Goal: Task Accomplishment & Management: Manage account settings

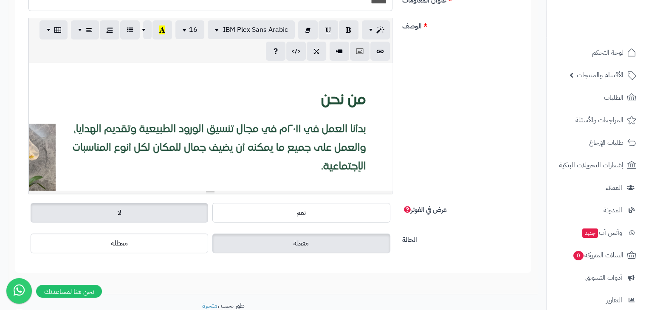
click at [295, 123] on div at bounding box center [210, 126] width 363 height 127
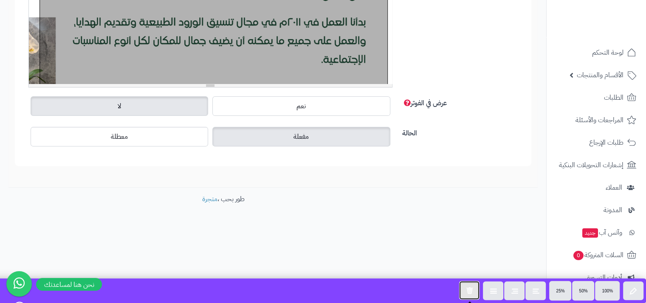
click at [467, 285] on button "button" at bounding box center [469, 290] width 20 height 19
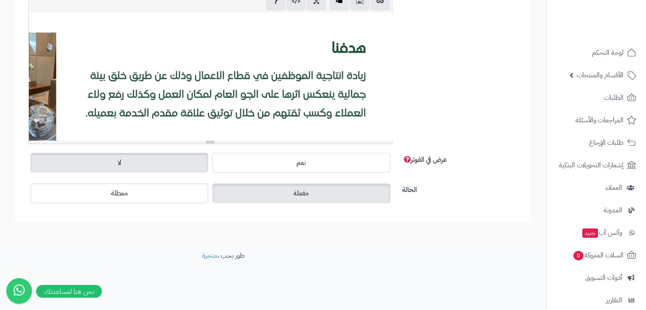
click at [369, 25] on div "819.55x750" at bounding box center [210, 76] width 363 height 127
click at [390, 19] on div at bounding box center [210, 76] width 363 height 127
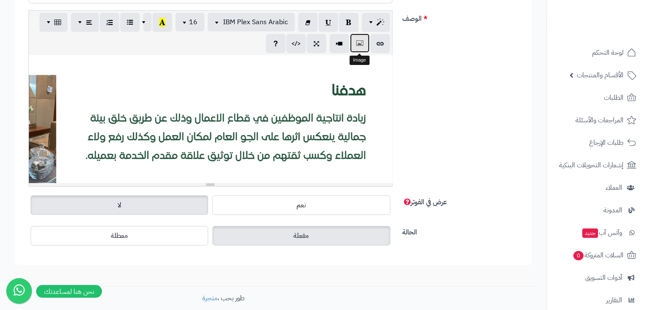
click at [360, 41] on icon "button" at bounding box center [360, 43] width 6 height 9
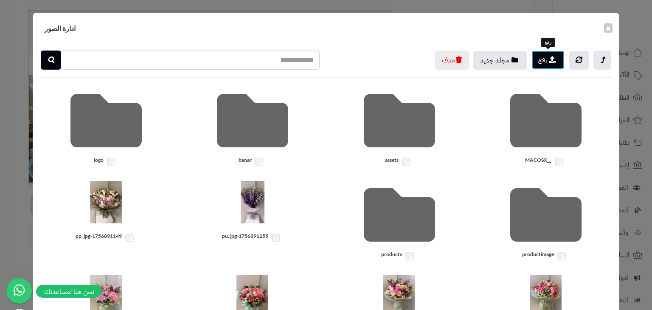
click at [541, 65] on button "رفع" at bounding box center [548, 60] width 33 height 19
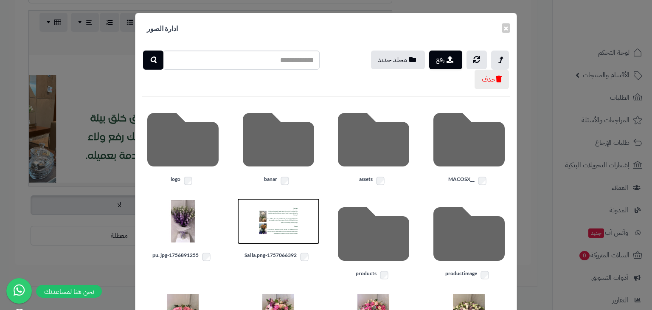
click at [274, 224] on img at bounding box center [278, 221] width 42 height 42
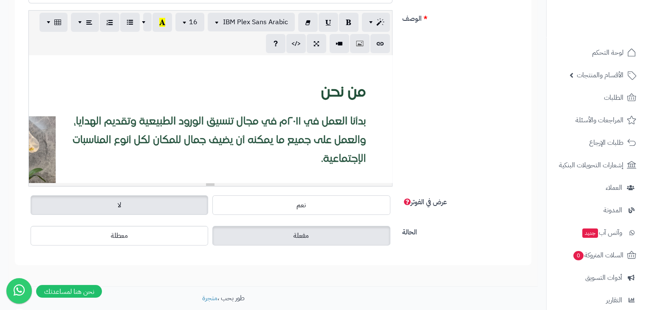
scroll to position [0, 0]
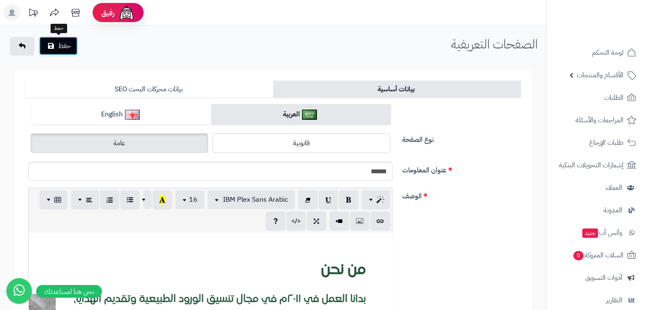
click at [67, 50] on button "حفظ" at bounding box center [58, 46] width 39 height 19
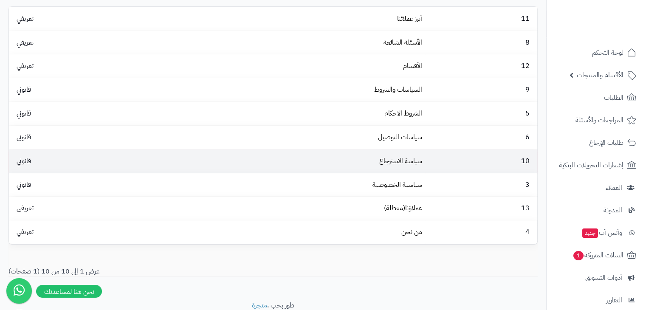
scroll to position [121, 0]
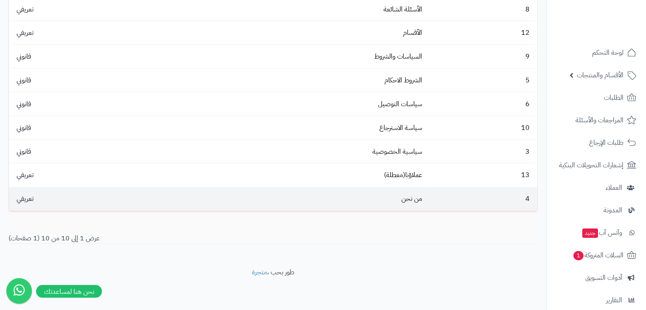
click at [400, 201] on td "من نحن" at bounding box center [292, 198] width 265 height 23
click at [416, 197] on link "من نحن" at bounding box center [411, 199] width 21 height 10
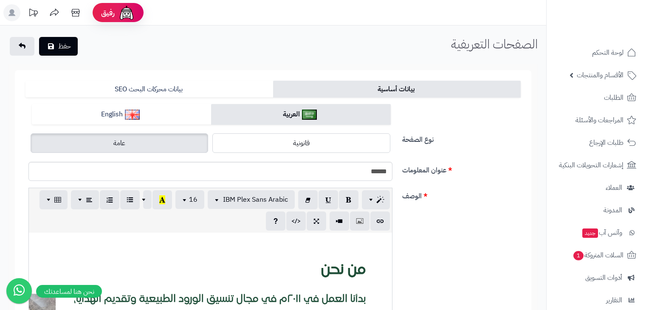
scroll to position [42, 0]
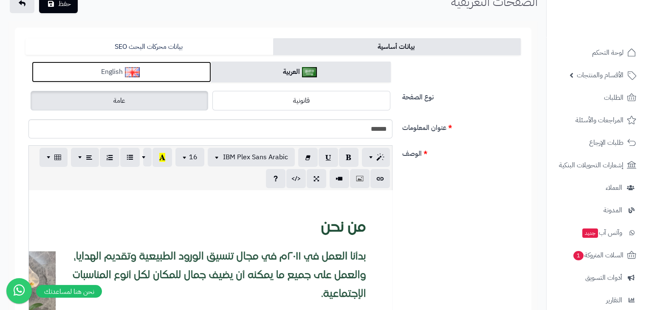
click at [165, 73] on link "English" at bounding box center [121, 72] width 179 height 21
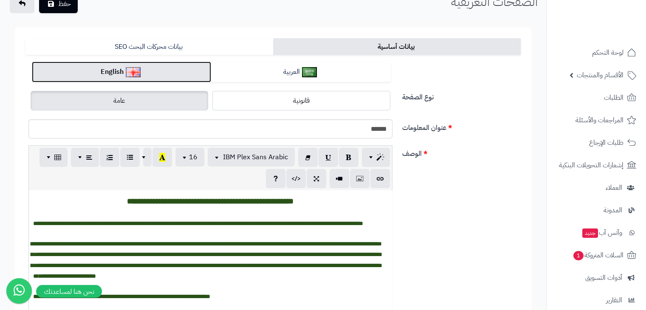
scroll to position [127, 0]
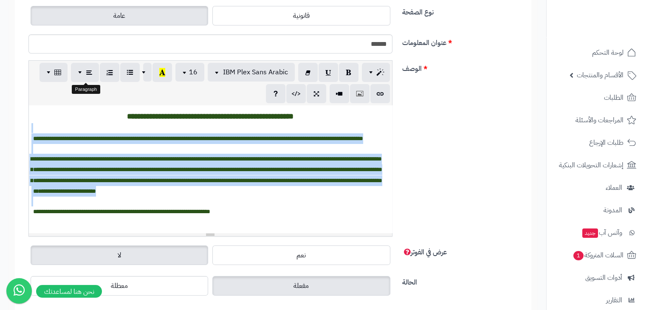
drag, startPoint x: 254, startPoint y: 221, endPoint x: 88, endPoint y: 87, distance: 213.7
click at [86, 82] on body "رفيق ! الطلبات معالجة مكتمل إرجاع المنتجات العملاء المتواجدون الان 2 عملاء منتظ…" at bounding box center [323, 28] width 646 height 310
click at [108, 114] on p "**********" at bounding box center [210, 117] width 355 height 14
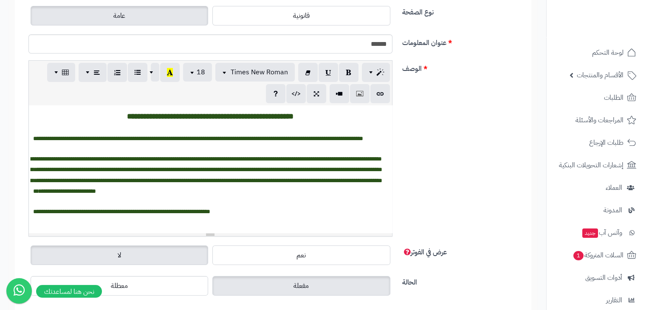
click at [108, 114] on p "**********" at bounding box center [210, 117] width 355 height 14
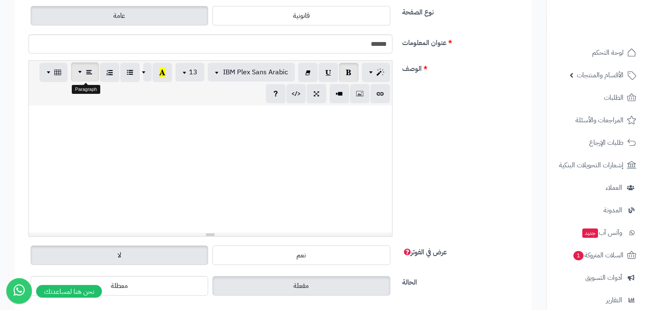
click at [90, 71] on icon "button" at bounding box center [89, 72] width 6 height 9
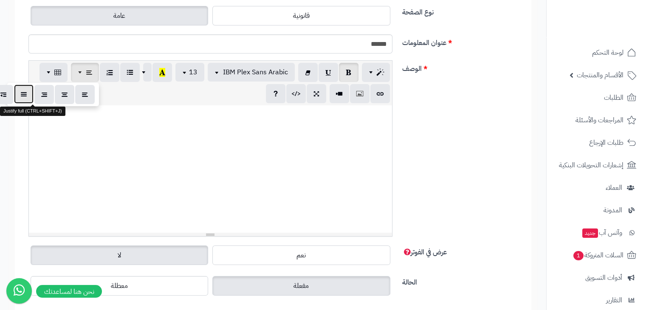
click at [20, 95] on button "button" at bounding box center [24, 93] width 20 height 19
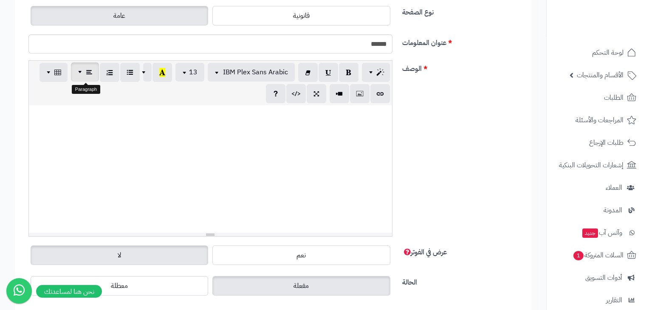
click at [75, 75] on button "button" at bounding box center [85, 71] width 28 height 19
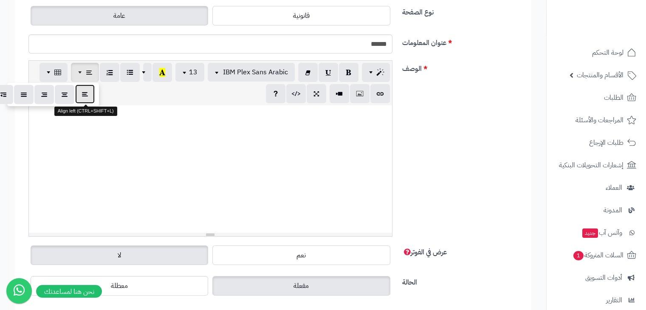
click at [84, 92] on icon "button" at bounding box center [85, 94] width 6 height 9
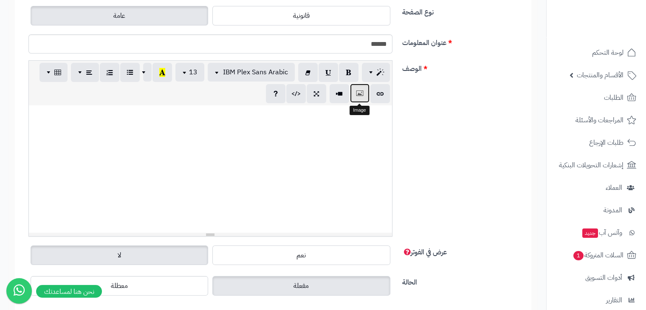
click at [357, 93] on icon "button" at bounding box center [360, 93] width 6 height 9
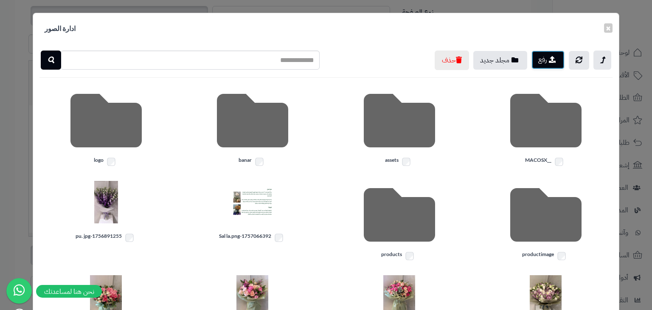
click at [554, 62] on icon "button" at bounding box center [552, 59] width 7 height 7
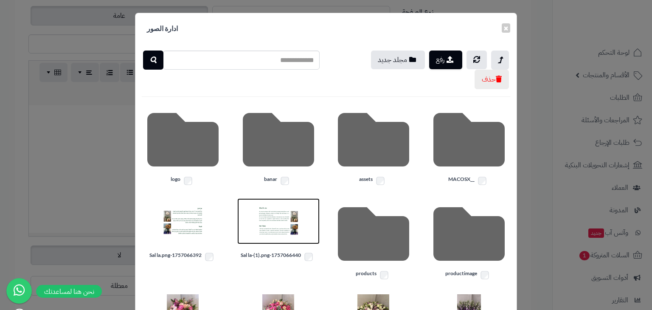
click at [288, 212] on img at bounding box center [278, 221] width 42 height 42
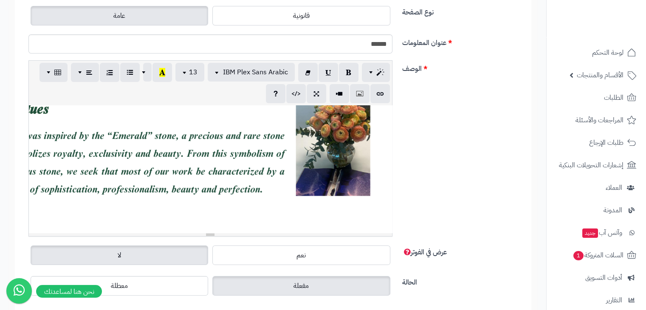
scroll to position [212, 0]
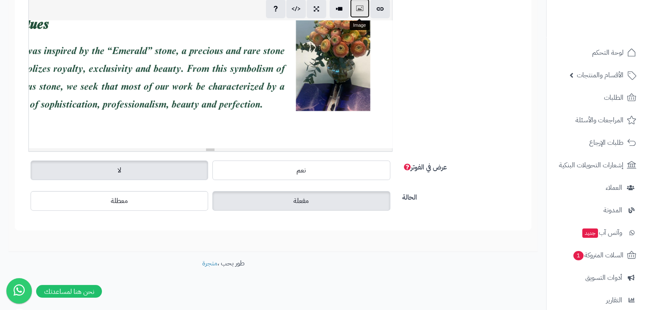
click at [359, 1] on button "button" at bounding box center [360, 8] width 20 height 19
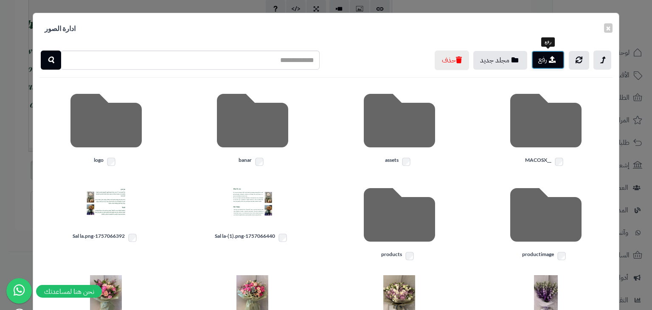
click at [549, 56] on icon "button" at bounding box center [552, 59] width 7 height 7
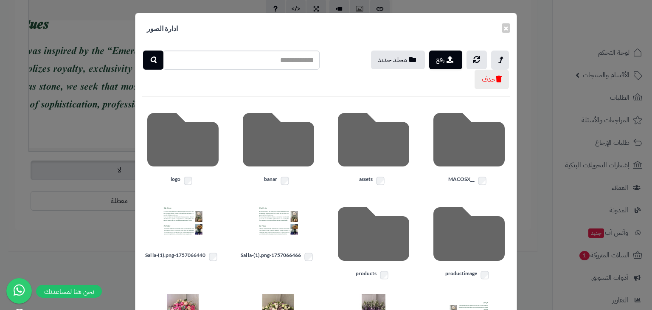
click at [312, 260] on label "1757066466-Sal la-(1).png" at bounding box center [278, 256] width 83 height 11
click at [498, 71] on button "حذف" at bounding box center [492, 79] width 34 height 20
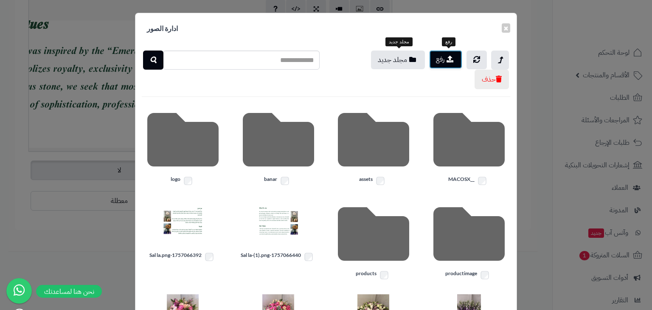
click at [456, 64] on button "رفع" at bounding box center [445, 59] width 33 height 19
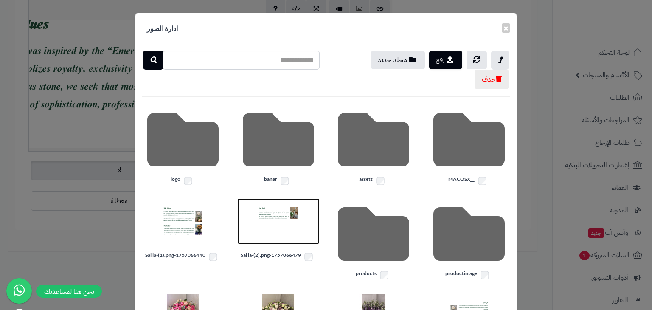
click at [281, 219] on img at bounding box center [278, 221] width 42 height 42
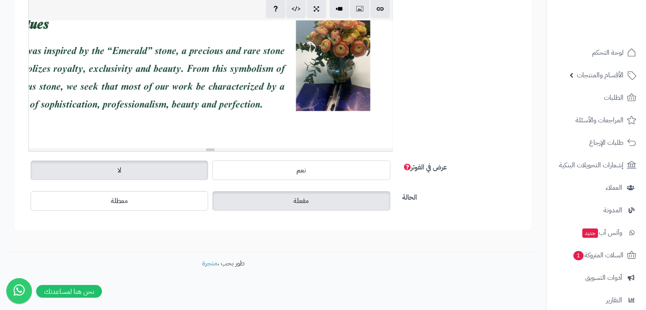
scroll to position [216, 0]
click at [63, 125] on div at bounding box center [210, 83] width 363 height 127
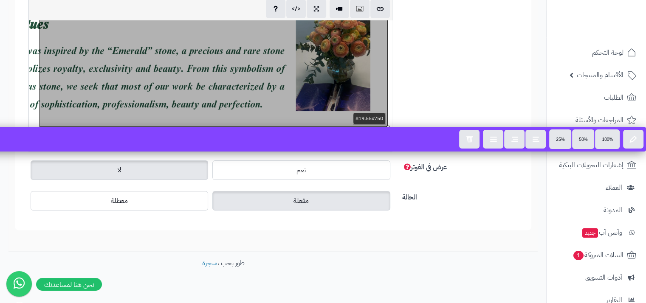
click at [418, 81] on div "الوصف p blockquote pre h1 h2 h3 h4 h5 h6 IBM Plex Sans Arabic Arial Arial Black…" at bounding box center [273, 66] width 502 height 183
click at [424, 120] on div "الوصف p blockquote pre h1 h2 h3 h4 h5 h6 IBM Plex Sans Arabic Arial Arial Black…" at bounding box center [273, 66] width 502 height 183
click at [295, 155] on div "الوصف p blockquote pre h1 h2 h3 h4 h5 h6 IBM Plex Sans Arabic Arial Arial Black…" at bounding box center [273, 66] width 502 height 183
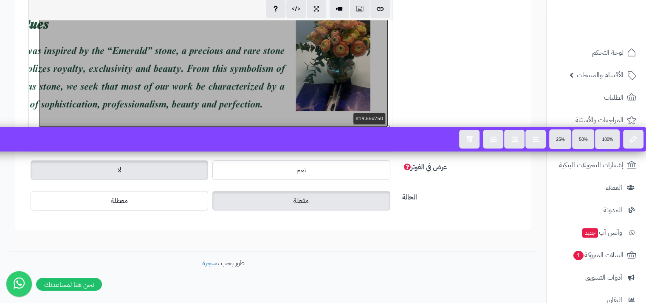
click at [476, 103] on div "الوصف p blockquote pre h1 h2 h3 h4 h5 h6 IBM Plex Sans Arabic Arial Arial Black…" at bounding box center [273, 66] width 502 height 183
click at [388, 53] on div at bounding box center [210, 83] width 363 height 127
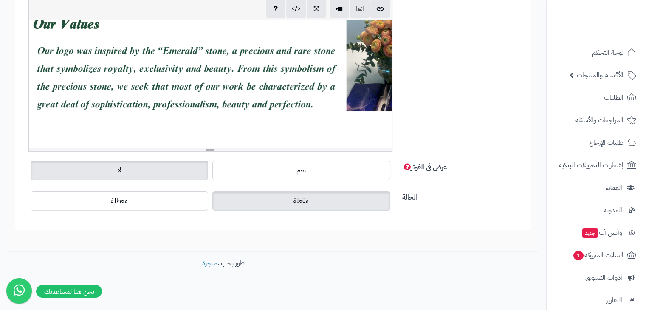
scroll to position [216, -72]
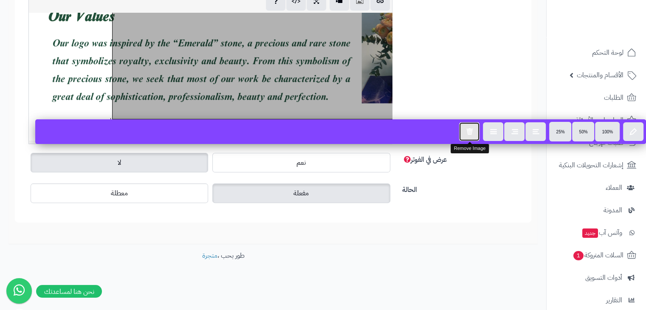
drag, startPoint x: 466, startPoint y: 132, endPoint x: 460, endPoint y: 132, distance: 6.0
click at [466, 132] on icon "button" at bounding box center [469, 131] width 7 height 7
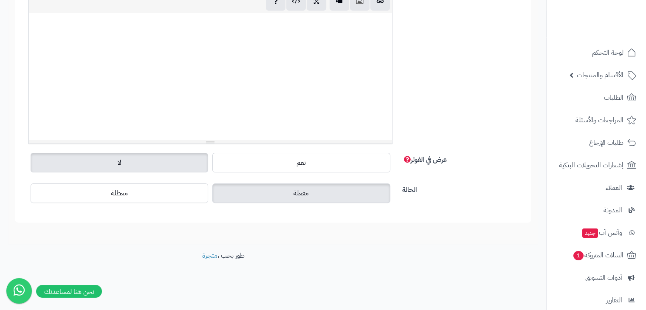
scroll to position [93, 0]
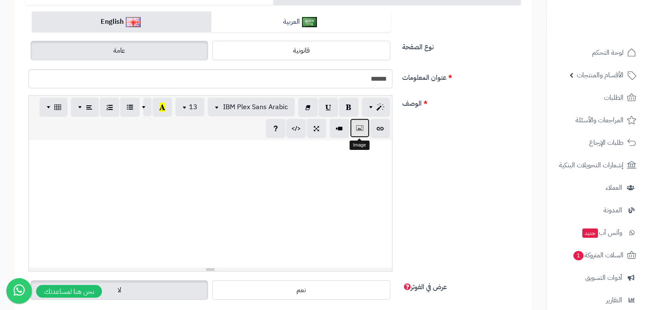
click at [355, 133] on button "button" at bounding box center [360, 127] width 20 height 19
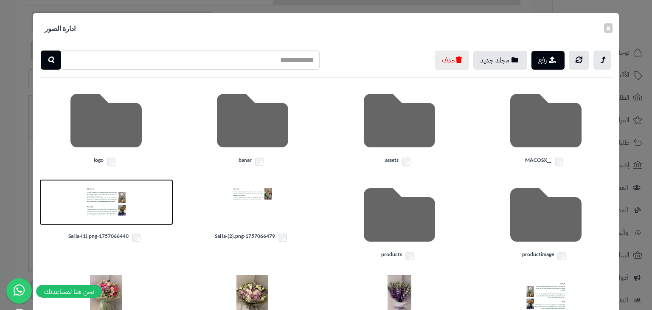
click at [111, 194] on img at bounding box center [106, 202] width 42 height 42
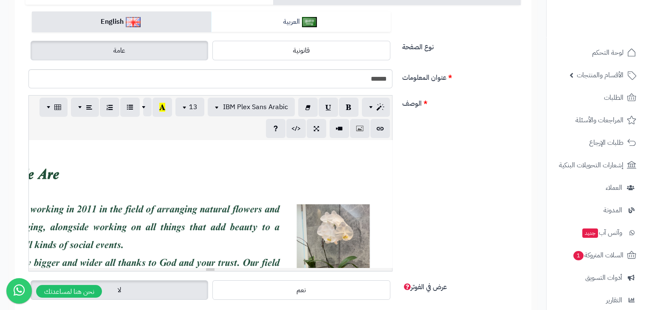
scroll to position [216, 0]
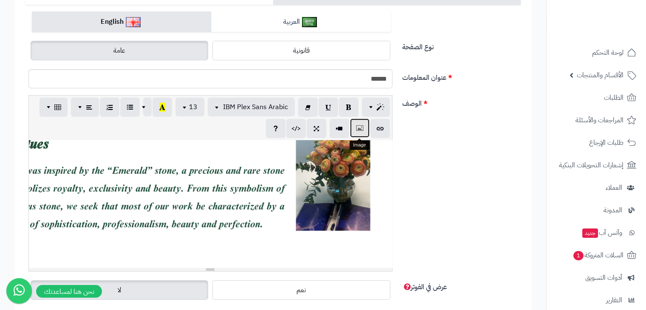
click at [364, 126] on button "button" at bounding box center [360, 127] width 20 height 19
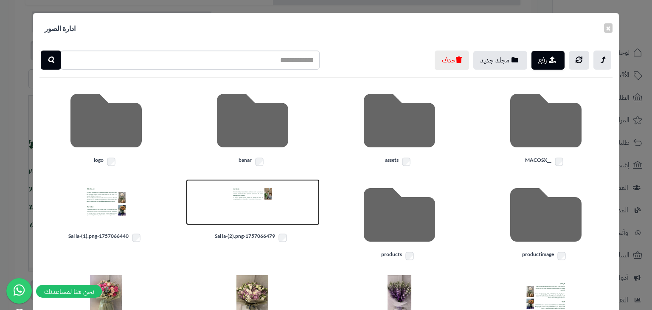
click at [272, 203] on img at bounding box center [252, 202] width 42 height 42
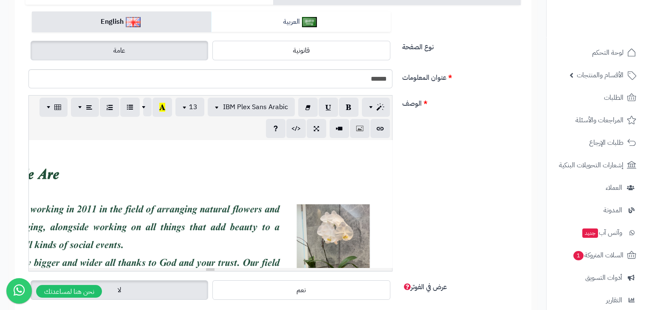
scroll to position [0, 0]
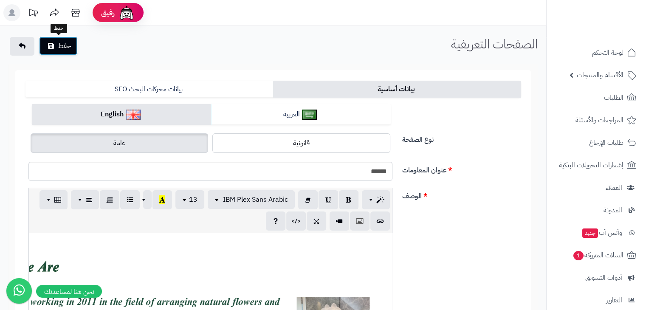
click at [53, 49] on icon "submit" at bounding box center [51, 45] width 6 height 7
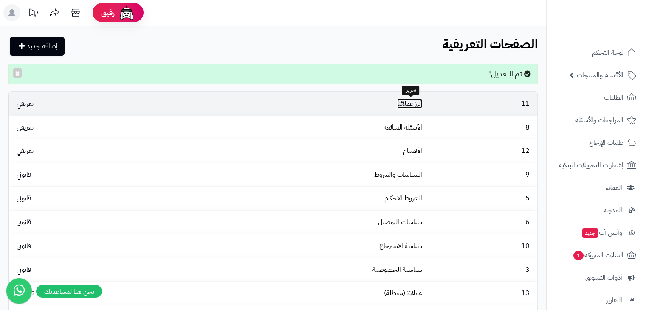
click at [410, 102] on link "أبرز عملائنا" at bounding box center [409, 103] width 25 height 10
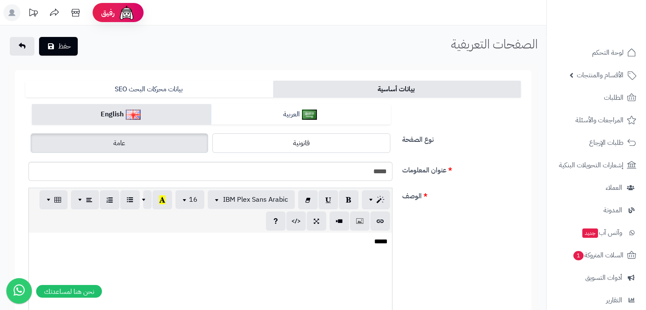
click at [202, 277] on div "*****" at bounding box center [210, 296] width 363 height 127
click at [202, 276] on div "*****" at bounding box center [210, 296] width 363 height 127
click at [206, 263] on div "*****" at bounding box center [210, 296] width 363 height 127
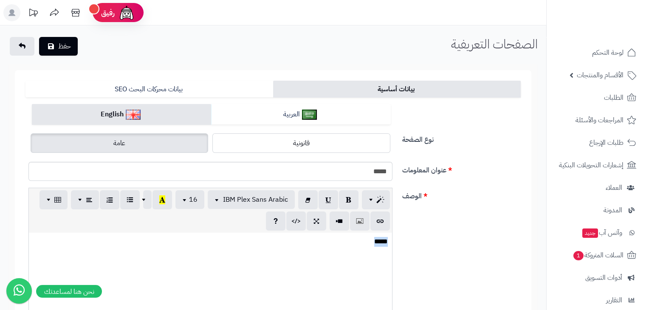
click at [207, 263] on div "*****" at bounding box center [210, 296] width 363 height 127
click at [90, 198] on icon "button" at bounding box center [89, 199] width 6 height 9
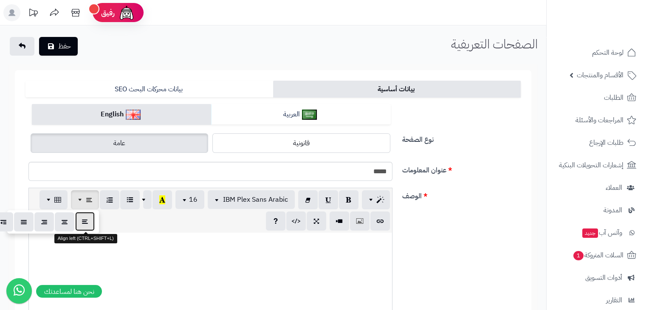
click at [87, 218] on icon "button" at bounding box center [85, 221] width 6 height 9
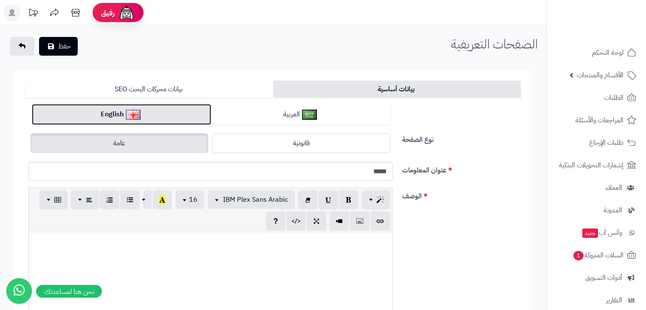
click at [127, 121] on link "English" at bounding box center [121, 114] width 179 height 21
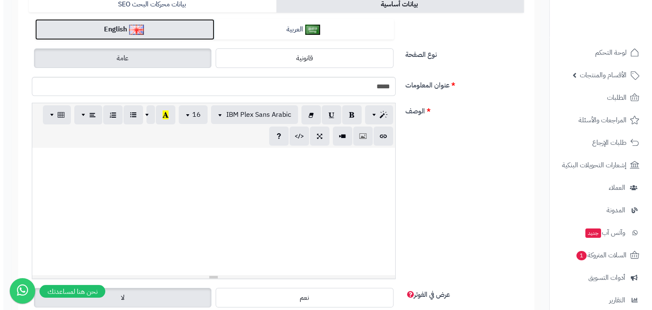
scroll to position [127, 0]
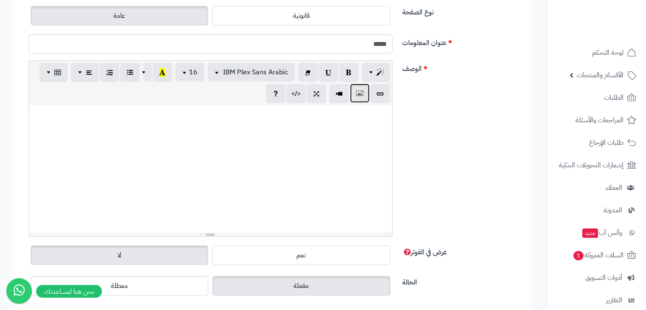
click at [362, 102] on button "button" at bounding box center [360, 93] width 20 height 19
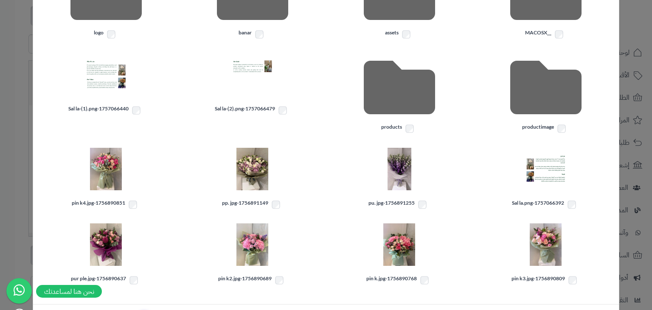
scroll to position [0, 0]
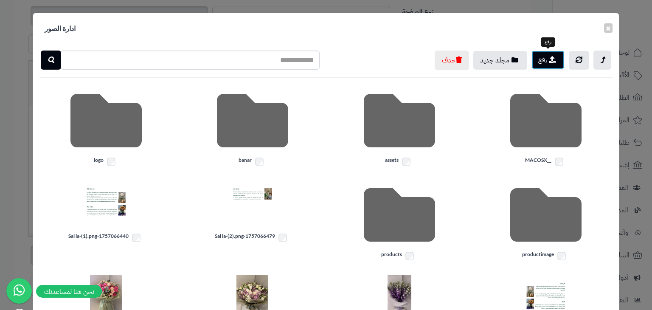
click at [551, 60] on icon "button" at bounding box center [552, 59] width 7 height 7
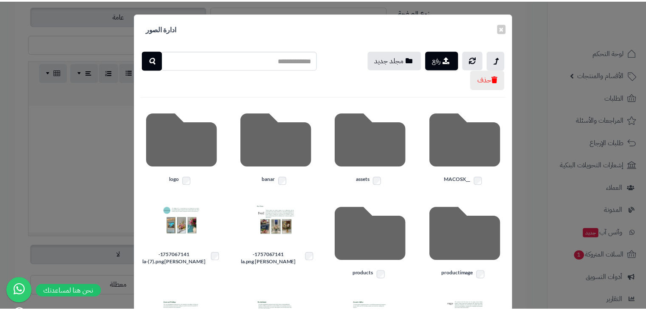
scroll to position [170, 0]
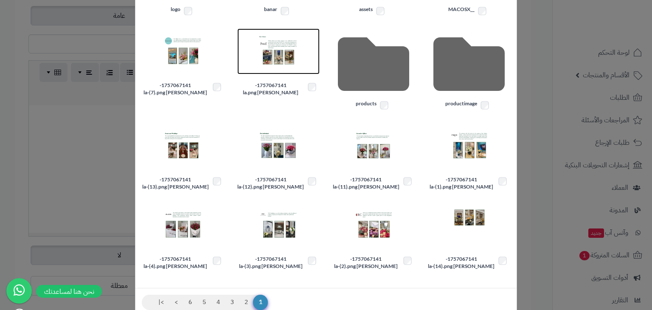
click at [284, 61] on img at bounding box center [278, 51] width 42 height 42
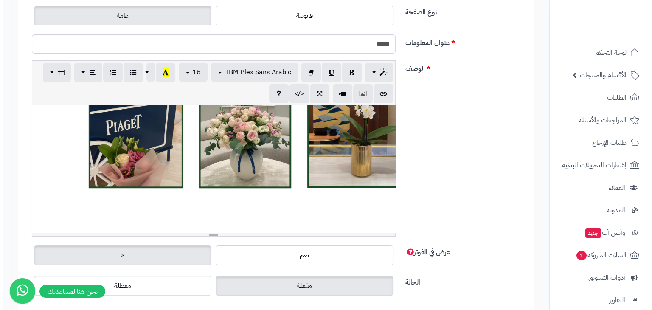
scroll to position [219, -72]
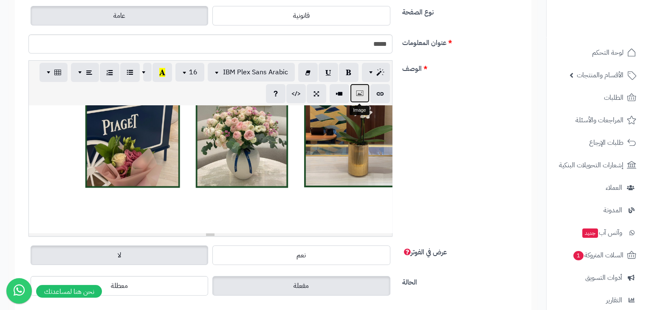
click at [354, 100] on button "button" at bounding box center [360, 93] width 20 height 19
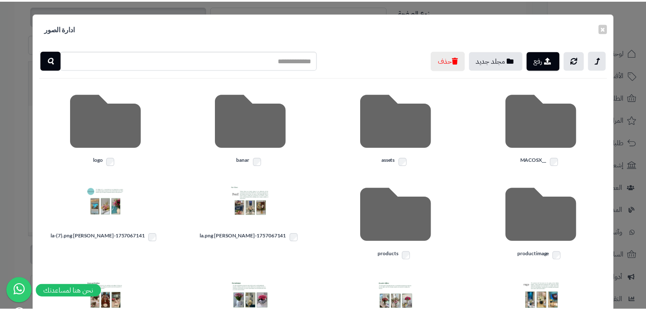
scroll to position [42, 0]
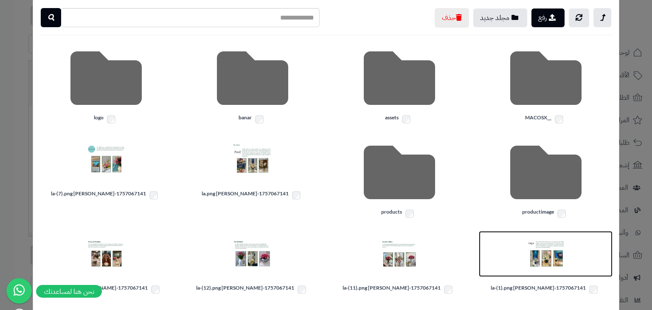
click at [538, 248] on img at bounding box center [546, 254] width 42 height 42
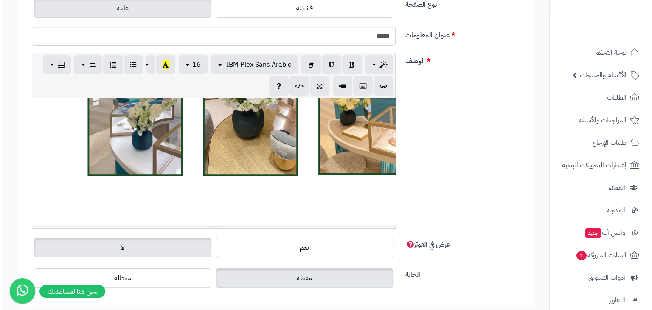
scroll to position [93, 0]
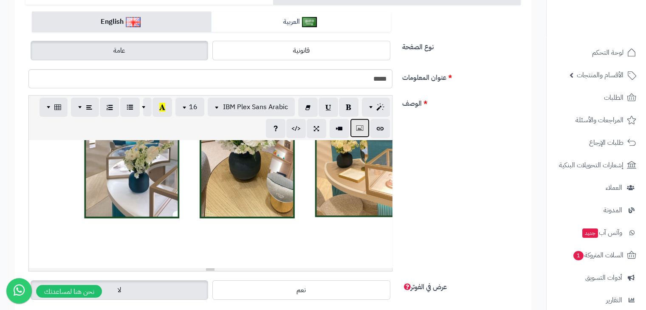
click at [363, 135] on button "button" at bounding box center [360, 127] width 20 height 19
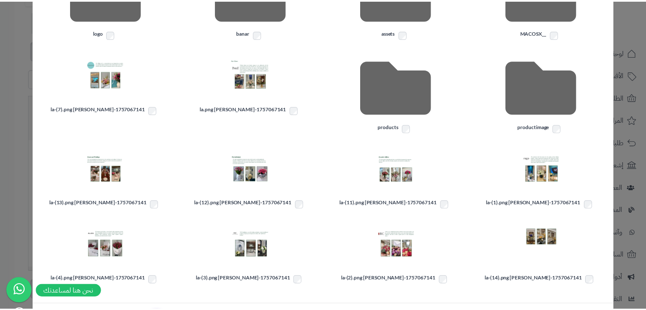
scroll to position [165, 0]
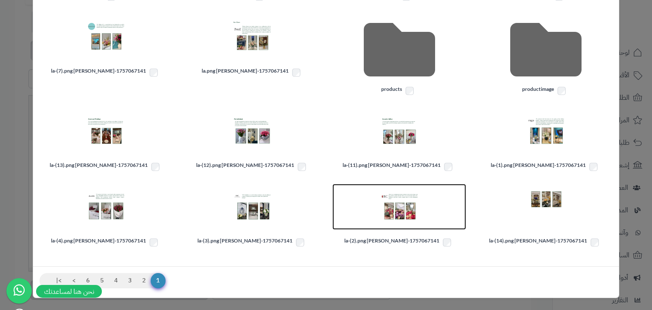
click at [394, 209] on img at bounding box center [399, 207] width 42 height 42
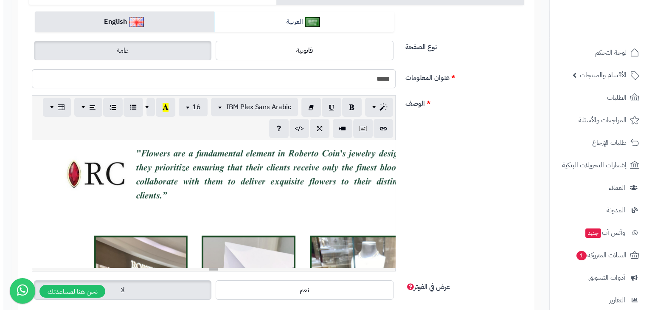
scroll to position [856, -67]
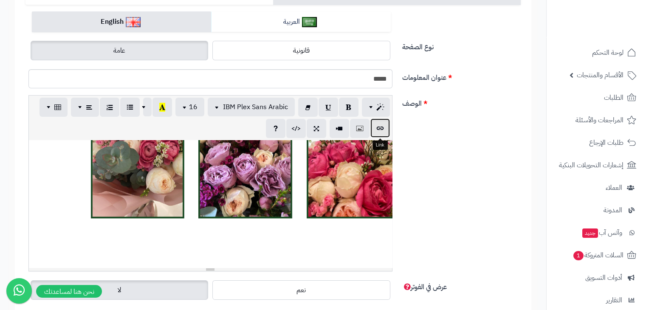
click at [370, 134] on button "button" at bounding box center [380, 127] width 20 height 19
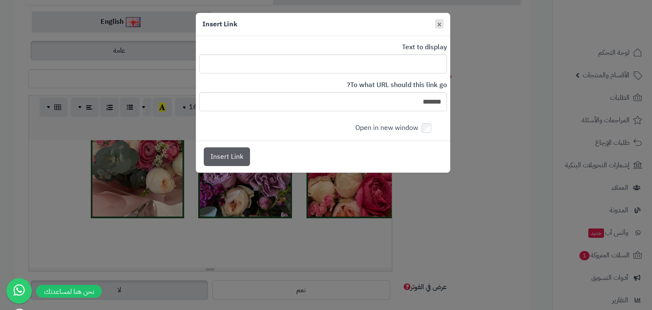
click at [443, 27] on button "×" at bounding box center [439, 23] width 8 height 9
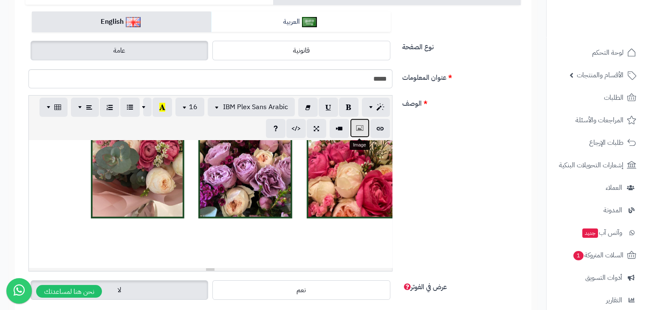
click at [355, 126] on button "button" at bounding box center [360, 127] width 20 height 19
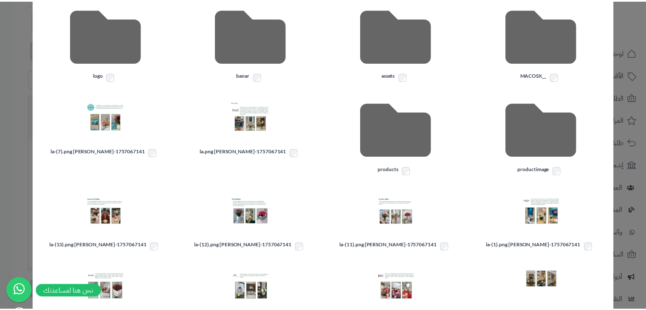
scroll to position [127, 0]
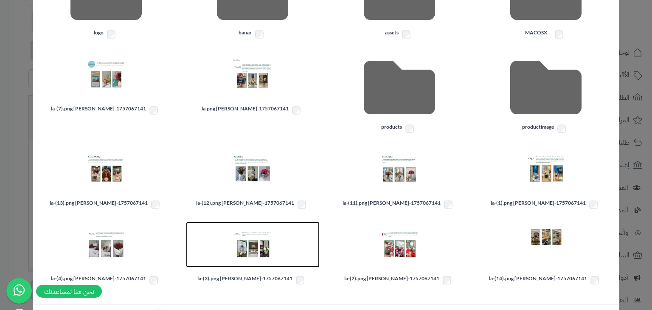
click at [248, 250] on img at bounding box center [252, 244] width 42 height 42
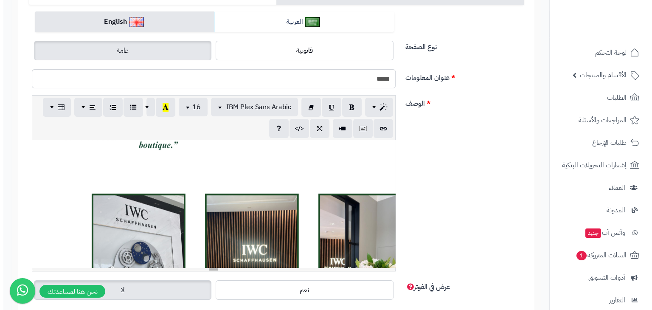
scroll to position [1174, -67]
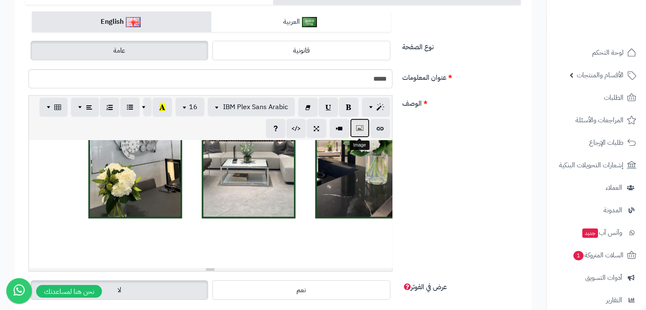
click at [363, 127] on button "button" at bounding box center [360, 127] width 20 height 19
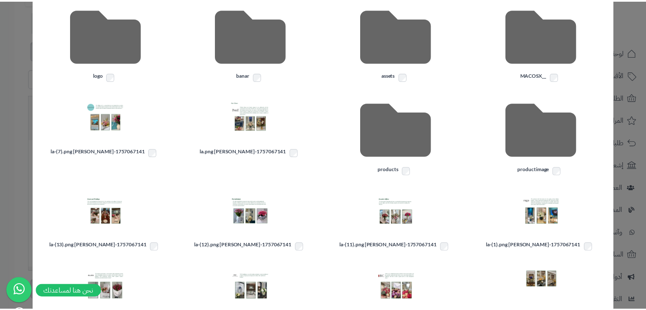
scroll to position [127, 0]
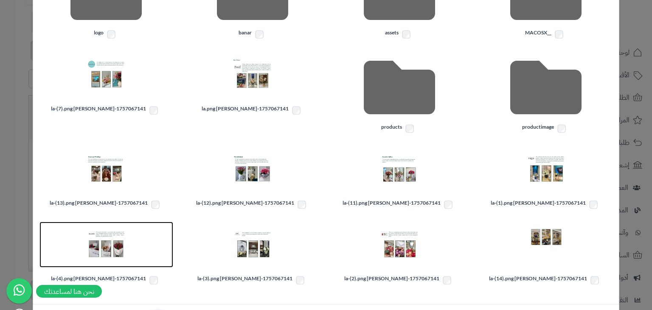
click at [98, 239] on img at bounding box center [106, 244] width 42 height 42
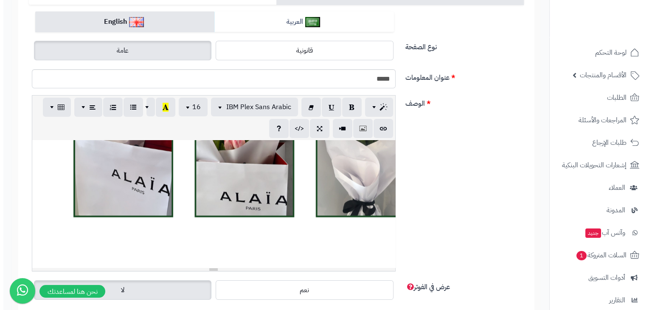
scroll to position [177, 0]
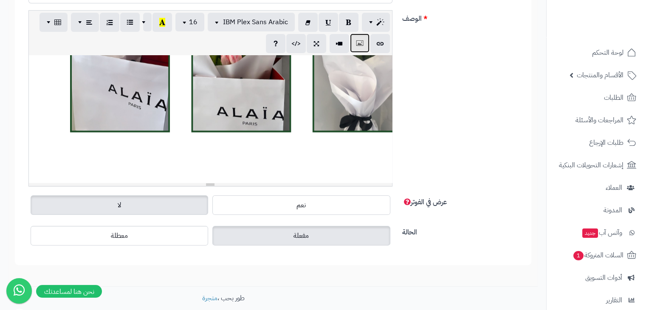
click at [353, 44] on button "button" at bounding box center [360, 43] width 20 height 19
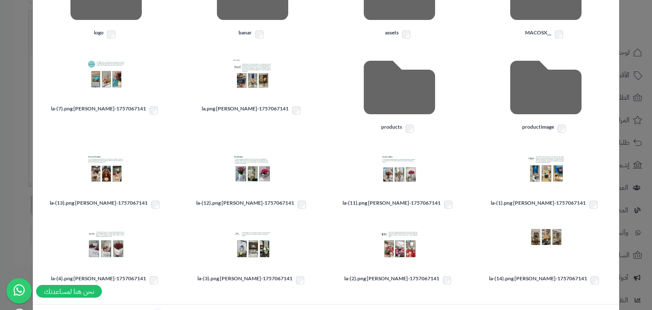
scroll to position [165, 0]
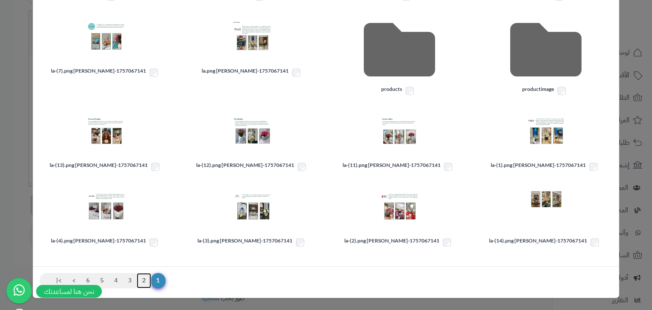
click at [151, 279] on link "2" at bounding box center [144, 280] width 14 height 15
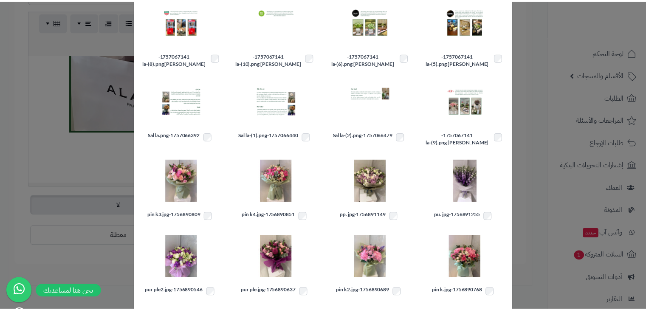
scroll to position [20, 0]
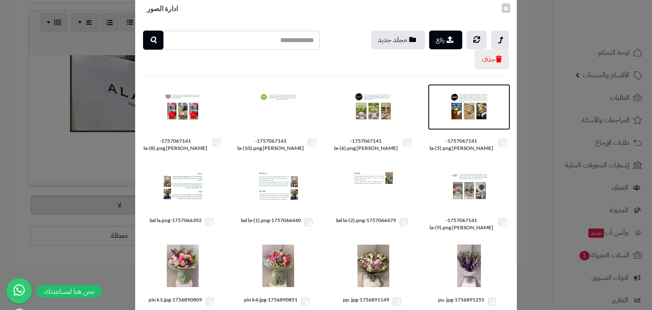
click at [457, 104] on img at bounding box center [469, 107] width 42 height 42
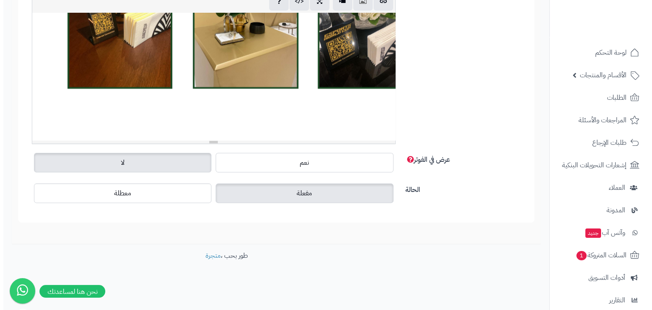
scroll to position [177, 0]
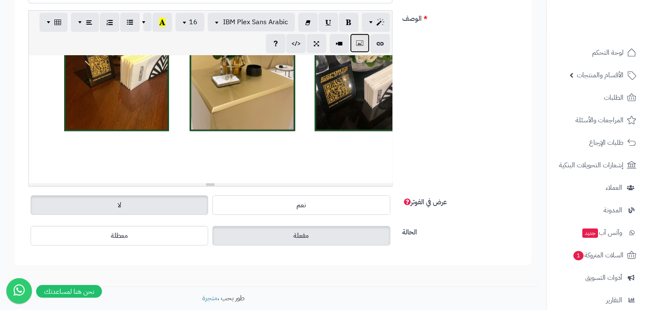
click at [360, 48] on button "button" at bounding box center [360, 43] width 20 height 19
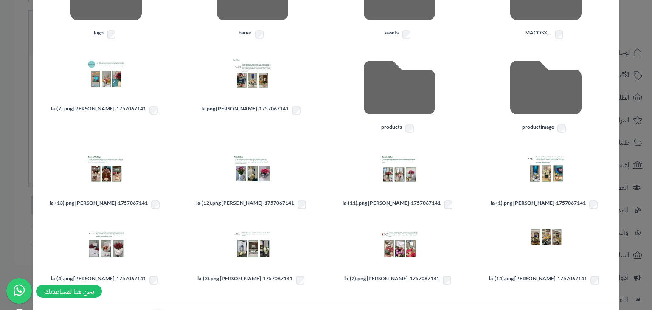
scroll to position [165, 0]
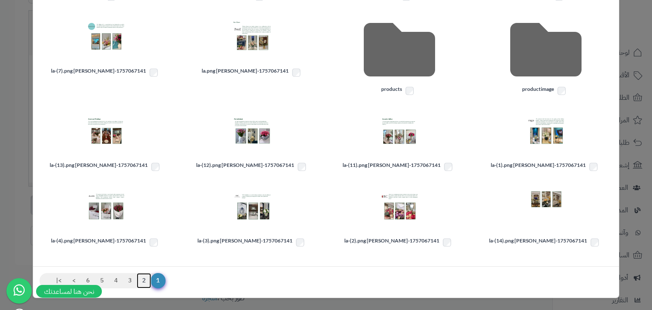
click at [146, 279] on link "2" at bounding box center [144, 280] width 14 height 15
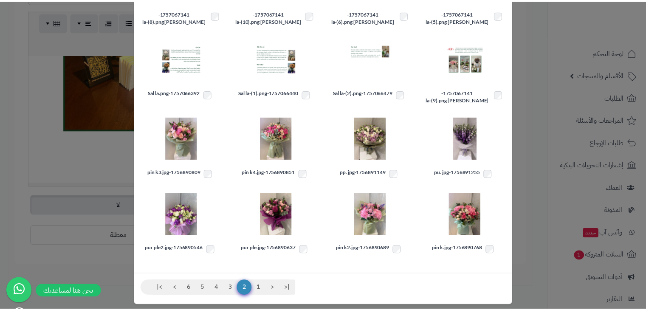
scroll to position [20, 0]
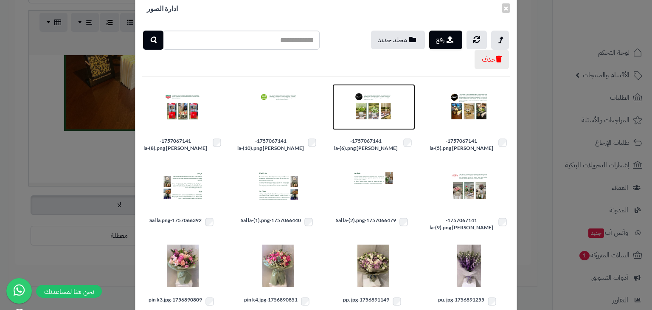
click at [376, 106] on img at bounding box center [373, 107] width 42 height 42
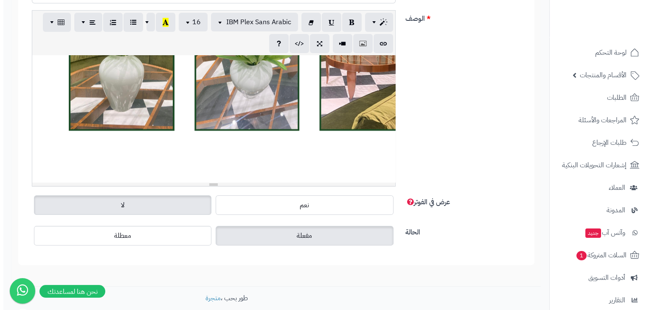
scroll to position [220, 0]
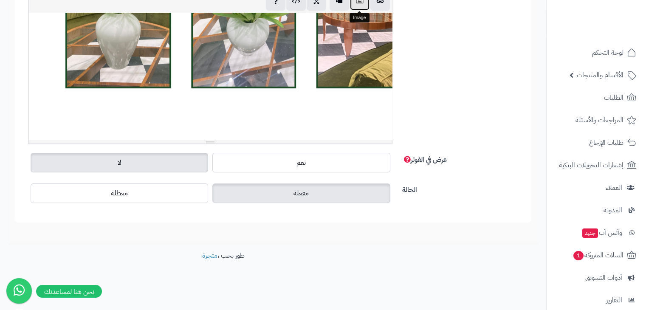
click at [360, 4] on icon "button" at bounding box center [360, 0] width 6 height 9
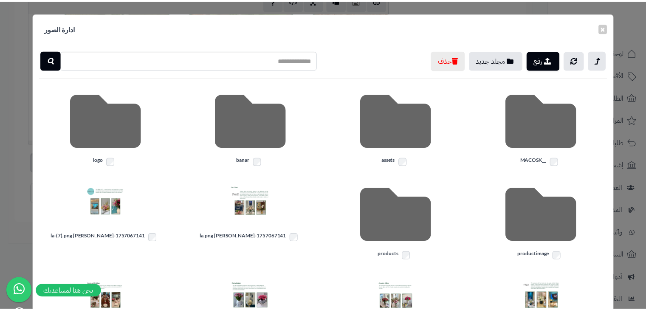
scroll to position [85, 0]
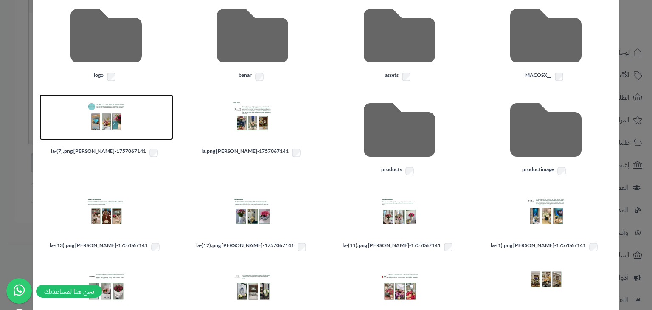
click at [117, 115] on img at bounding box center [106, 117] width 42 height 42
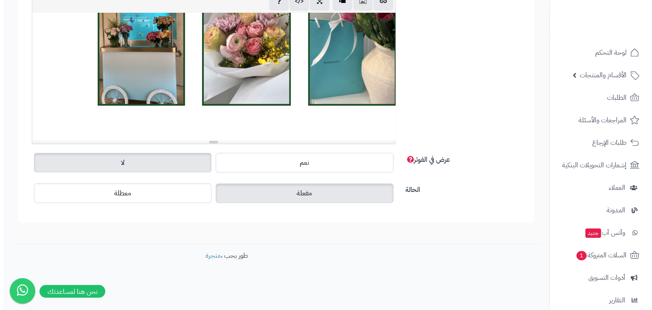
scroll to position [2448, -67]
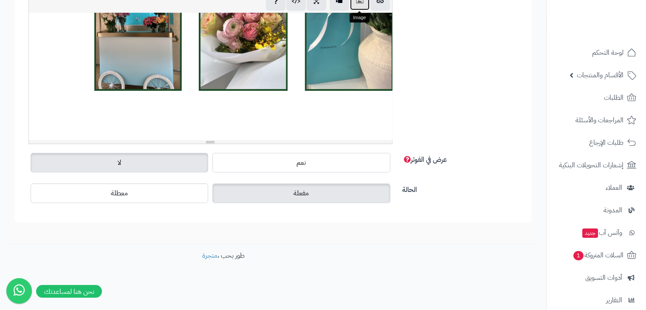
click at [366, 4] on button "button" at bounding box center [360, 0] width 20 height 19
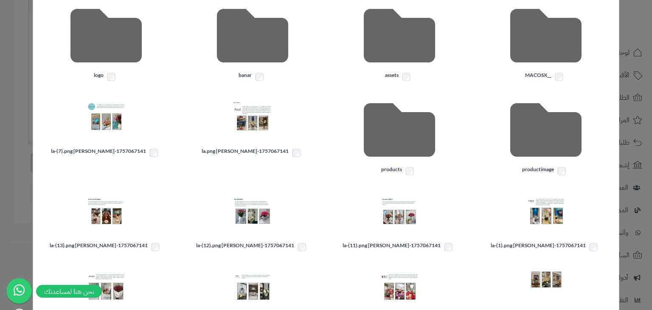
scroll to position [165, 0]
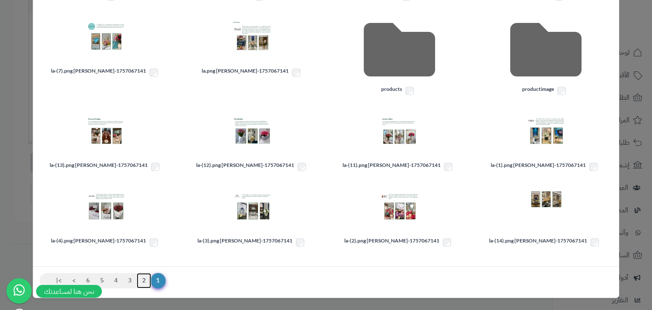
click at [151, 279] on link "2" at bounding box center [144, 280] width 14 height 15
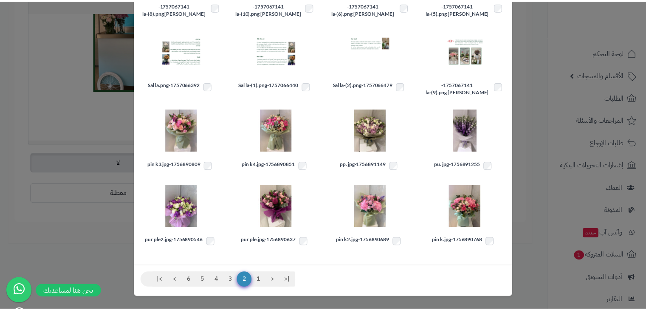
scroll to position [105, 0]
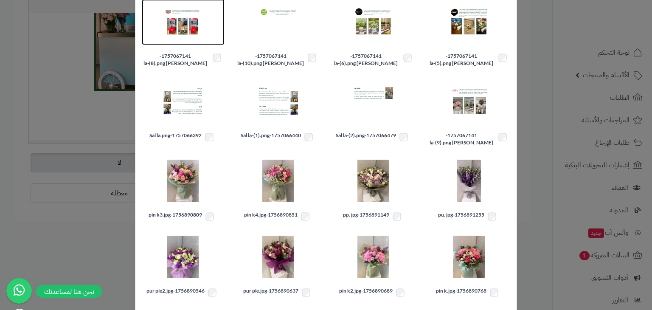
click at [195, 22] on img at bounding box center [183, 22] width 42 height 42
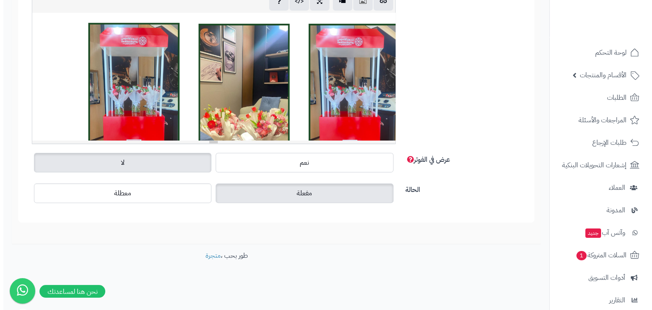
scroll to position [2766, -67]
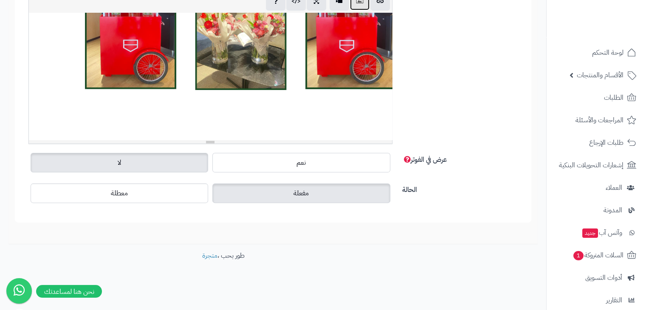
click at [365, 4] on button "button" at bounding box center [360, 0] width 20 height 19
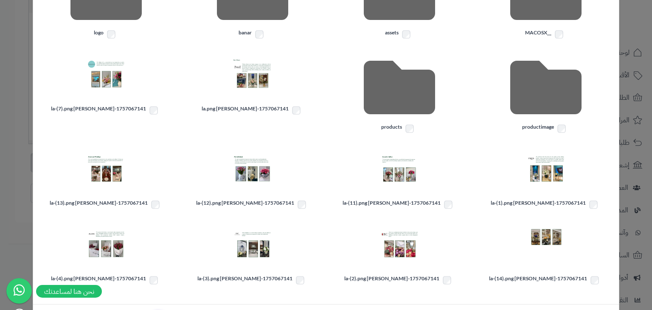
scroll to position [165, 0]
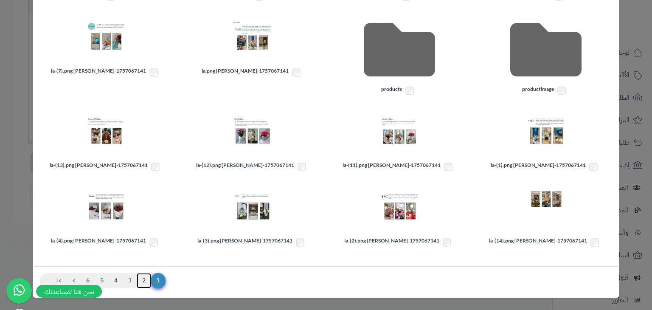
click at [147, 277] on link "2" at bounding box center [144, 280] width 14 height 15
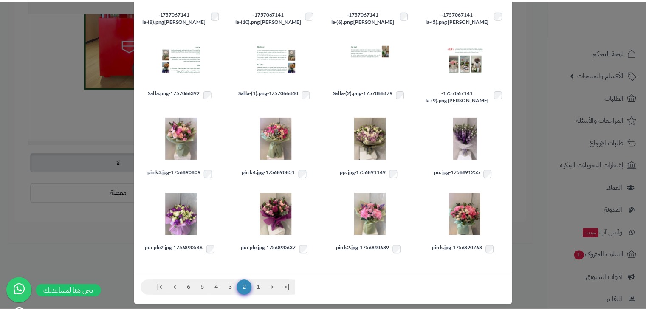
scroll to position [62, 0]
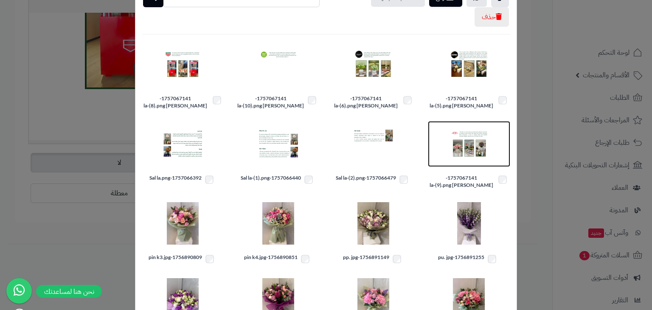
click at [473, 134] on img at bounding box center [469, 144] width 42 height 42
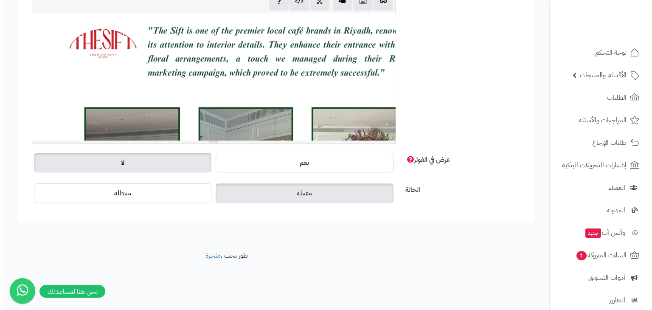
scroll to position [3085, -67]
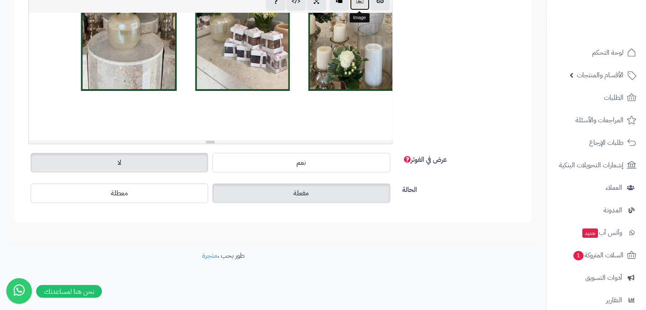
click at [360, 0] on icon "button" at bounding box center [360, 0] width 6 height 9
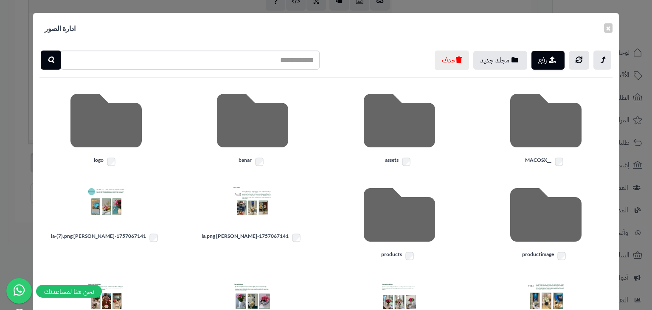
scroll to position [165, 0]
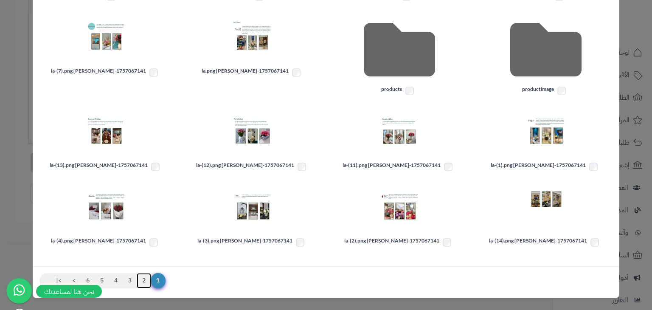
click at [151, 275] on link "2" at bounding box center [144, 280] width 14 height 15
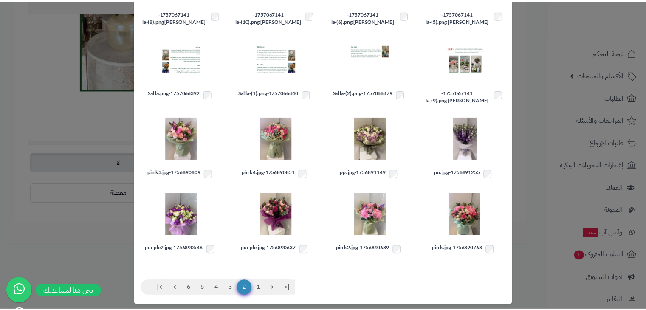
scroll to position [62, 0]
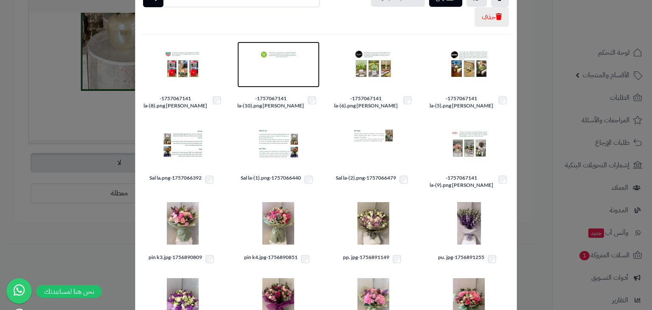
click at [286, 63] on img at bounding box center [278, 64] width 42 height 42
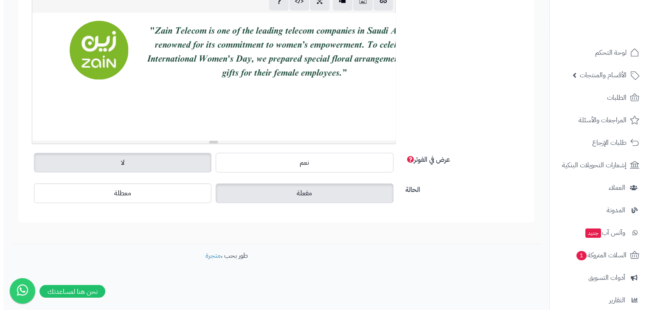
scroll to position [3403, -67]
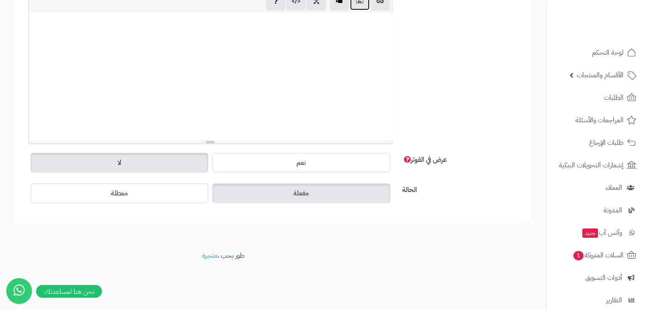
click at [353, 8] on button "button" at bounding box center [360, 0] width 20 height 19
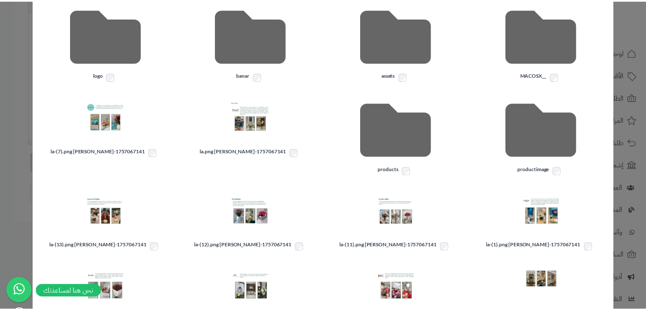
scroll to position [127, 0]
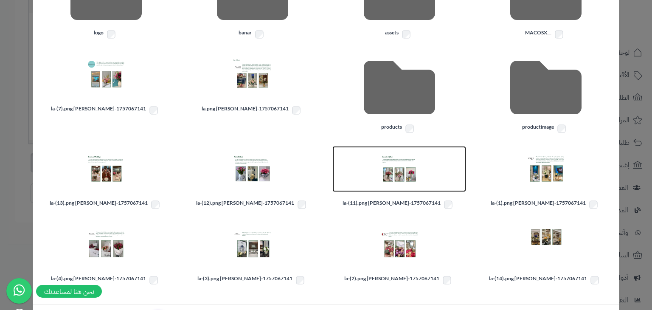
click at [407, 168] on img at bounding box center [399, 169] width 42 height 42
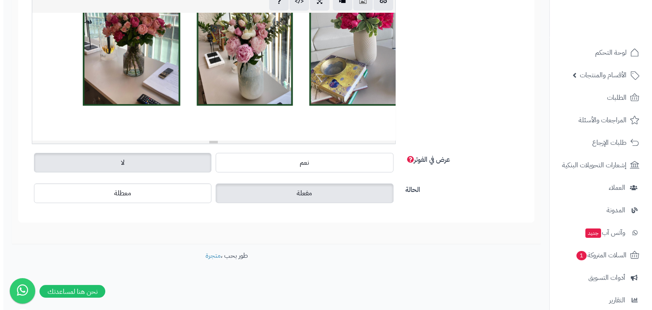
scroll to position [3722, -67]
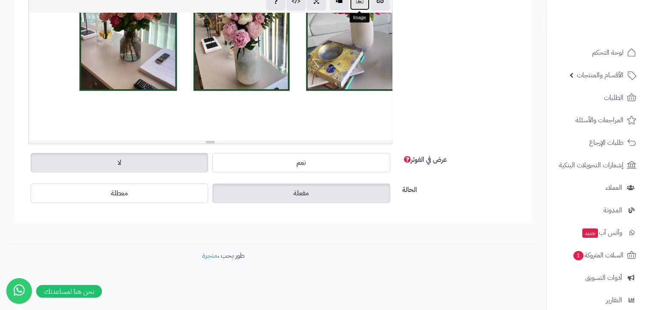
click at [355, 2] on button "button" at bounding box center [360, 0] width 20 height 19
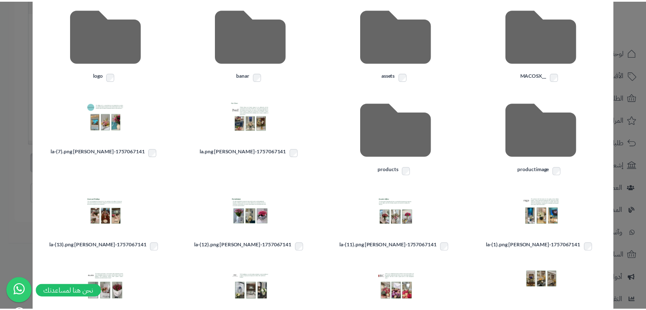
scroll to position [127, 0]
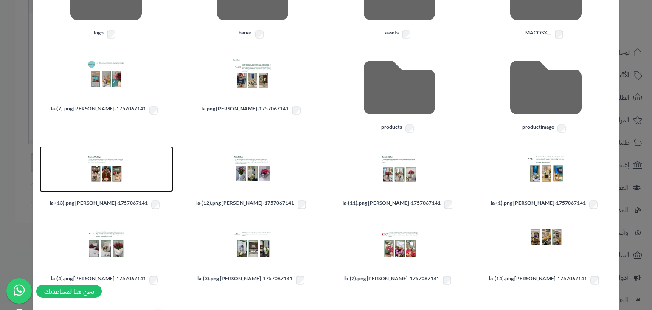
click at [115, 165] on img at bounding box center [106, 169] width 42 height 42
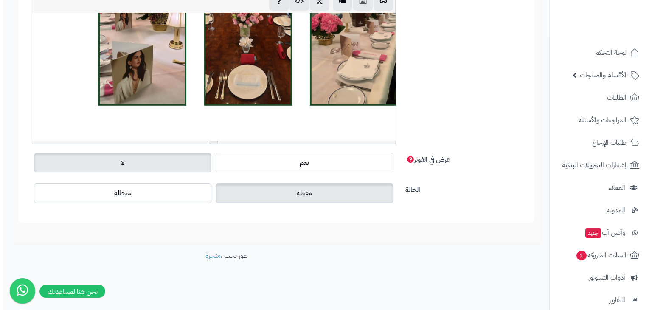
scroll to position [4040, -67]
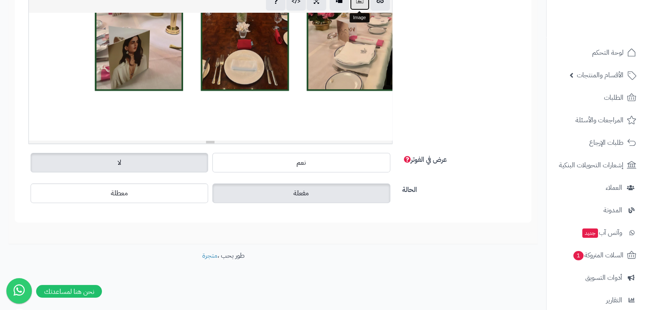
click at [364, 1] on button "button" at bounding box center [360, 0] width 20 height 19
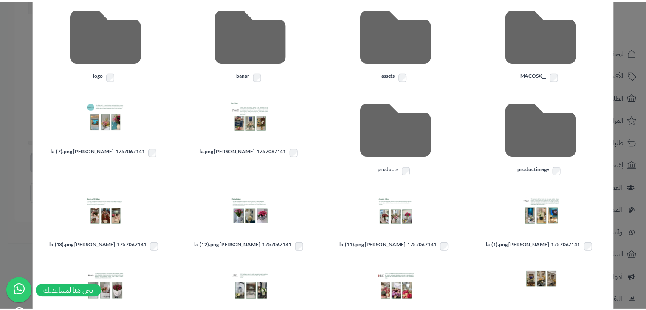
scroll to position [165, 0]
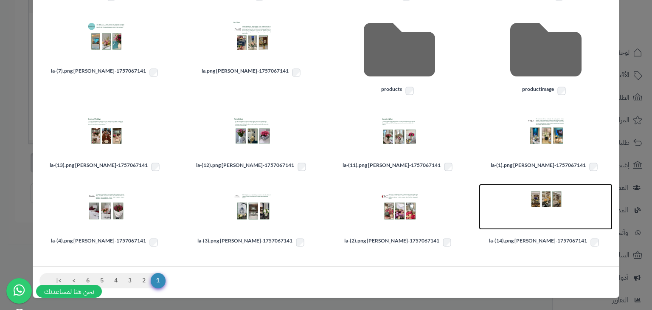
click at [537, 196] on img at bounding box center [546, 207] width 42 height 42
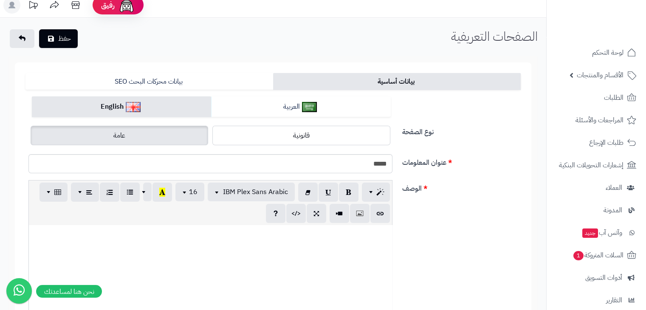
scroll to position [0, 0]
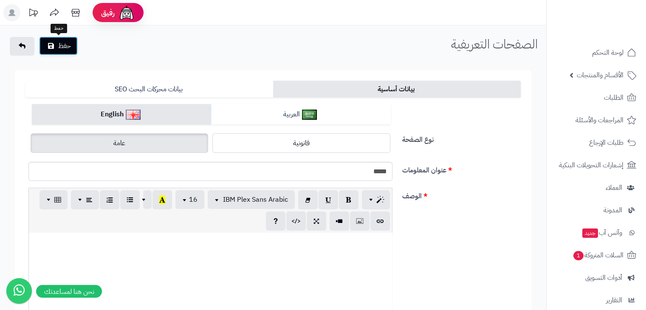
click at [72, 45] on button "حفظ" at bounding box center [58, 46] width 39 height 19
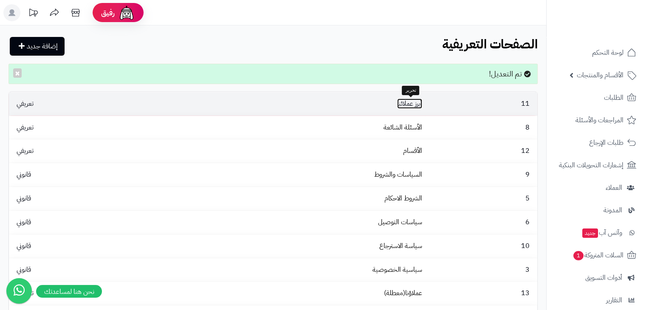
click at [408, 104] on link "أبرز عملائنا" at bounding box center [409, 103] width 25 height 10
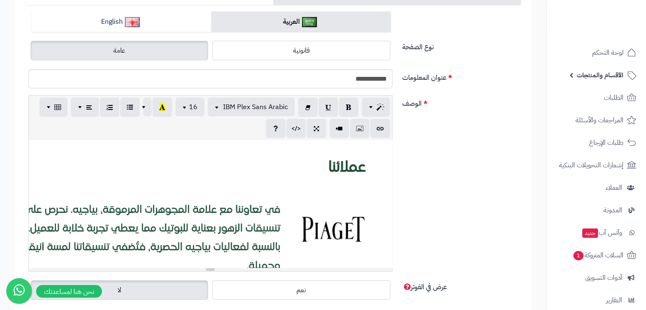
scroll to position [50, 0]
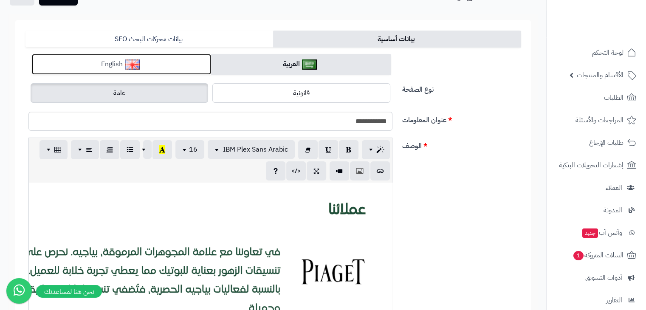
click at [137, 71] on link "English" at bounding box center [121, 64] width 179 height 21
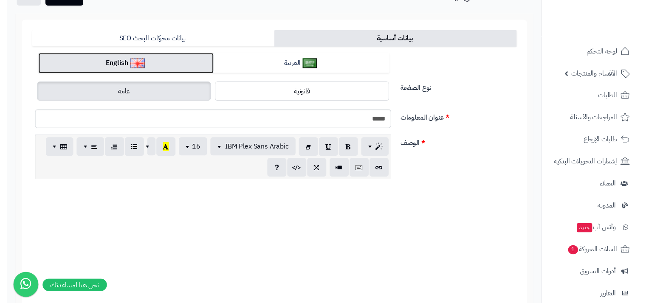
scroll to position [4189, 0]
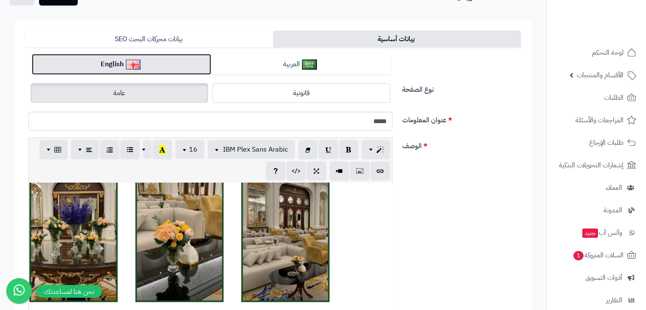
click at [245, 231] on div at bounding box center [210, 246] width 363 height 127
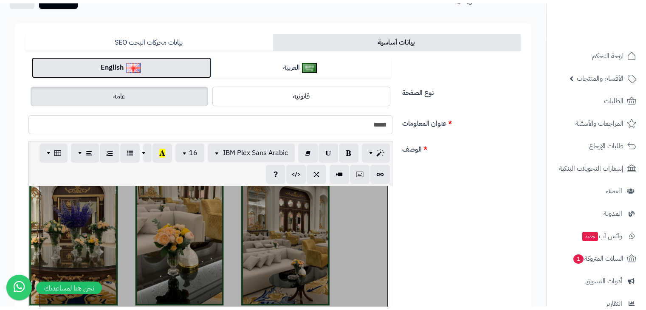
scroll to position [227, 0]
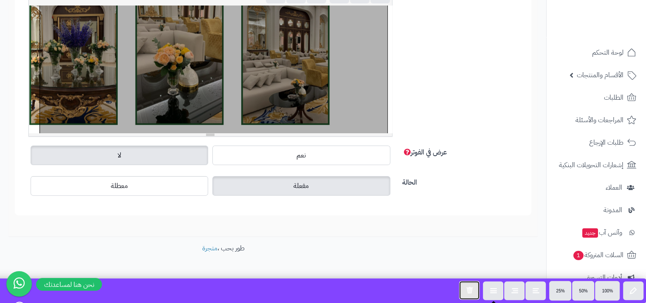
click at [473, 287] on button "button" at bounding box center [469, 290] width 20 height 19
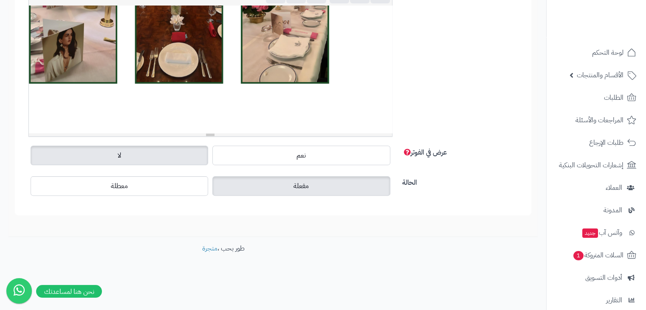
scroll to position [103, 0]
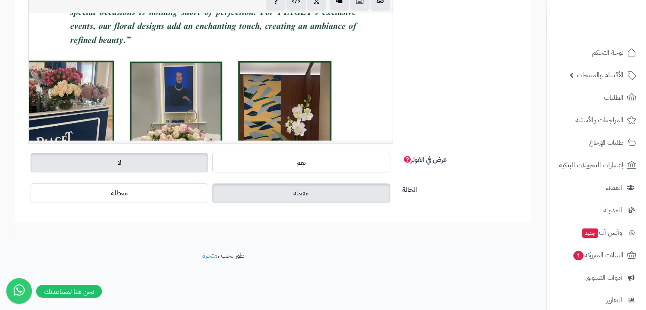
click at [300, 101] on div "819.55x750" at bounding box center [210, 76] width 363 height 127
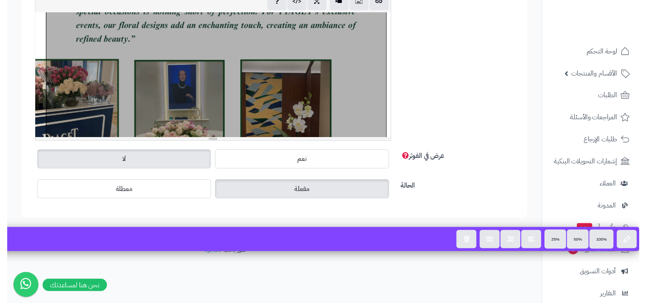
scroll to position [226, 0]
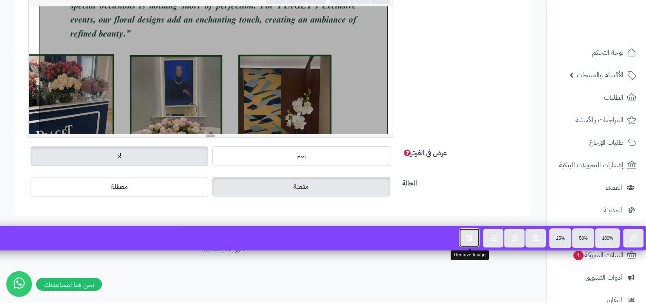
click at [464, 234] on button "button" at bounding box center [469, 237] width 20 height 19
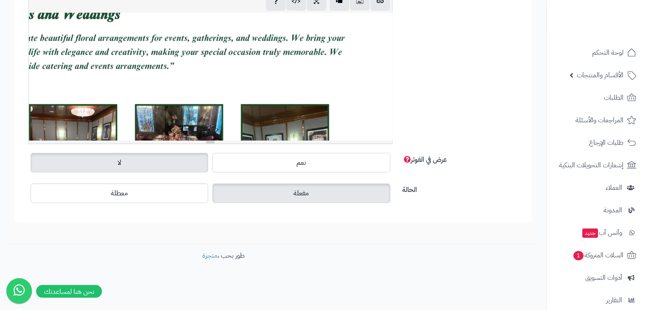
scroll to position [4040, 0]
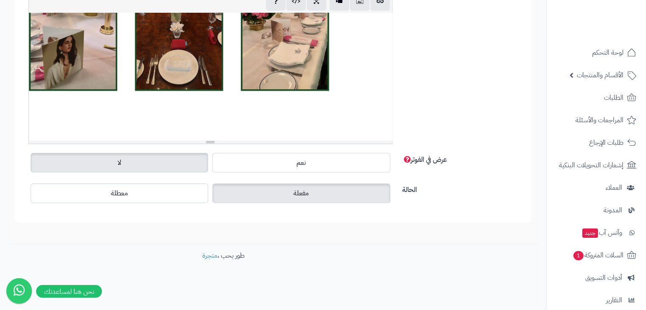
click at [236, 58] on div "819.55x750" at bounding box center [210, 76] width 363 height 127
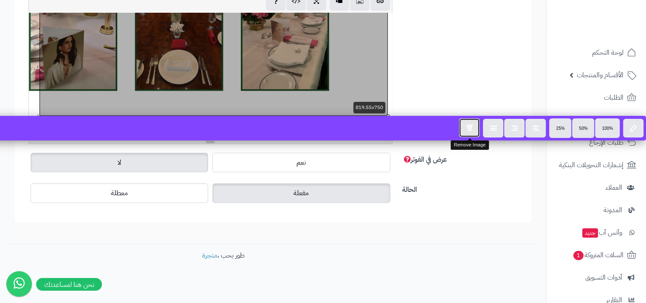
click at [469, 125] on icon "button" at bounding box center [469, 127] width 7 height 7
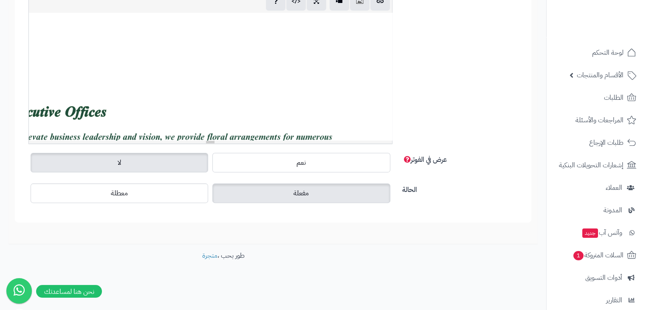
scroll to position [3722, 0]
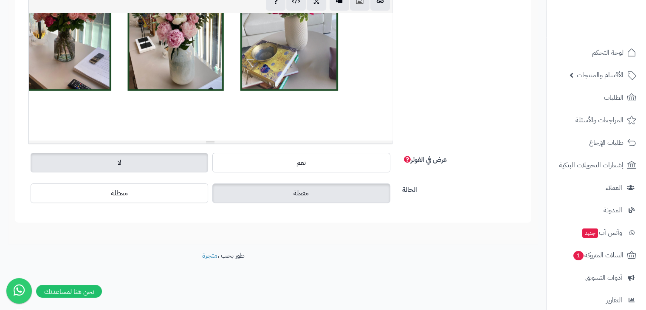
click at [180, 115] on div "819.55x750" at bounding box center [210, 76] width 363 height 127
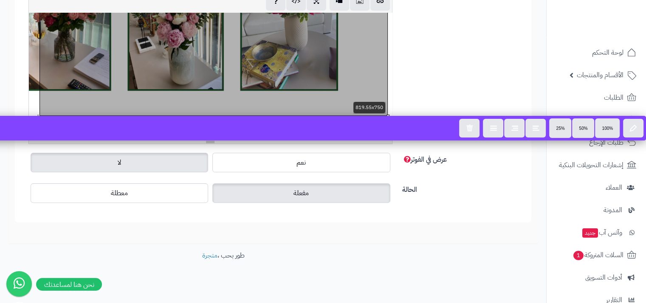
click at [418, 92] on div "الوصف p blockquote pre h1 h2 h3 h4 h5 h6 IBM Plex Sans Arabic Arial Arial Black…" at bounding box center [273, 59] width 502 height 183
click at [439, 65] on div "الوصف p blockquote pre h1 h2 h3 h4 h5 h6 IBM Plex Sans Arabic Arial Arial Black…" at bounding box center [273, 59] width 502 height 183
click at [390, 23] on div at bounding box center [210, 76] width 363 height 127
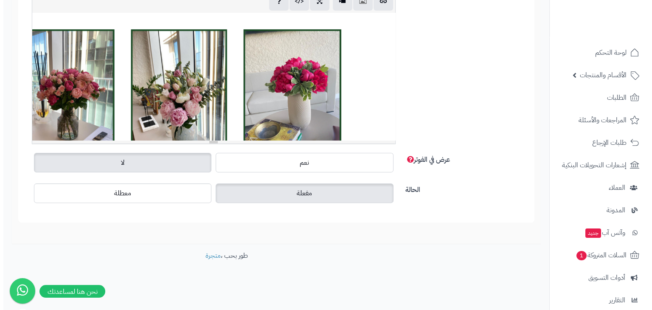
scroll to position [3509, 0]
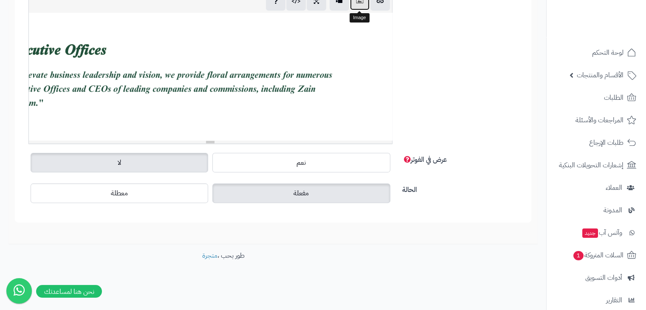
click at [353, 8] on button "button" at bounding box center [360, 0] width 20 height 19
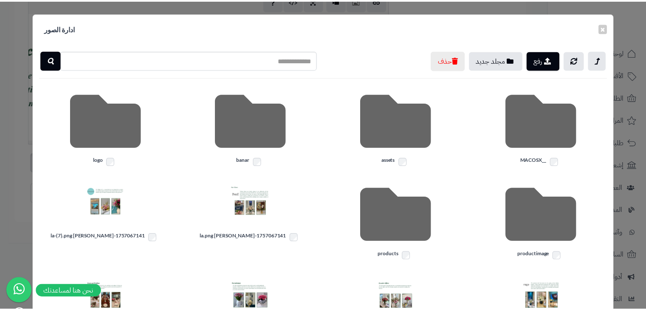
scroll to position [165, 0]
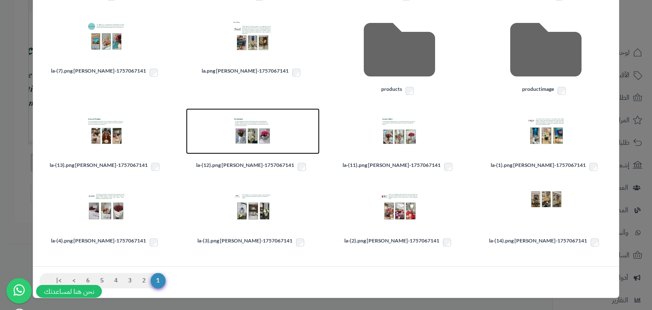
click at [272, 124] on img at bounding box center [252, 131] width 42 height 42
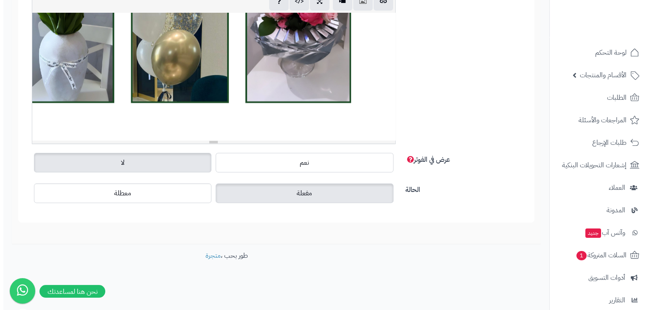
scroll to position [4040, 0]
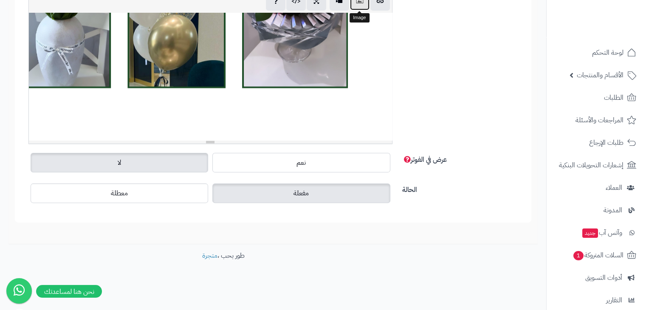
click at [352, 5] on button "button" at bounding box center [360, 0] width 20 height 19
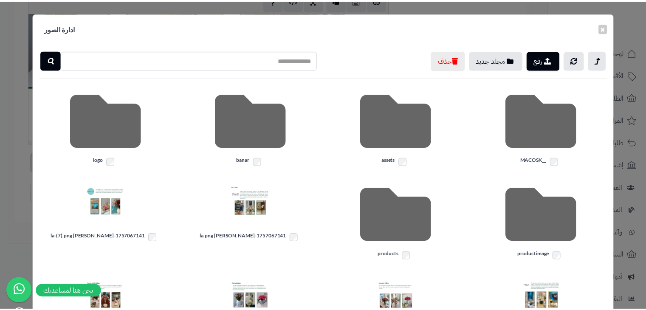
scroll to position [127, 0]
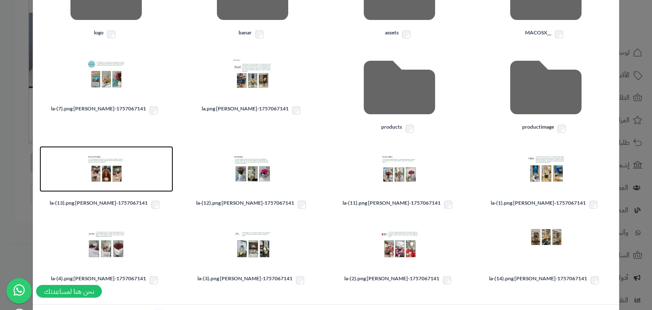
click at [114, 167] on img at bounding box center [106, 169] width 42 height 42
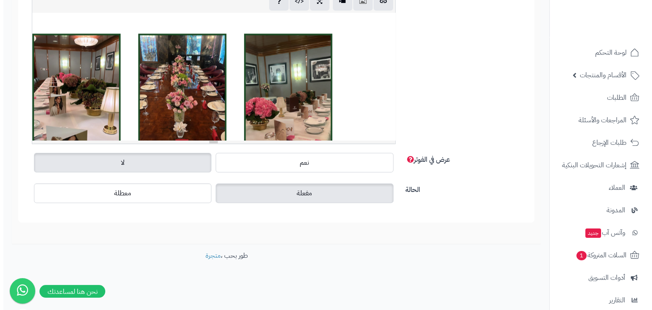
scroll to position [4359, 0]
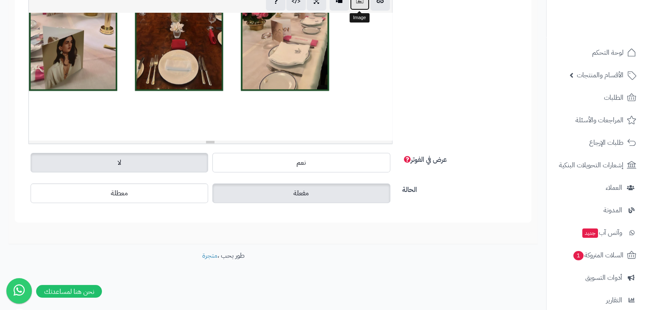
click at [358, 8] on button "button" at bounding box center [360, 0] width 20 height 19
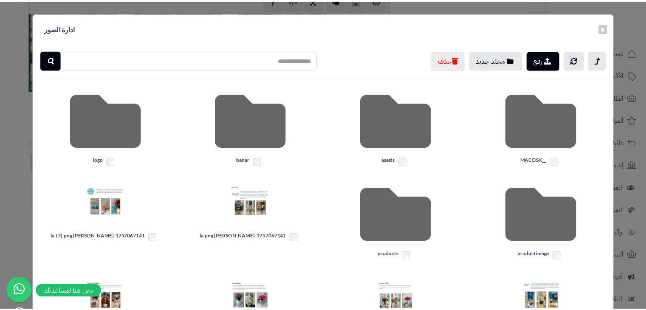
scroll to position [165, 0]
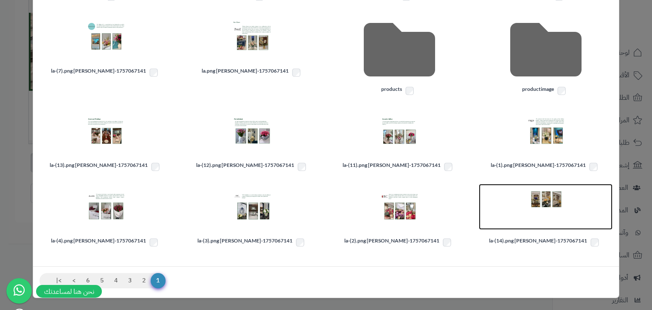
click at [537, 191] on img at bounding box center [546, 207] width 42 height 42
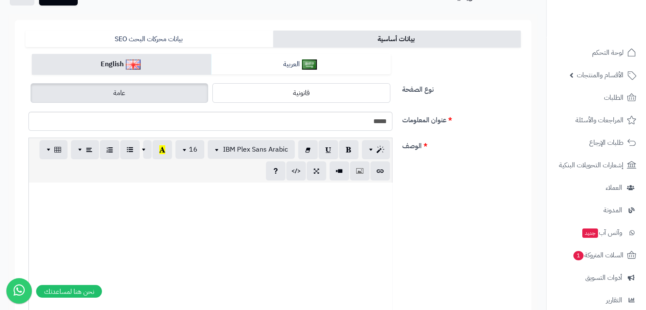
scroll to position [0, 0]
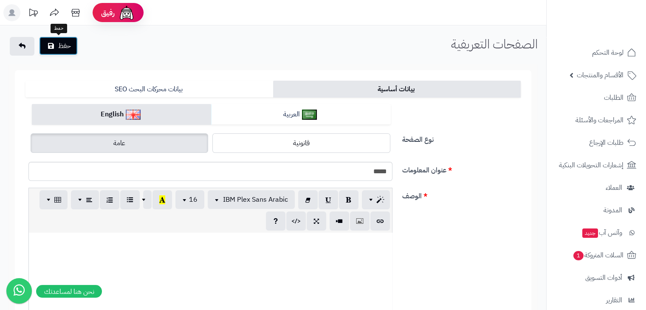
click at [52, 41] on button "حفظ" at bounding box center [58, 46] width 39 height 19
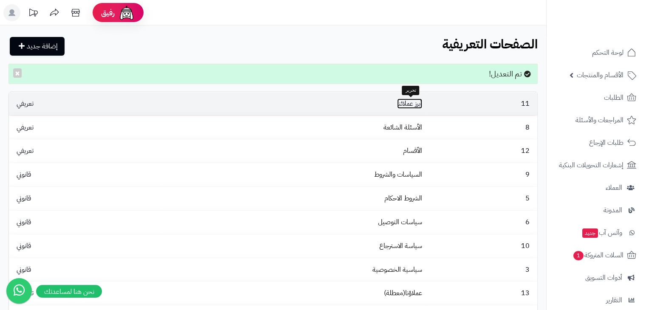
click at [415, 105] on link "أبرز عملائنا" at bounding box center [409, 103] width 25 height 10
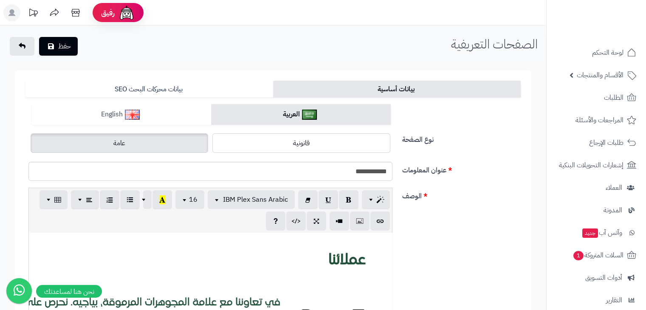
scroll to position [85, 0]
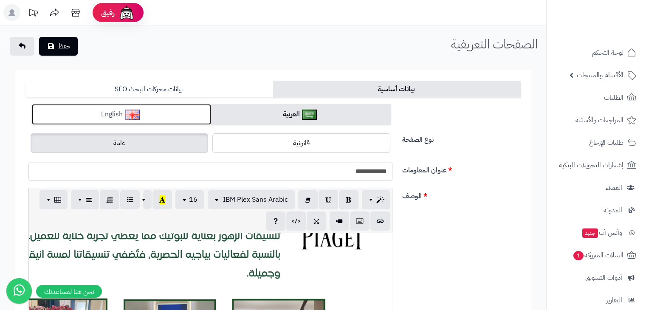
click at [130, 119] on img at bounding box center [132, 115] width 15 height 10
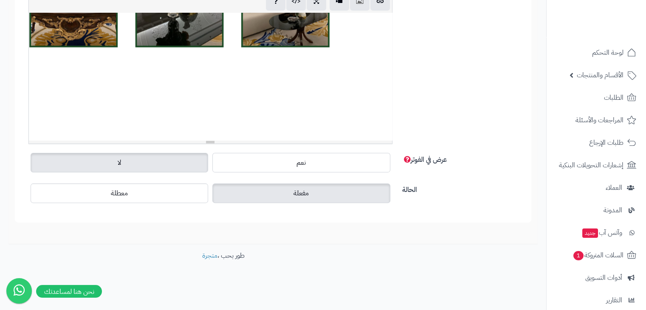
scroll to position [4507, 0]
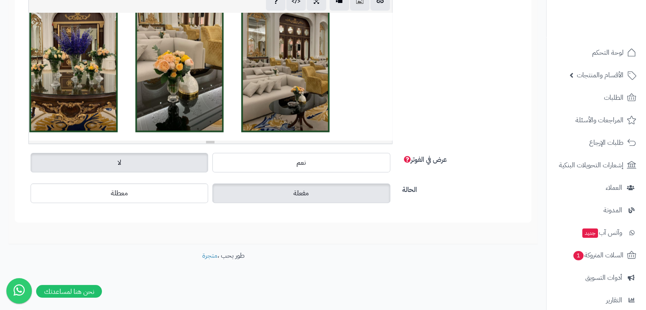
click at [169, 82] on div at bounding box center [210, 76] width 363 height 127
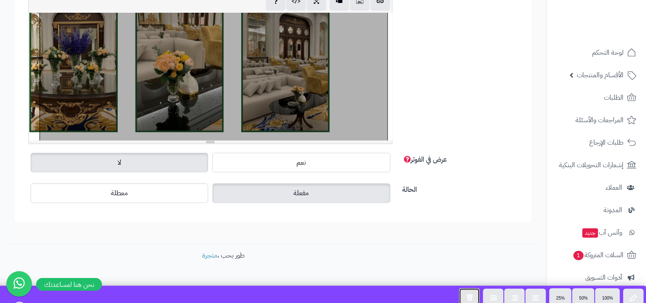
click at [472, 295] on icon "button" at bounding box center [469, 297] width 7 height 7
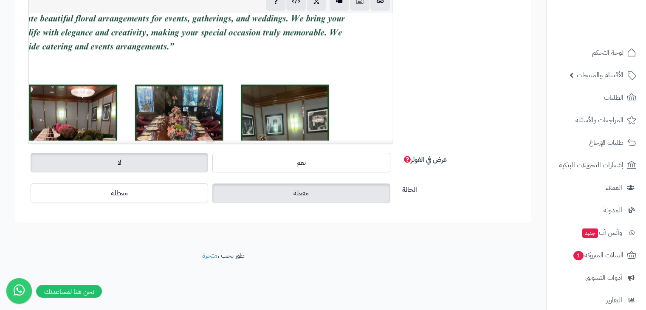
scroll to position [4359, 0]
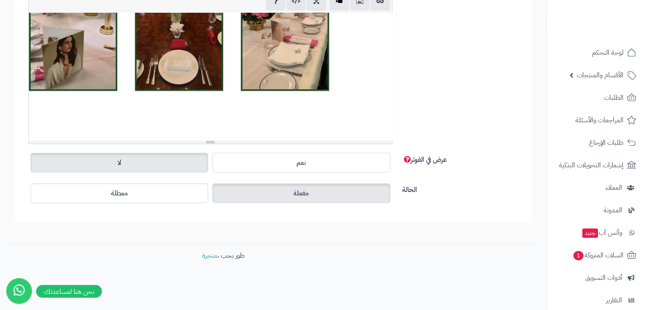
click at [171, 85] on div "819.55x750" at bounding box center [210, 76] width 363 height 127
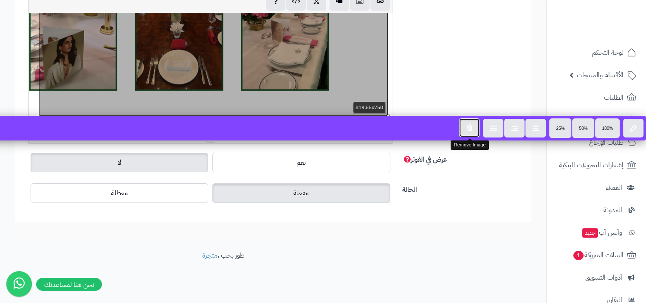
click at [467, 124] on icon "button" at bounding box center [469, 127] width 7 height 7
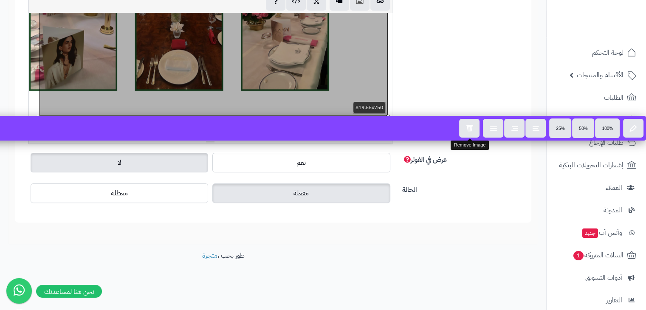
scroll to position [103, 0]
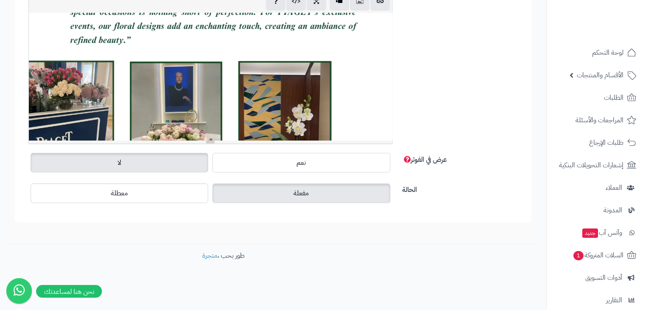
click at [305, 90] on div "819.55x750" at bounding box center [210, 76] width 363 height 127
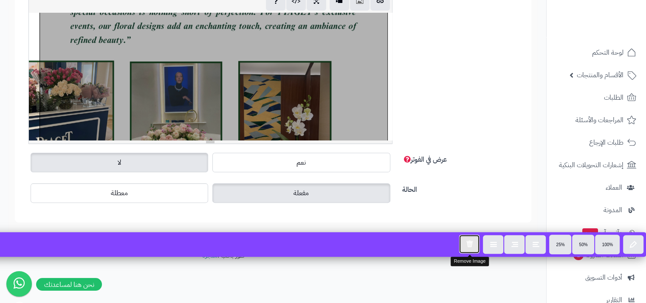
click at [464, 239] on button "button" at bounding box center [469, 244] width 20 height 19
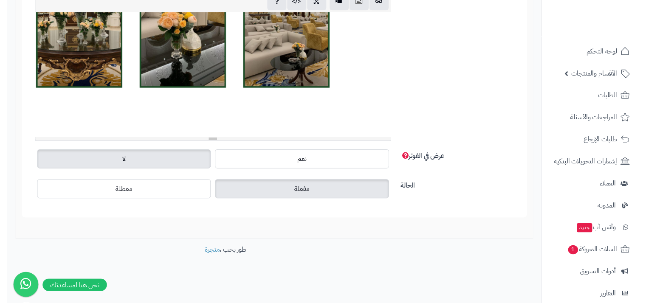
scroll to position [4465, 0]
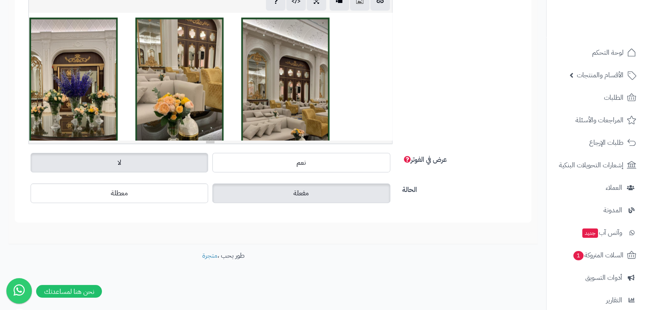
click at [186, 73] on div "819.55x750" at bounding box center [210, 76] width 363 height 127
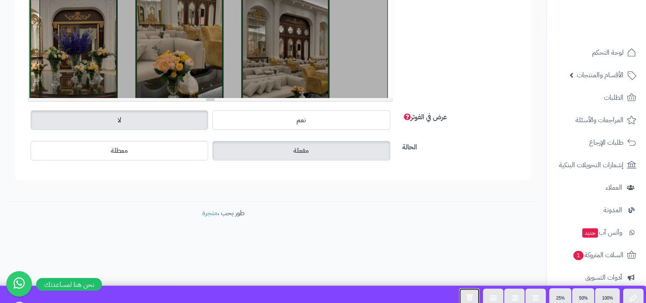
click at [469, 293] on button "button" at bounding box center [469, 297] width 20 height 19
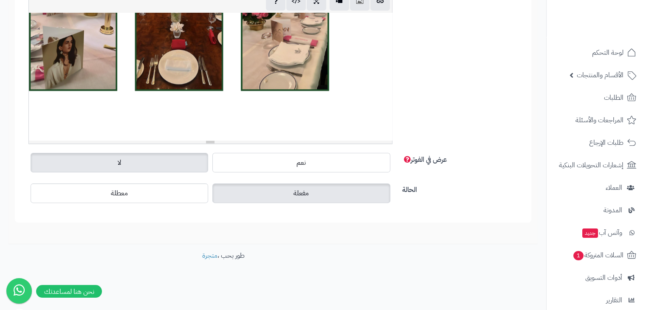
scroll to position [4274, 0]
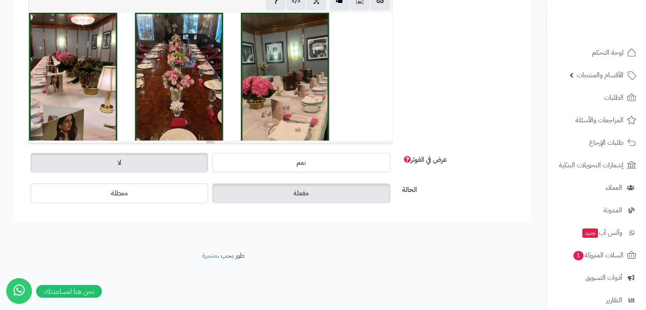
click at [202, 90] on div "819.55x750" at bounding box center [210, 76] width 363 height 127
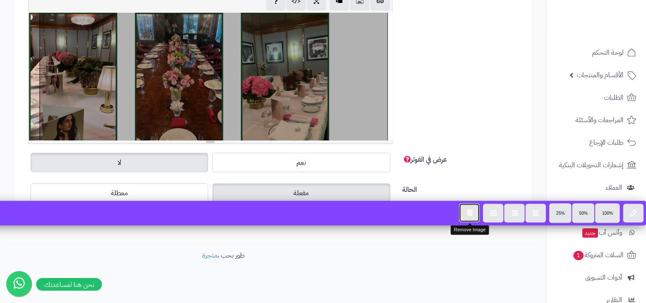
click at [472, 220] on button "button" at bounding box center [469, 212] width 20 height 19
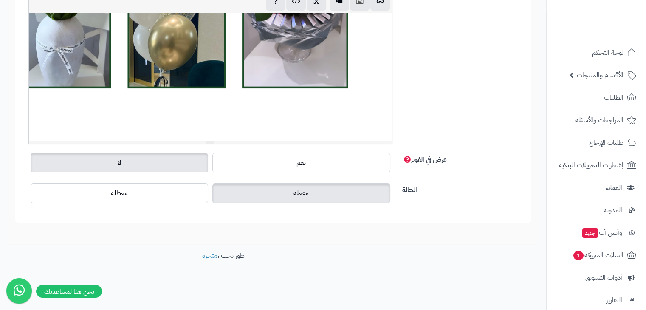
scroll to position [3955, 0]
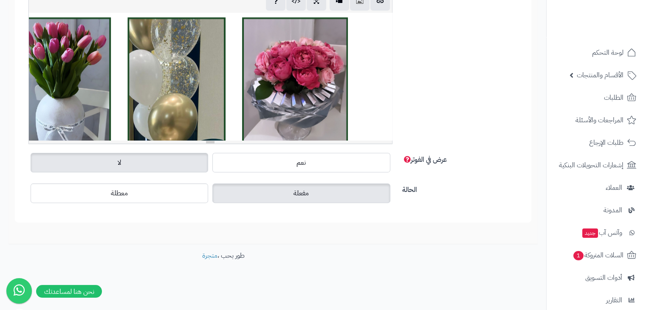
click at [178, 70] on div "819.55x750" at bounding box center [210, 76] width 363 height 127
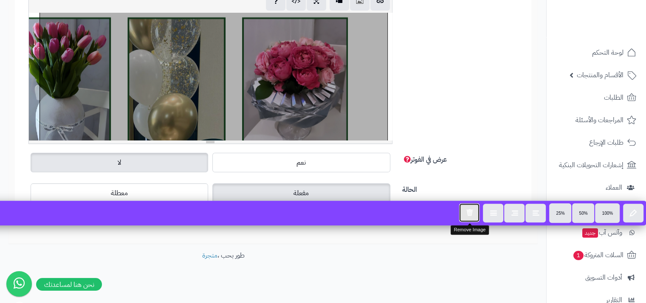
click at [470, 215] on icon "button" at bounding box center [469, 212] width 7 height 7
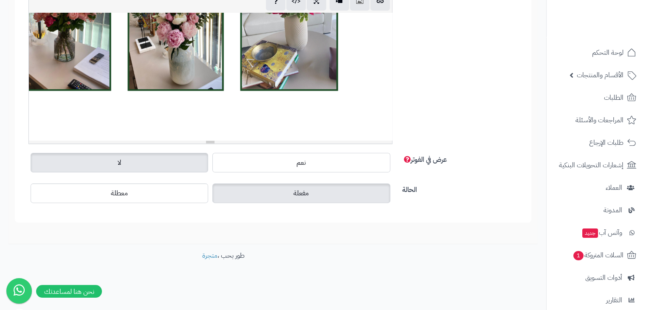
scroll to position [3637, 0]
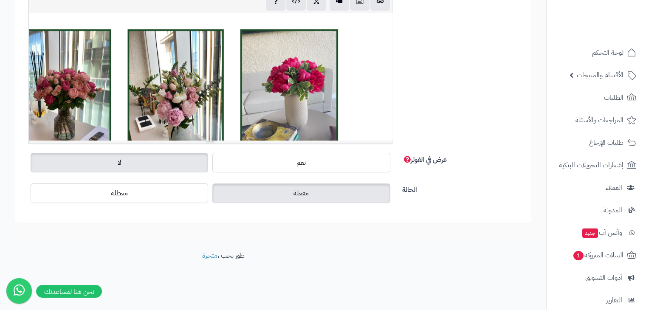
click at [242, 96] on div "819.55x750" at bounding box center [210, 76] width 363 height 127
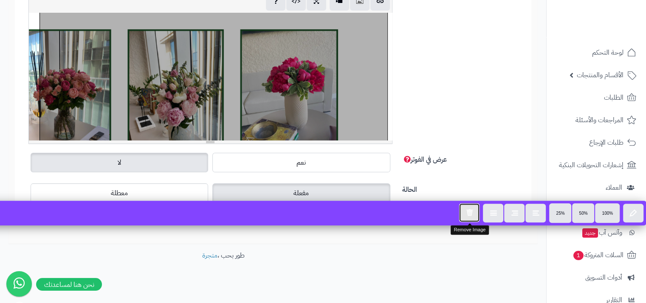
click at [464, 217] on button "button" at bounding box center [469, 212] width 20 height 19
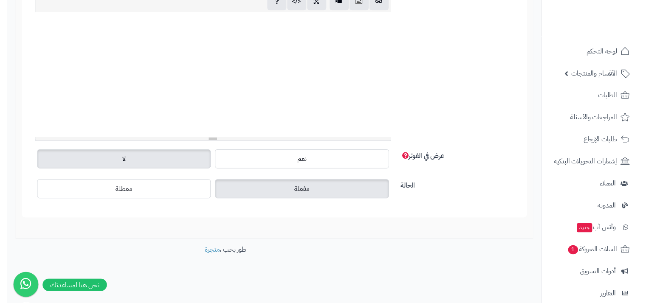
scroll to position [3191, 0]
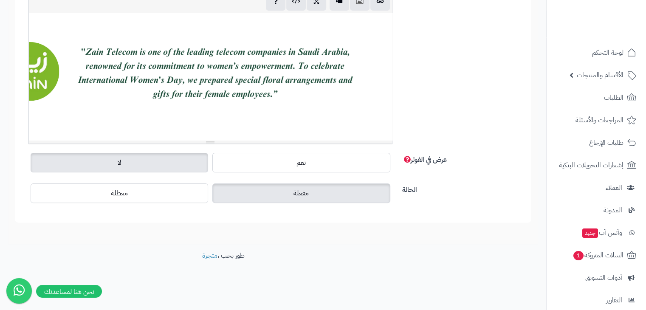
click at [267, 93] on div "819.55x750" at bounding box center [210, 76] width 363 height 127
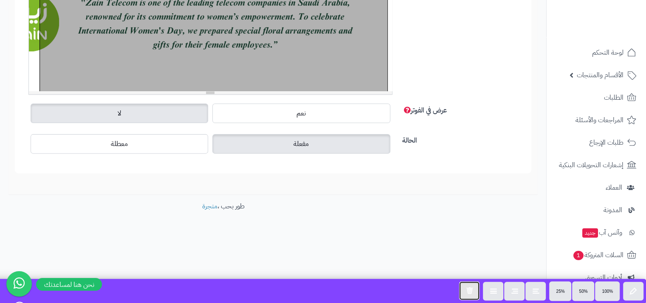
click at [467, 287] on icon "button" at bounding box center [469, 290] width 7 height 7
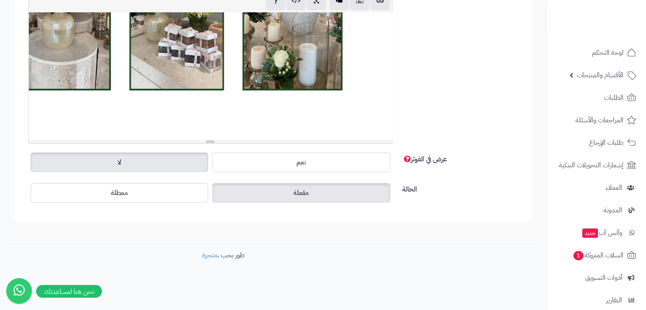
scroll to position [220, 0]
click at [359, 0] on icon "button" at bounding box center [360, 0] width 6 height 9
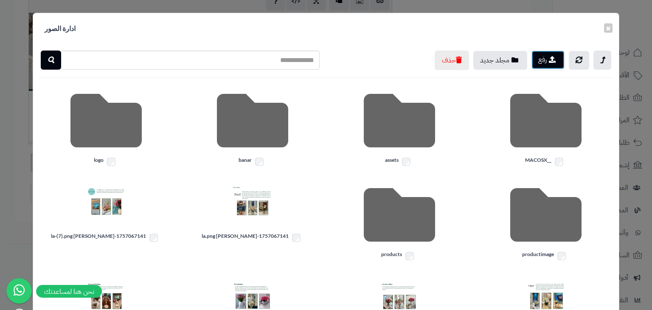
click at [537, 59] on button "رفع" at bounding box center [548, 60] width 33 height 19
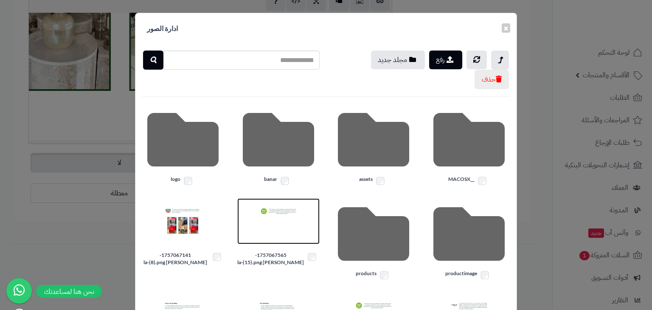
click at [299, 218] on img at bounding box center [278, 221] width 42 height 42
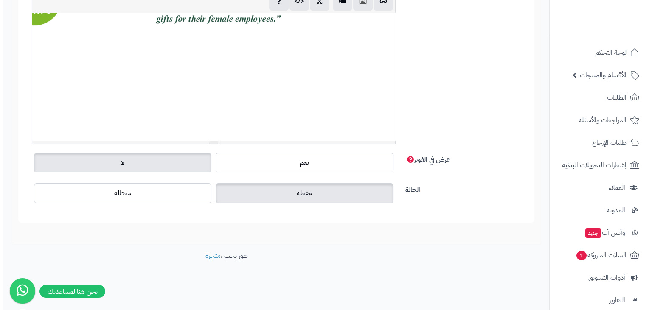
scroll to position [3361, 0]
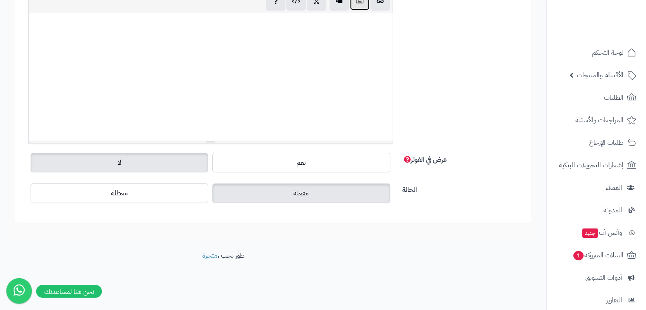
click at [356, 3] on button "button" at bounding box center [360, 0] width 20 height 19
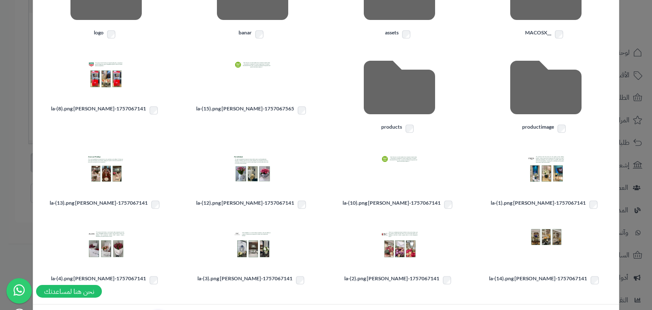
scroll to position [165, 0]
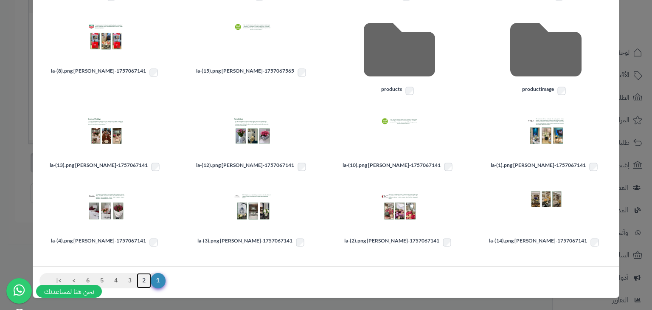
click at [147, 282] on link "2" at bounding box center [144, 280] width 14 height 15
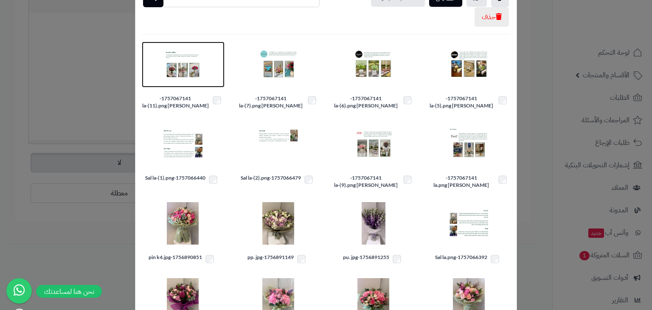
click at [193, 69] on img at bounding box center [183, 64] width 42 height 42
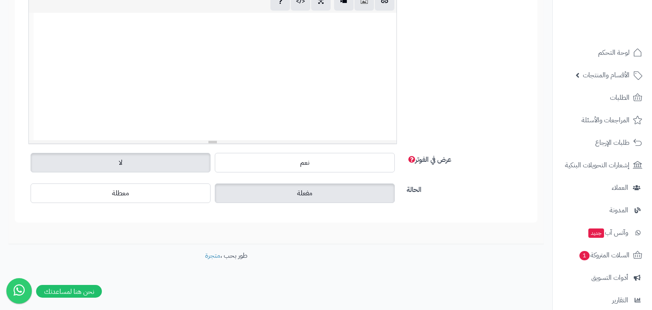
scroll to position [3361, -67]
click at [358, 8] on button "button" at bounding box center [360, 0] width 20 height 19
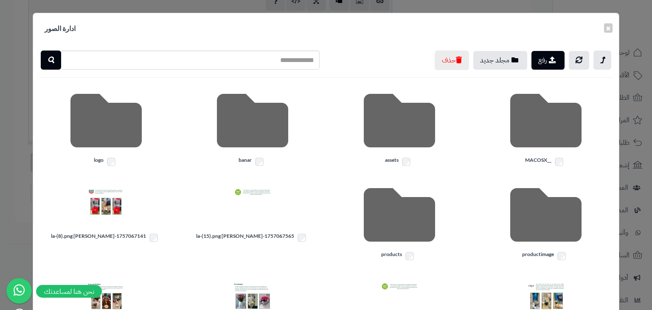
scroll to position [165, 0]
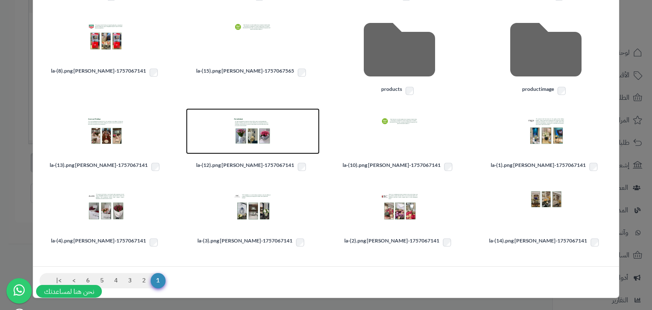
click at [267, 133] on img at bounding box center [252, 131] width 42 height 42
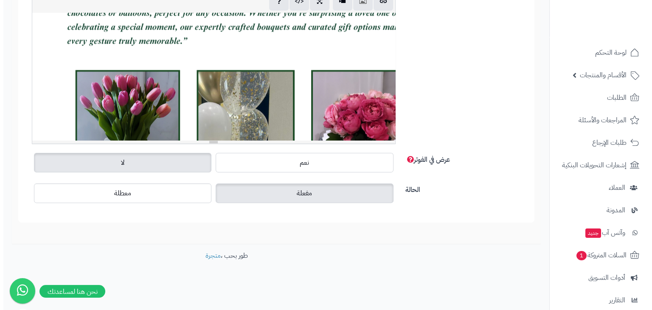
scroll to position [4040, -67]
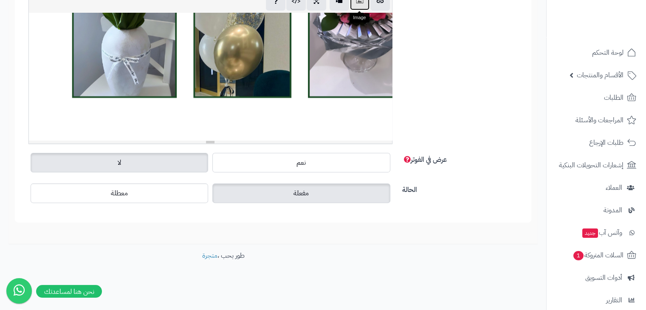
click at [358, 5] on button "button" at bounding box center [360, 0] width 20 height 19
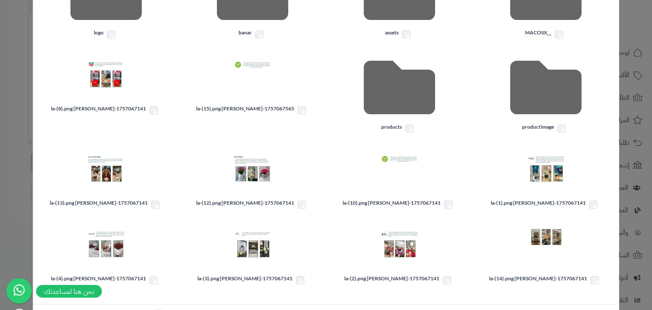
scroll to position [165, 0]
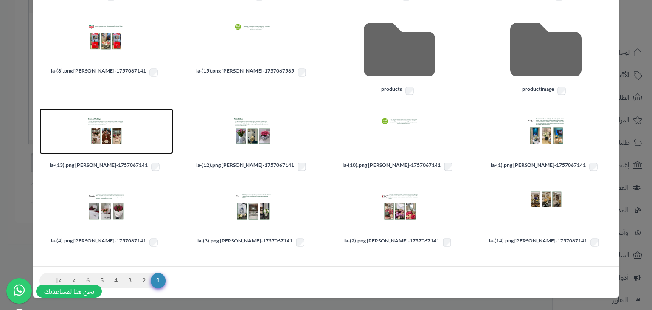
click at [112, 124] on img at bounding box center [106, 131] width 42 height 42
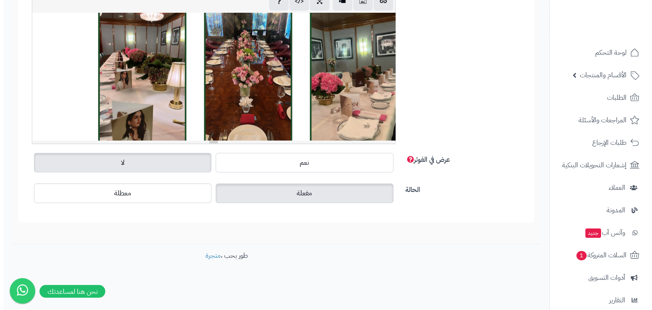
scroll to position [4359, -67]
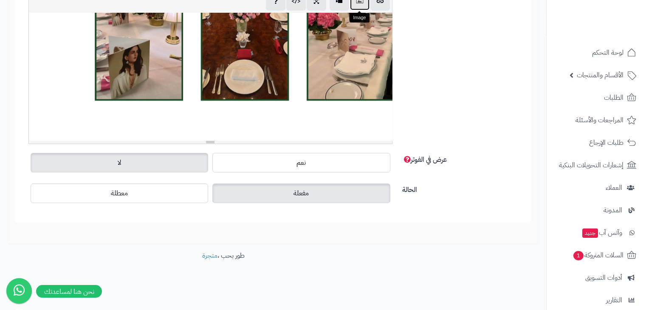
click at [357, 2] on icon "button" at bounding box center [360, 0] width 6 height 9
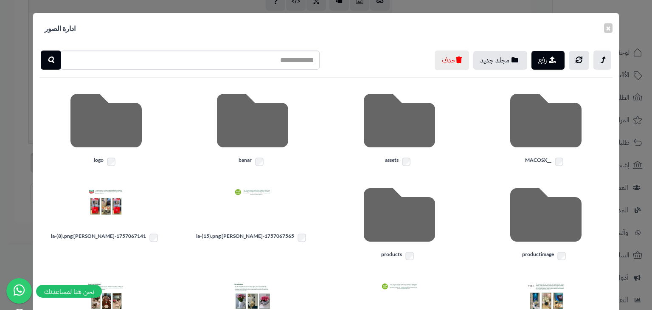
scroll to position [165, 0]
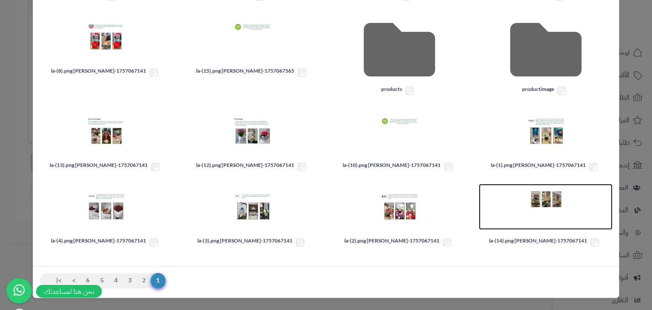
click at [533, 191] on img at bounding box center [546, 207] width 42 height 42
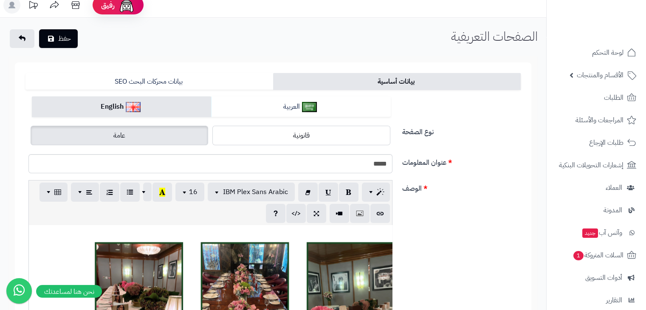
scroll to position [0, 0]
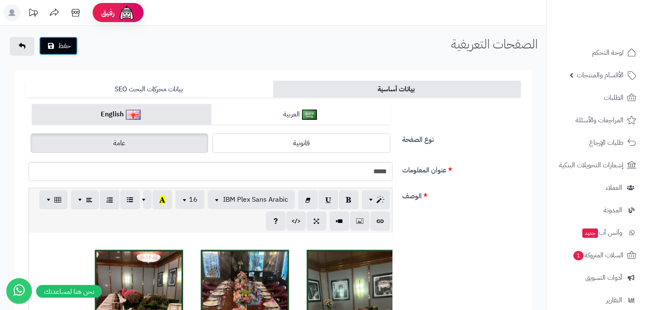
click at [64, 46] on button "حفظ" at bounding box center [58, 46] width 39 height 19
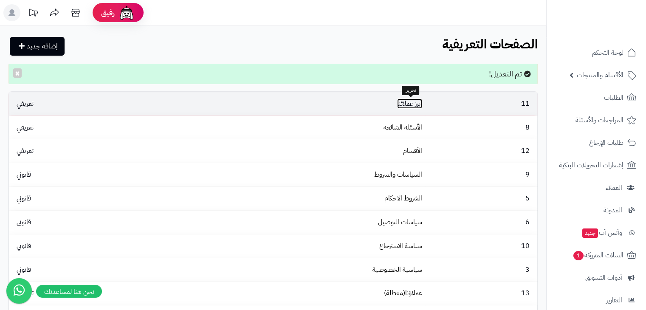
click at [408, 101] on link "أبرز عملائنا" at bounding box center [409, 103] width 25 height 10
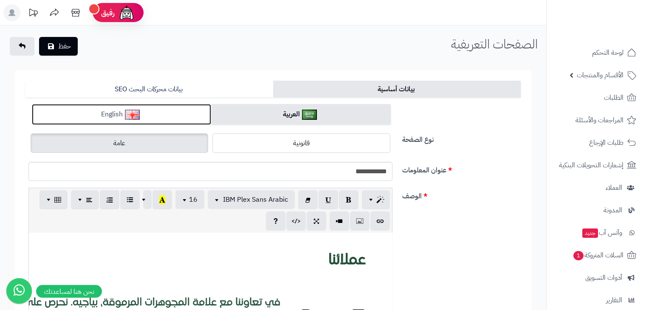
click at [123, 106] on link "English" at bounding box center [121, 114] width 179 height 21
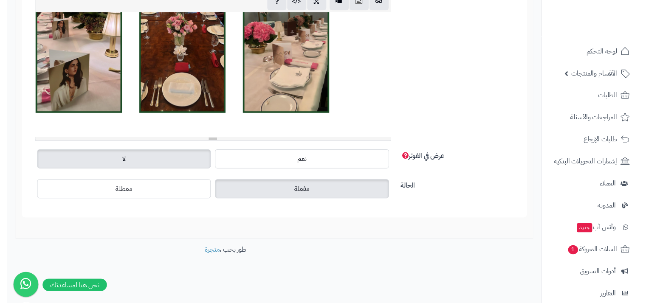
scroll to position [4507, 0]
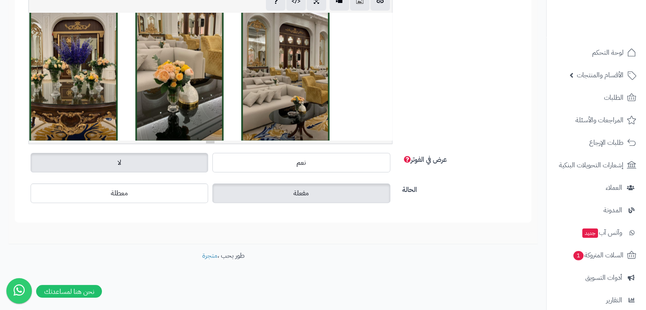
click at [265, 67] on div at bounding box center [210, 76] width 363 height 127
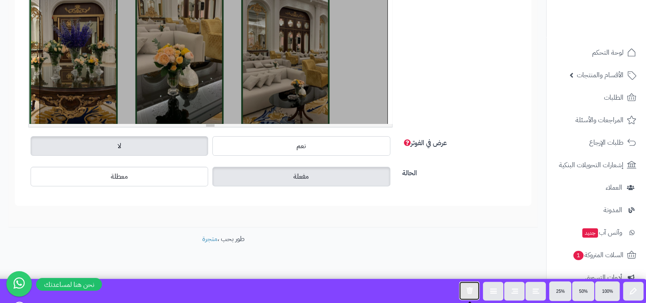
click at [469, 296] on button "button" at bounding box center [469, 290] width 20 height 19
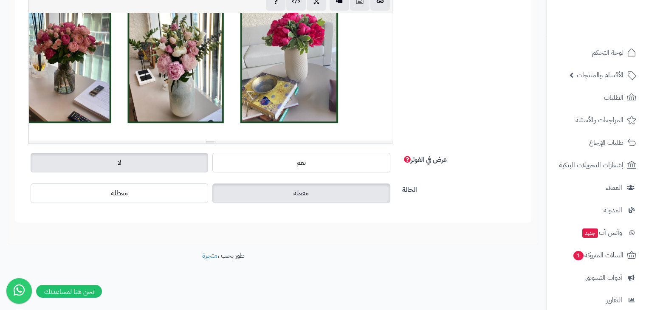
scroll to position [4359, 0]
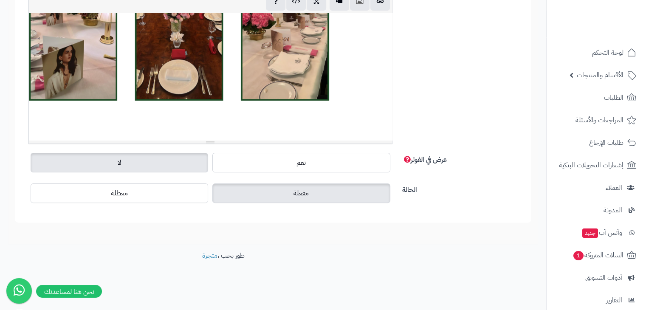
click at [132, 53] on div "819.55x750" at bounding box center [210, 76] width 363 height 127
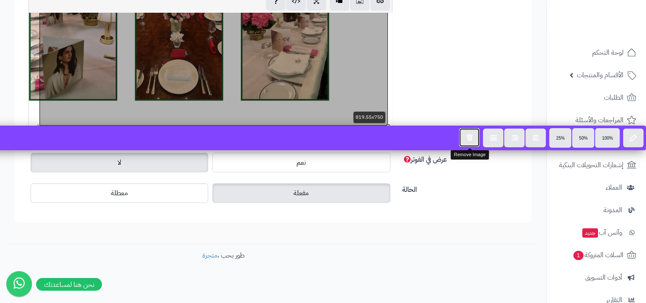
click at [474, 141] on button "button" at bounding box center [469, 137] width 20 height 19
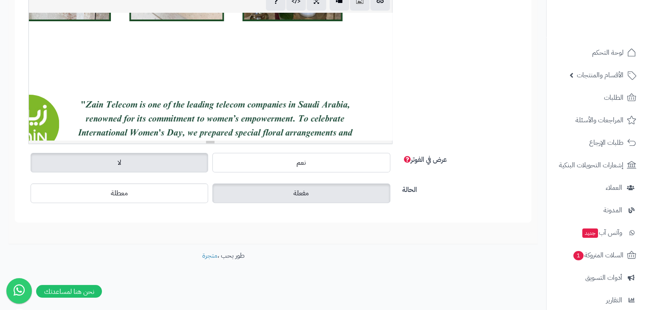
scroll to position [4040, 0]
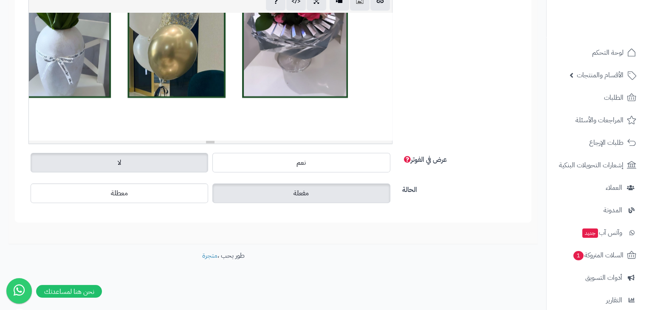
click at [117, 62] on div "819.55x750" at bounding box center [210, 76] width 363 height 127
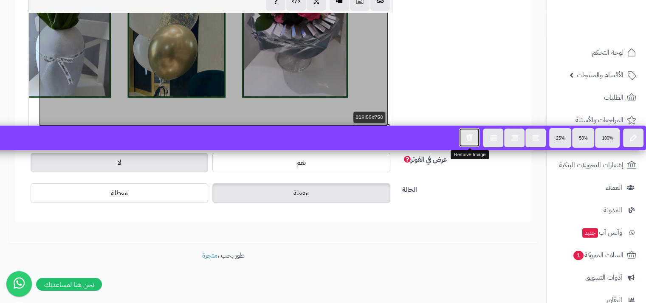
click at [463, 142] on button "button" at bounding box center [469, 137] width 20 height 19
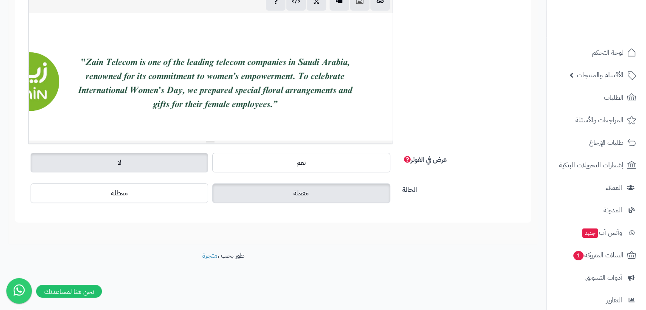
scroll to position [3722, 0]
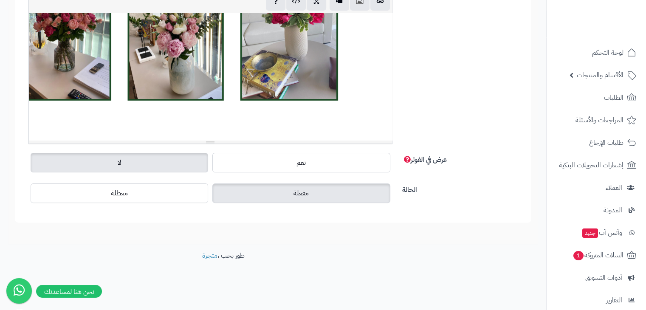
click at [128, 45] on div "819.55x750" at bounding box center [210, 76] width 363 height 127
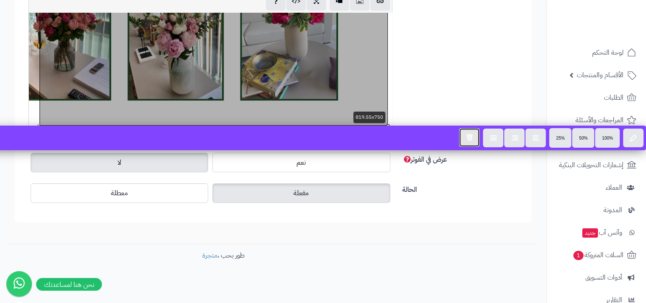
click at [473, 132] on button "button" at bounding box center [469, 137] width 20 height 19
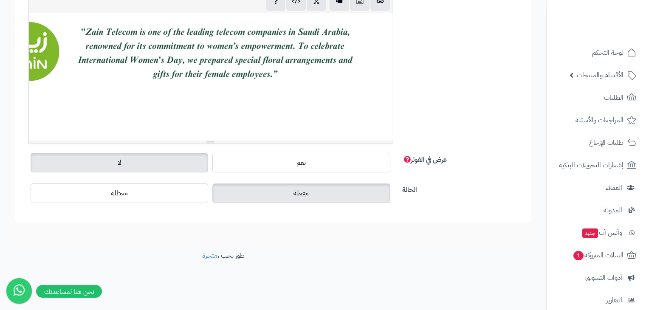
scroll to position [3244, 0]
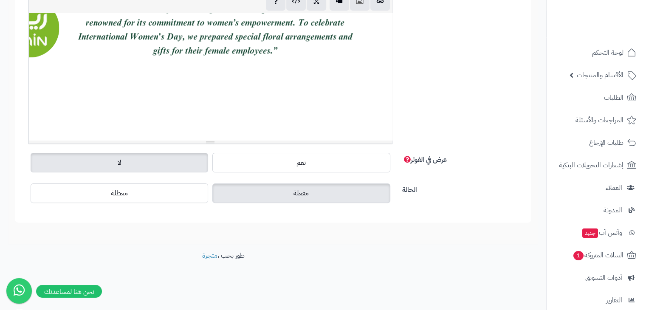
click at [127, 104] on div "819.55x750" at bounding box center [210, 76] width 363 height 127
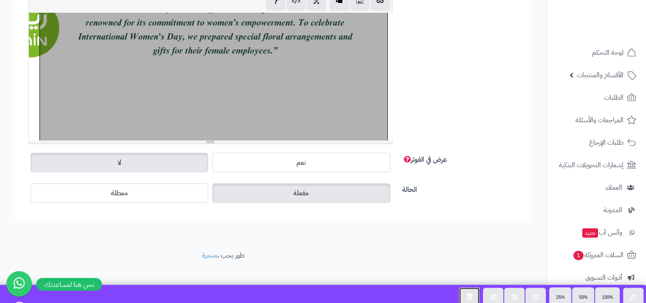
click at [464, 291] on button "button" at bounding box center [469, 296] width 20 height 19
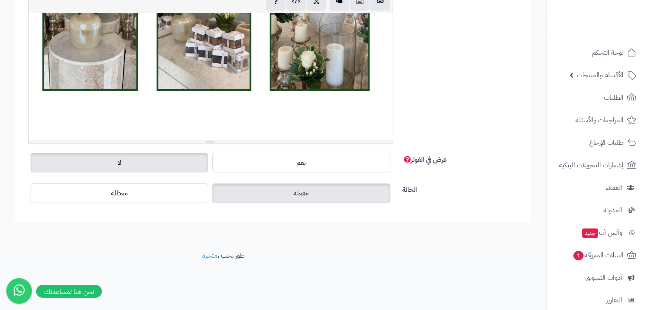
scroll to position [3085, -56]
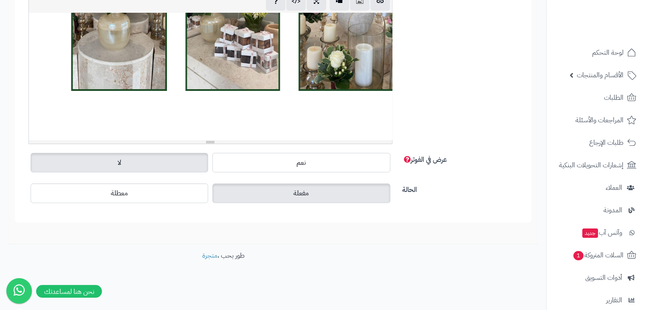
click at [25, 136] on div "p blockquote pre h1 h2 h3 h4 h5 h6 IBM Plex Sans Arabic Arial Arial Black Comic…" at bounding box center [210, 56] width 377 height 176
click at [52, 117] on div at bounding box center [210, 76] width 363 height 127
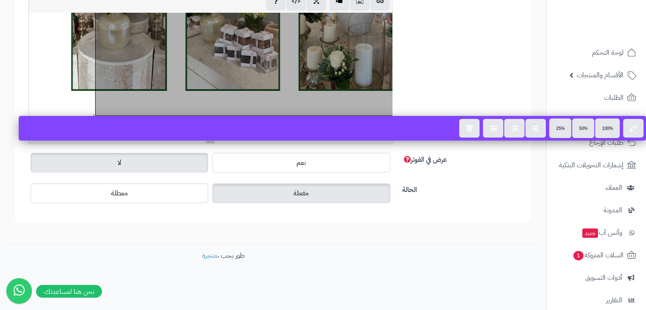
click at [440, 84] on div "الوصف p blockquote pre h1 h2 h3 h4 h5 h6 IBM Plex Sans Arabic Arial Arial Black…" at bounding box center [273, 59] width 502 height 183
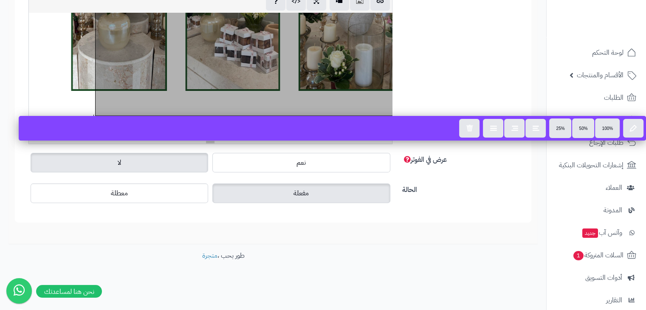
click at [403, 100] on div "الوصف p blockquote pre h1 h2 h3 h4 h5 h6 IBM Plex Sans Arabic Arial Arial Black…" at bounding box center [273, 59] width 502 height 183
click at [277, 245] on div "**********" at bounding box center [273, 58] width 546 height 505
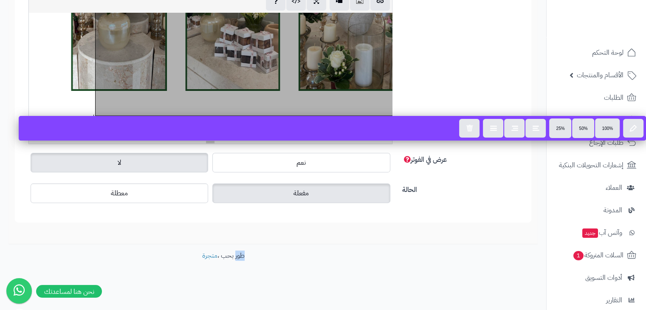
click at [278, 245] on div "**********" at bounding box center [273, 58] width 546 height 505
click at [362, 5] on button "button" at bounding box center [360, 0] width 20 height 19
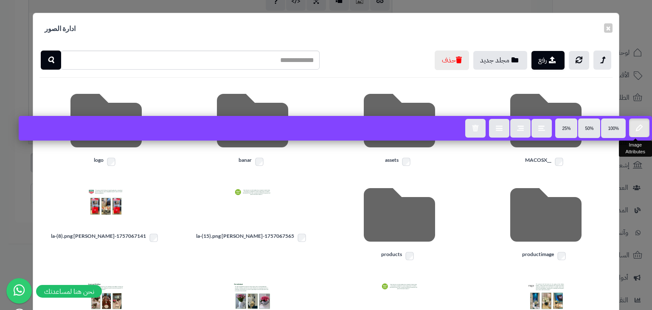
click at [642, 128] on icon "button" at bounding box center [639, 127] width 7 height 7
type input "**********"
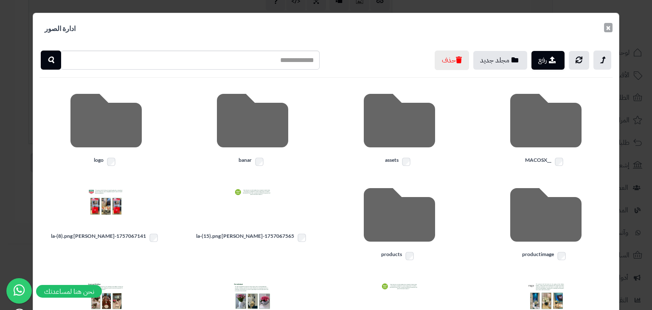
click at [605, 28] on button "×" at bounding box center [608, 27] width 8 height 9
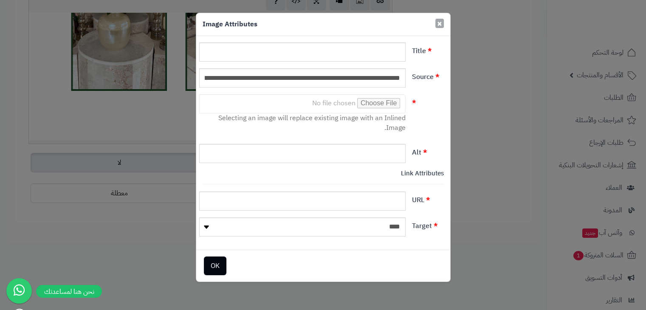
click at [439, 28] on span "×" at bounding box center [439, 23] width 5 height 13
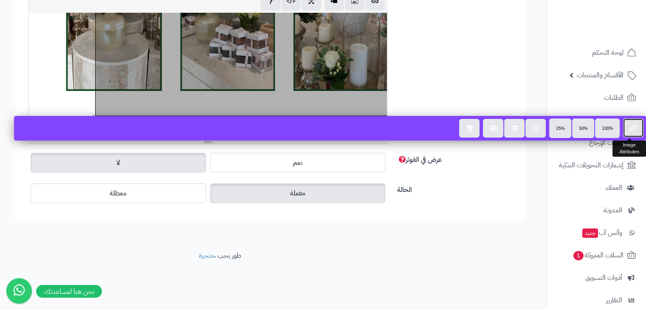
click at [635, 129] on icon "button" at bounding box center [633, 127] width 7 height 7
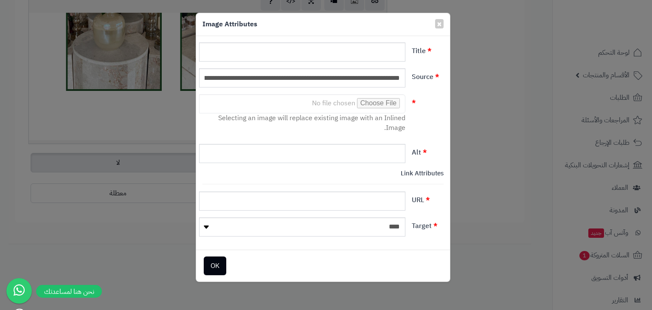
click at [436, 30] on div "× Image Attributes" at bounding box center [323, 24] width 254 height 23
click at [438, 26] on span "×" at bounding box center [439, 23] width 5 height 13
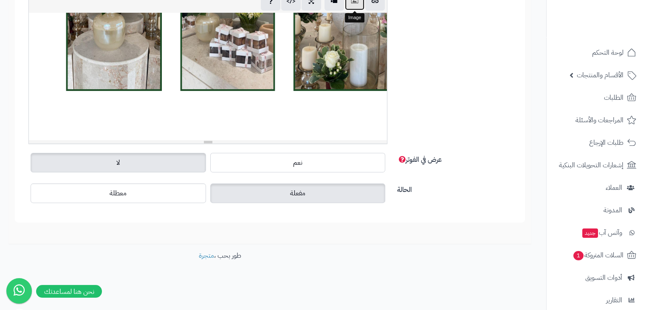
click at [352, 1] on icon "button" at bounding box center [355, 0] width 6 height 9
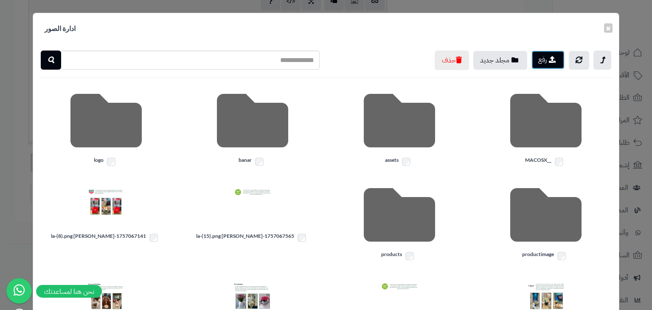
click at [539, 65] on button "رفع" at bounding box center [548, 60] width 33 height 19
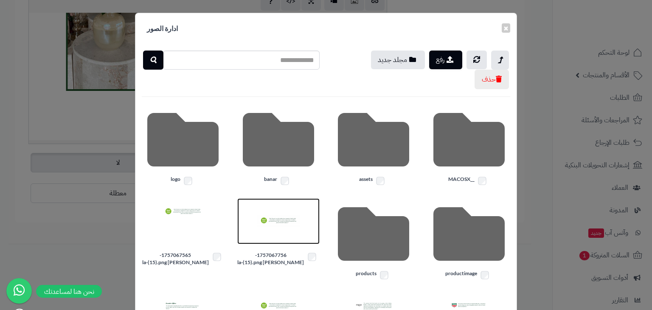
click at [290, 214] on img at bounding box center [278, 221] width 42 height 42
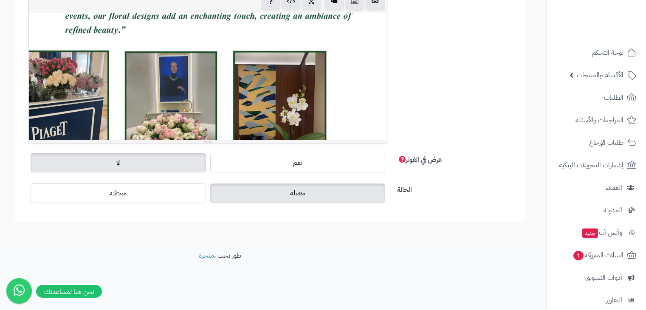
scroll to position [0, 0]
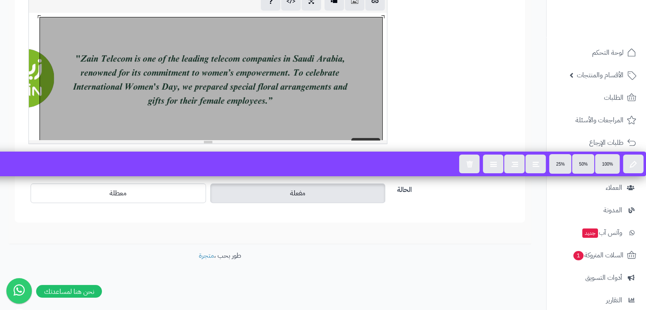
click at [312, 76] on div "808.3x318" at bounding box center [208, 76] width 358 height 127
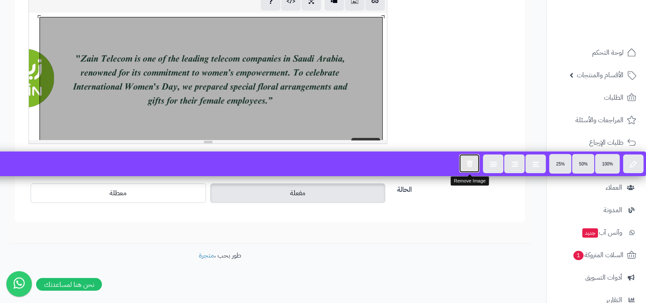
click at [476, 163] on button "button" at bounding box center [469, 163] width 20 height 19
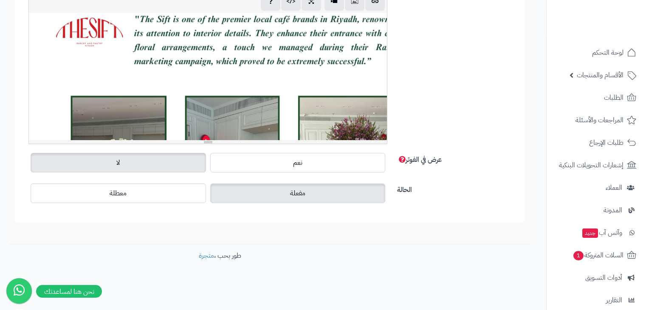
scroll to position [3085, -60]
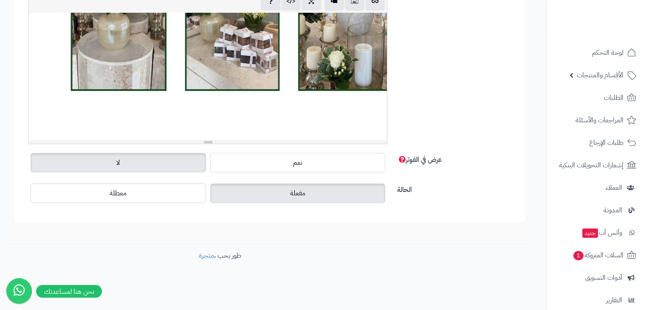
click at [83, 120] on div at bounding box center [208, 76] width 358 height 127
click at [353, 5] on icon "button" at bounding box center [355, 0] width 6 height 9
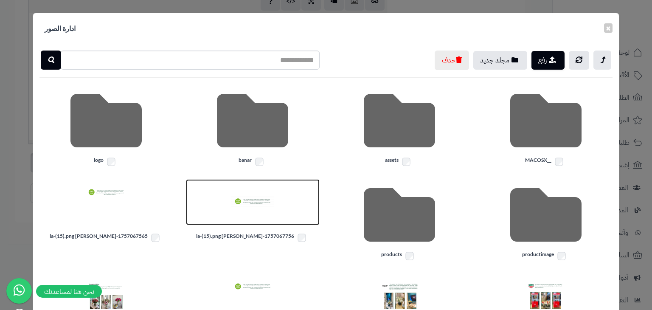
click at [257, 195] on img at bounding box center [252, 202] width 42 height 42
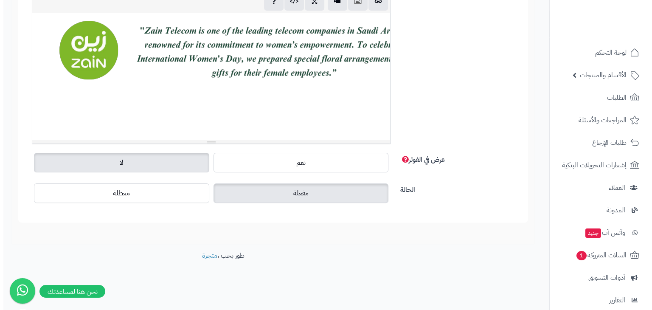
scroll to position [3220, -60]
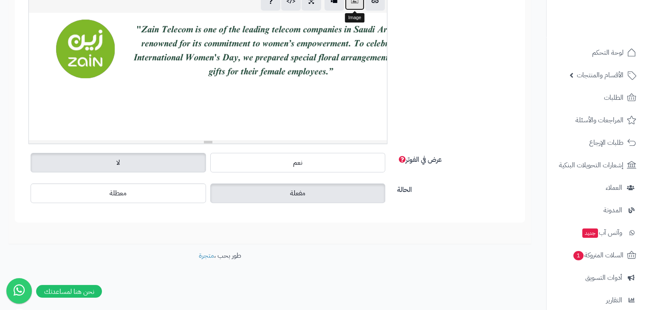
click at [355, 6] on button "button" at bounding box center [355, 0] width 20 height 19
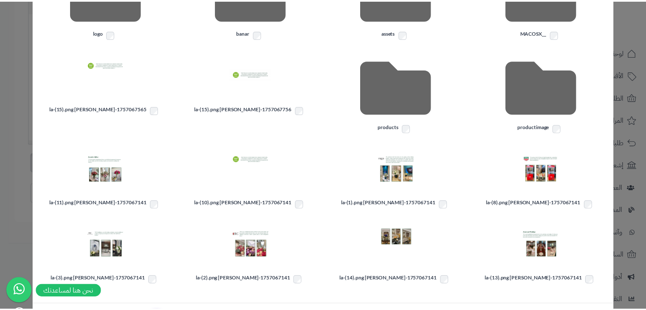
scroll to position [165, 0]
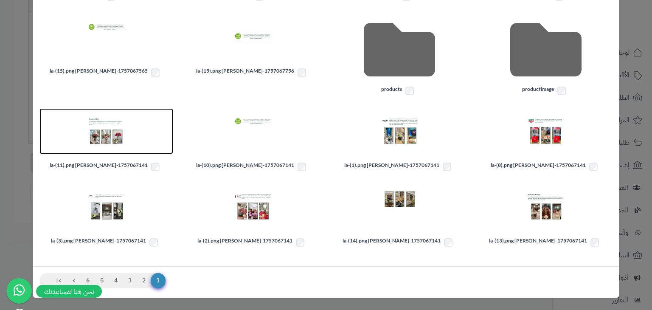
click at [104, 127] on img at bounding box center [106, 131] width 42 height 42
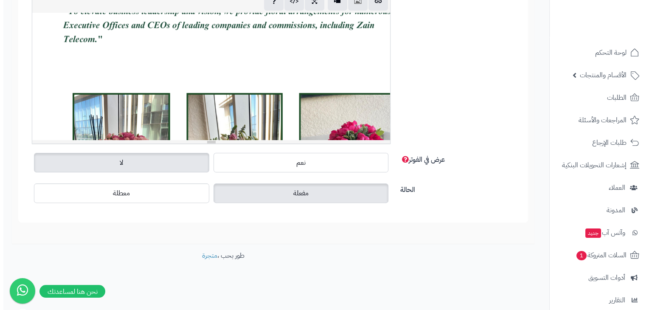
scroll to position [3538, -60]
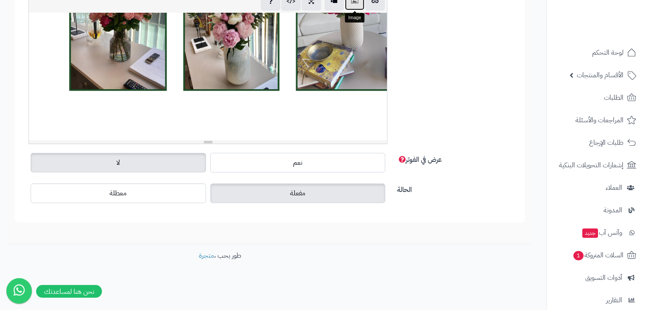
click at [358, 4] on button "button" at bounding box center [355, 0] width 20 height 19
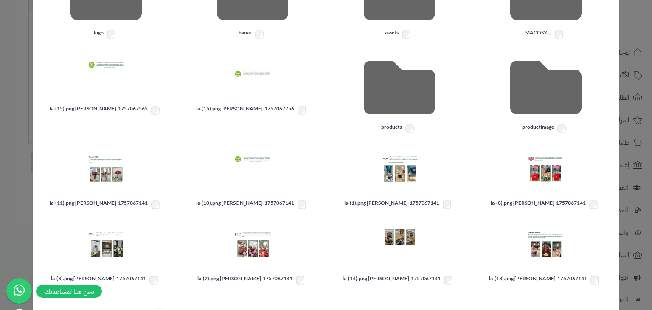
scroll to position [165, 0]
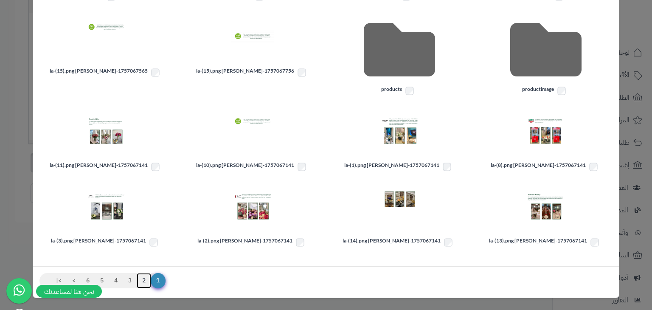
click at [150, 281] on link "2" at bounding box center [144, 280] width 14 height 15
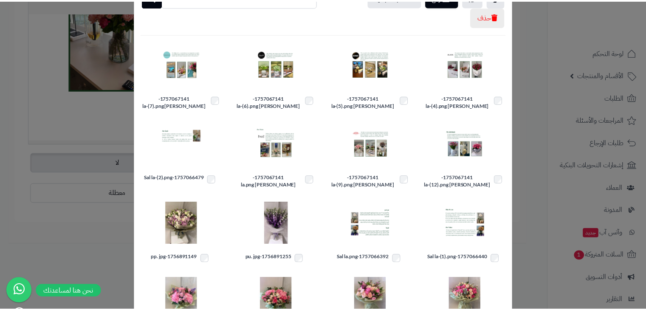
scroll to position [0, 0]
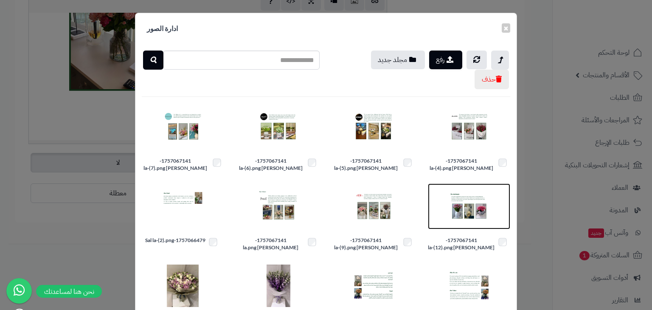
click at [474, 207] on img at bounding box center [469, 206] width 42 height 42
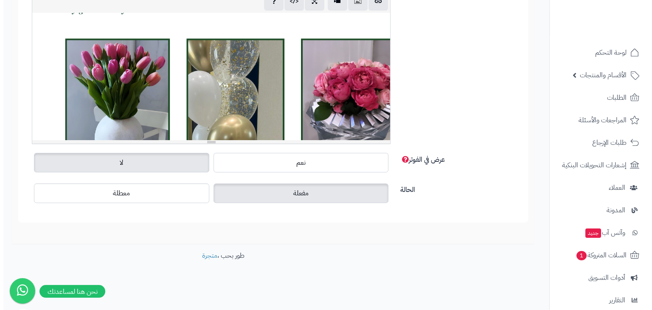
scroll to position [3857, -60]
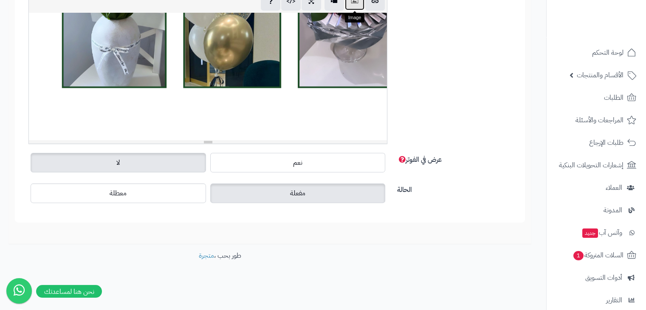
click at [350, 1] on button "button" at bounding box center [355, 0] width 20 height 19
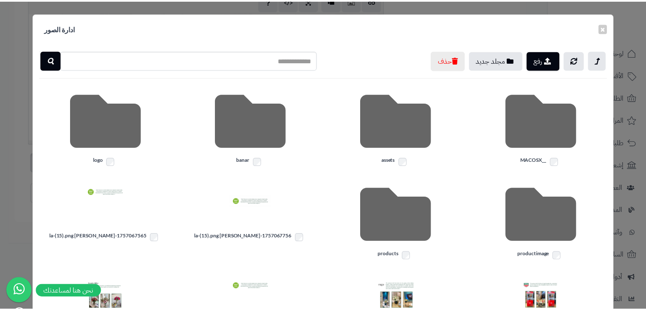
scroll to position [165, 0]
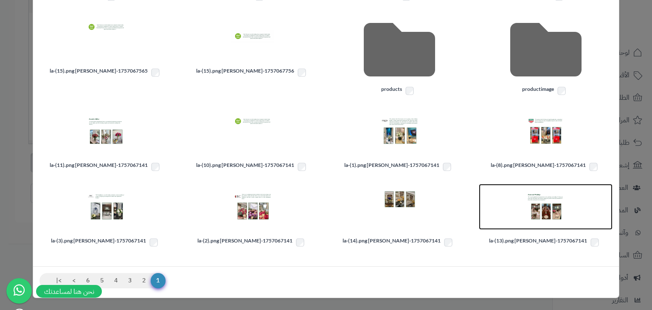
click at [547, 208] on img at bounding box center [546, 207] width 42 height 42
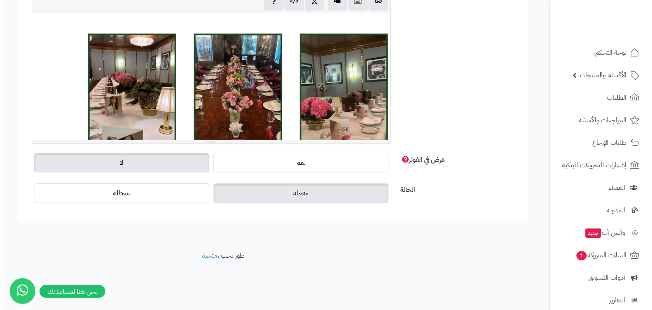
scroll to position [4175, -60]
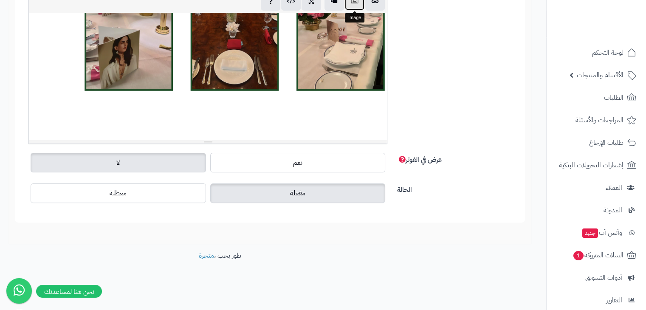
click at [350, 3] on button "button" at bounding box center [355, 0] width 20 height 19
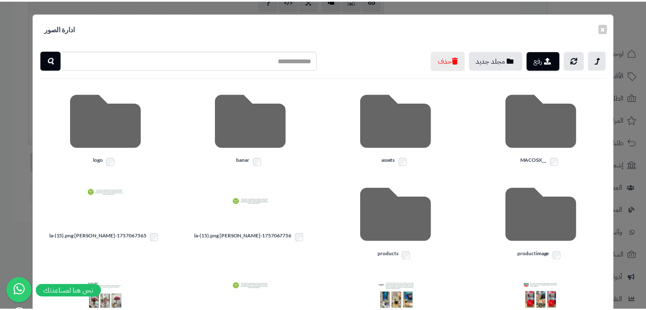
scroll to position [165, 0]
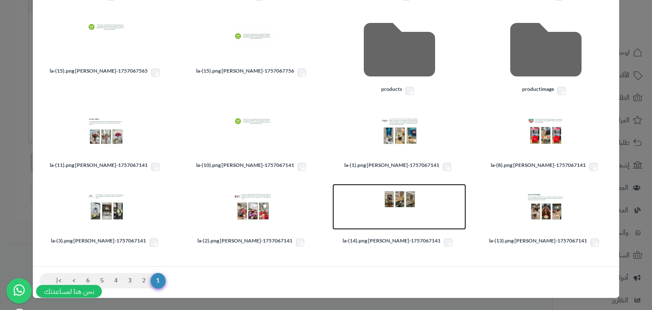
click at [405, 189] on img at bounding box center [399, 207] width 42 height 42
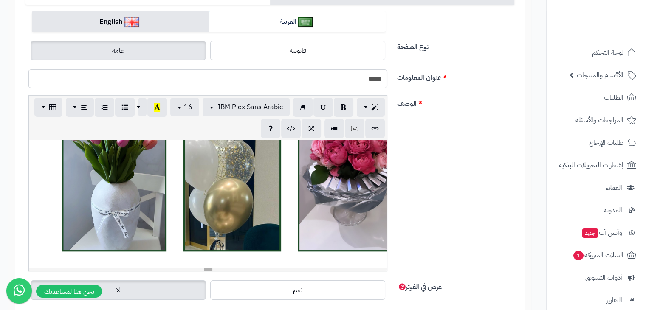
scroll to position [0, 0]
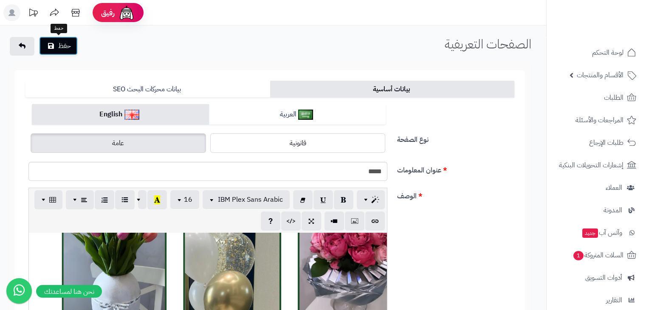
click at [64, 50] on button "حفظ" at bounding box center [58, 46] width 39 height 19
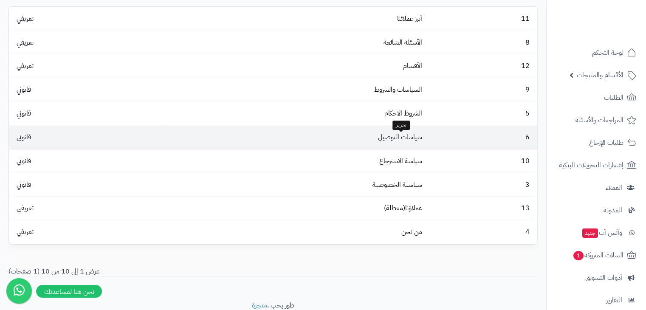
scroll to position [42, 0]
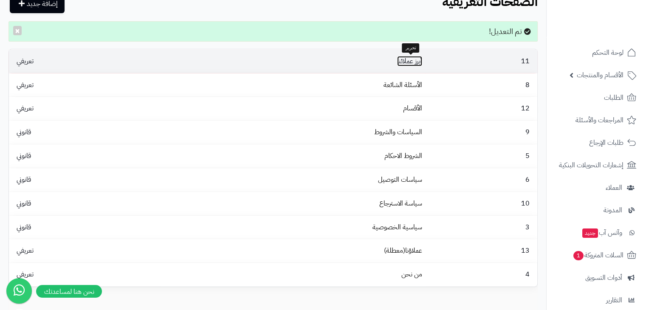
click at [411, 64] on link "أبرز عملائنا" at bounding box center [409, 61] width 25 height 10
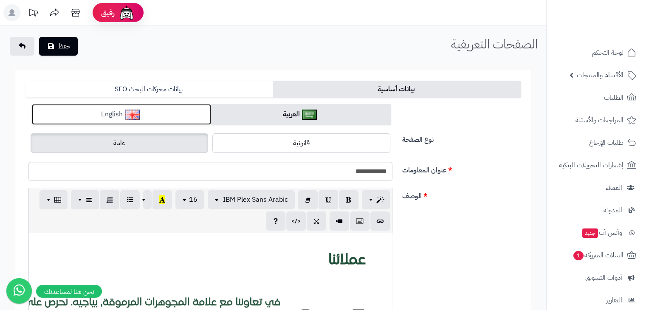
click at [186, 114] on link "English" at bounding box center [121, 114] width 179 height 21
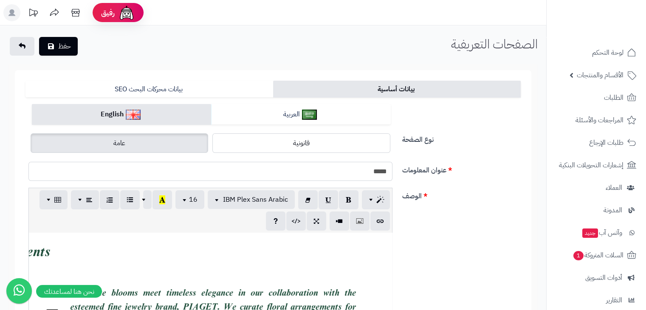
click at [352, 169] on input "*****" at bounding box center [210, 171] width 364 height 19
type input "*"
paste input "**********"
type input "**********"
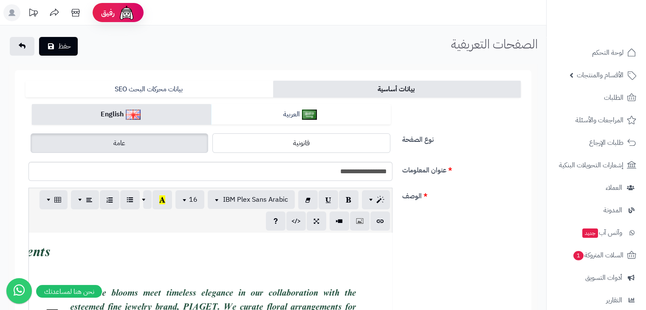
click at [465, 201] on div "الوصف p blockquote pre h1 h2 h3 h4 h5 h6 IBM Plex Sans Arabic Arial Arial Black…" at bounding box center [273, 279] width 502 height 183
click at [49, 45] on icon "submit" at bounding box center [51, 45] width 6 height 7
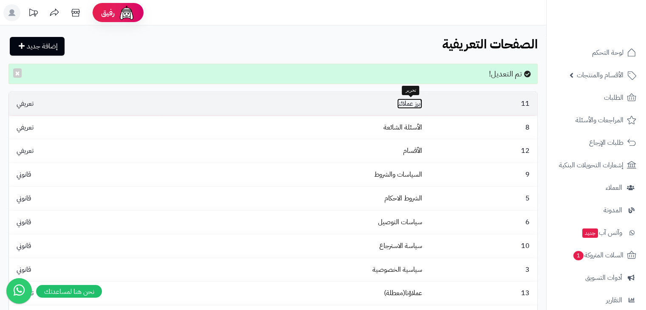
click at [413, 99] on link "أبرز عملائنا" at bounding box center [409, 103] width 25 height 10
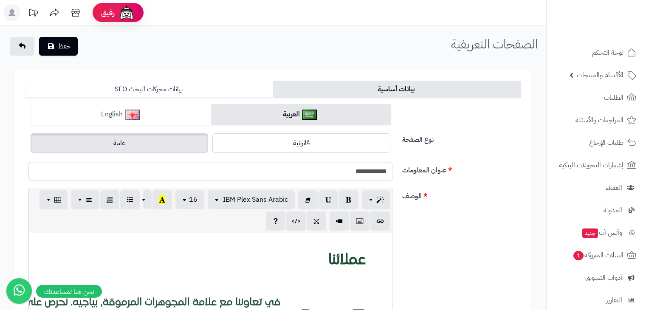
click at [174, 117] on link "English" at bounding box center [121, 114] width 179 height 21
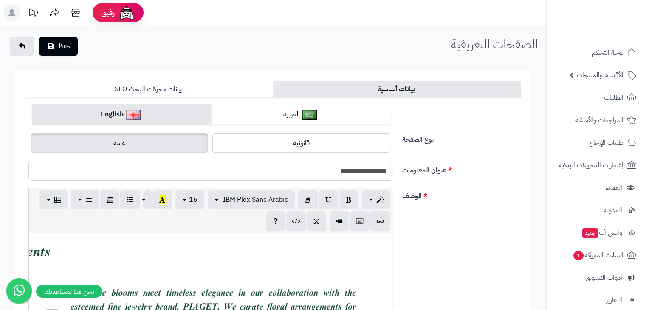
click at [366, 167] on input "**********" at bounding box center [210, 171] width 364 height 19
click at [362, 170] on input "**********" at bounding box center [210, 171] width 364 height 19
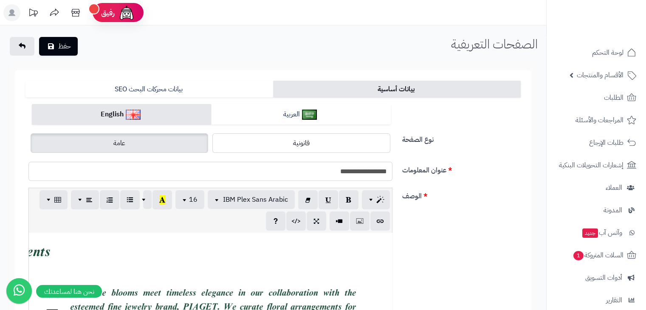
click at [362, 170] on input "**********" at bounding box center [210, 171] width 364 height 19
click at [355, 171] on input "**********" at bounding box center [210, 171] width 364 height 19
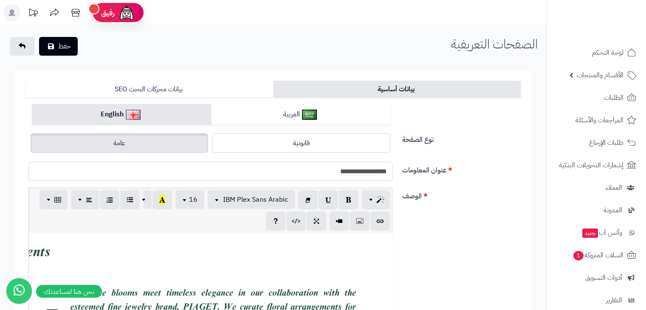
click at [345, 172] on input "**********" at bounding box center [210, 171] width 364 height 19
drag, startPoint x: 341, startPoint y: 170, endPoint x: 365, endPoint y: 170, distance: 23.4
click at [365, 170] on input "**********" at bounding box center [210, 171] width 364 height 19
type input "**********"
click at [74, 53] on button "حفظ" at bounding box center [58, 46] width 39 height 19
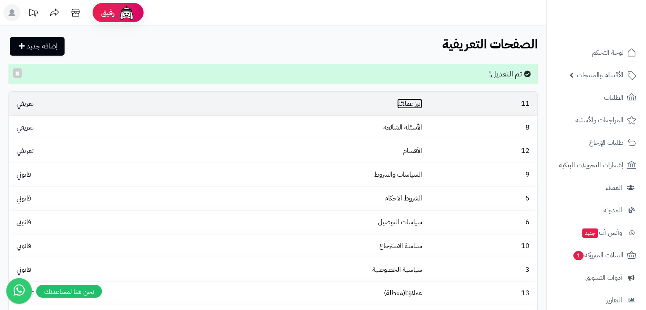
click at [417, 100] on link "أبرز عملائنا" at bounding box center [409, 103] width 25 height 10
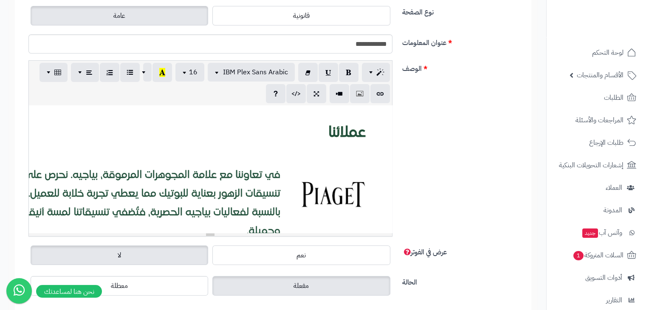
click at [369, 108] on div at bounding box center [210, 168] width 363 height 127
click at [360, 94] on icon "button" at bounding box center [360, 93] width 6 height 9
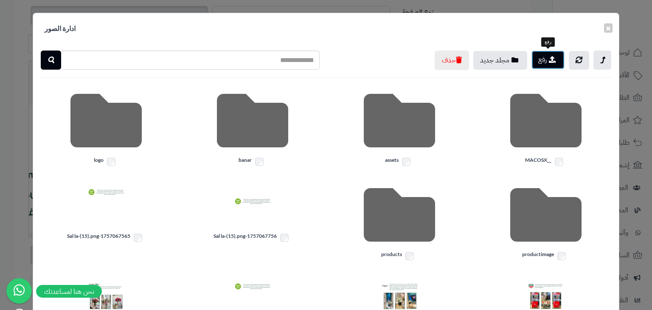
click at [543, 59] on button "رفع" at bounding box center [548, 60] width 33 height 19
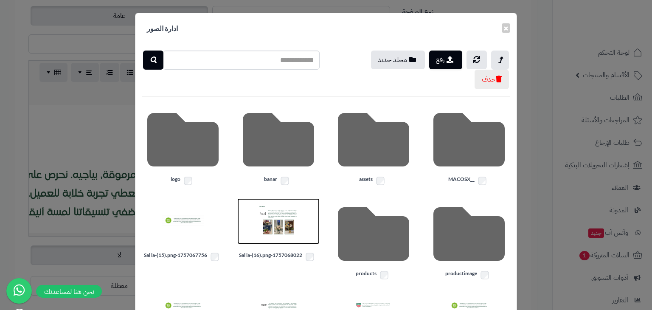
click at [292, 218] on img at bounding box center [278, 221] width 42 height 42
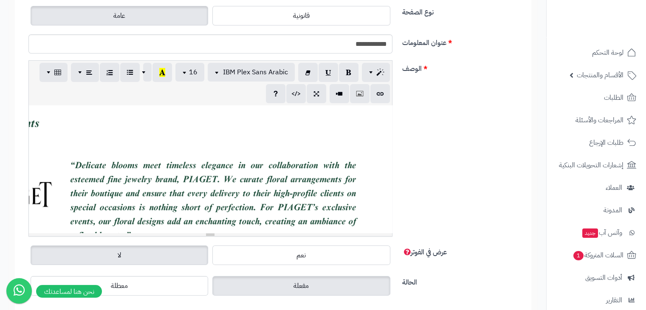
click at [289, 181] on div at bounding box center [210, 168] width 363 height 127
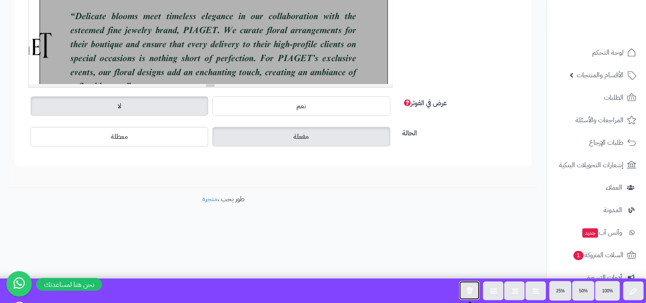
click at [460, 290] on button "button" at bounding box center [469, 290] width 20 height 19
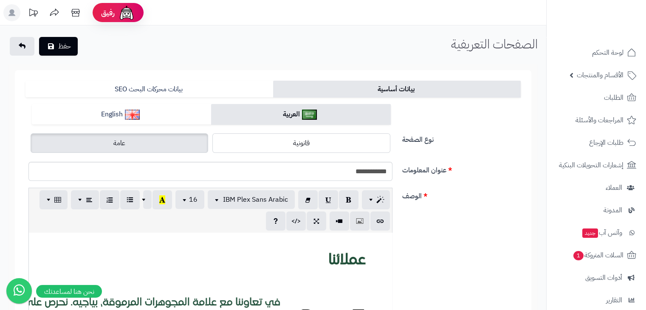
click at [176, 142] on label "عامة" at bounding box center [119, 143] width 177 height 20
click at [176, 115] on link "English" at bounding box center [121, 114] width 179 height 21
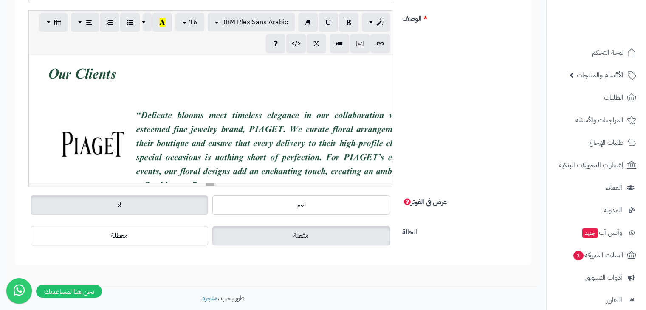
scroll to position [135, 0]
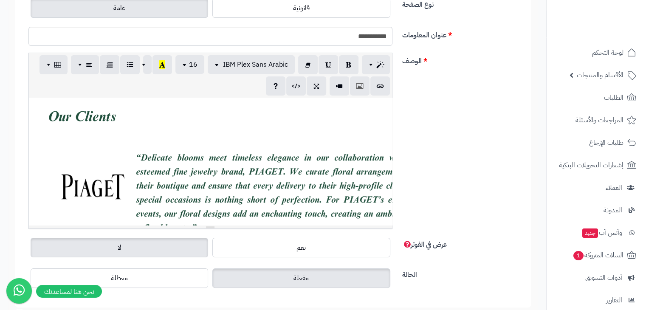
click at [45, 109] on img at bounding box center [241, 261] width 425 height 318
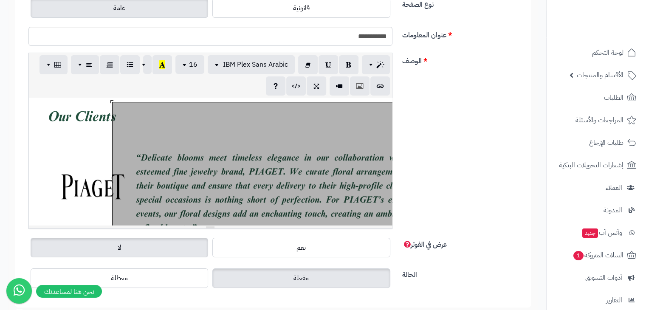
click at [45, 109] on img at bounding box center [241, 261] width 425 height 318
click at [45, 108] on img at bounding box center [241, 261] width 425 height 318
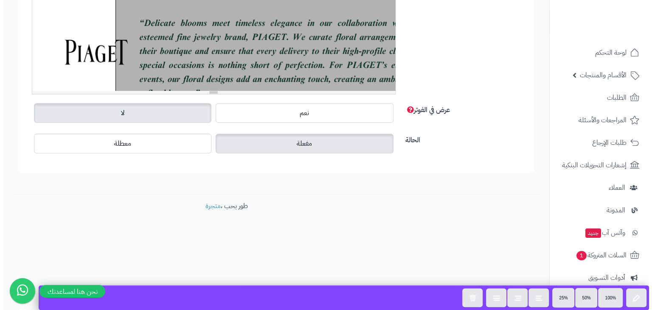
scroll to position [58, 0]
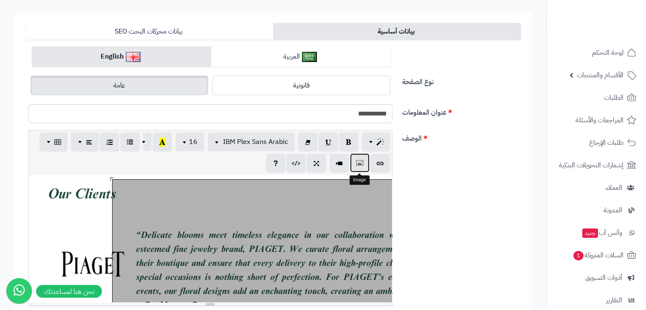
click at [354, 160] on button "button" at bounding box center [360, 162] width 20 height 19
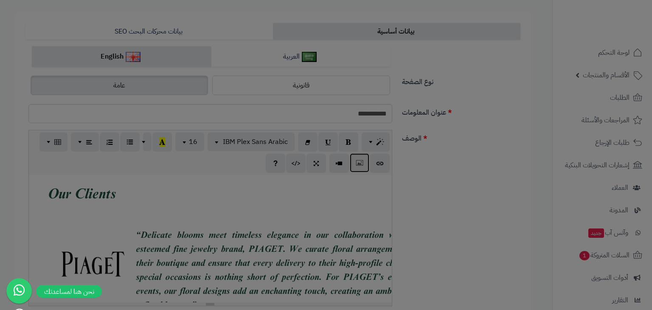
scroll to position [0, -72]
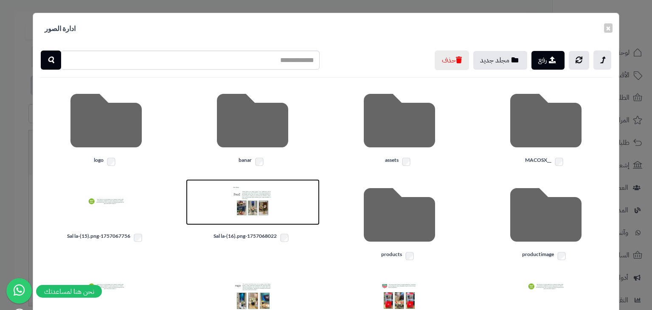
click at [260, 207] on img at bounding box center [252, 202] width 42 height 42
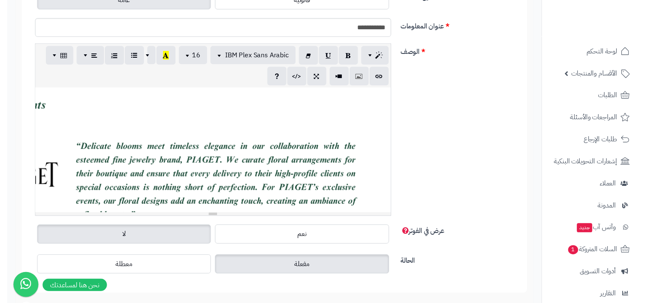
scroll to position [146, 0]
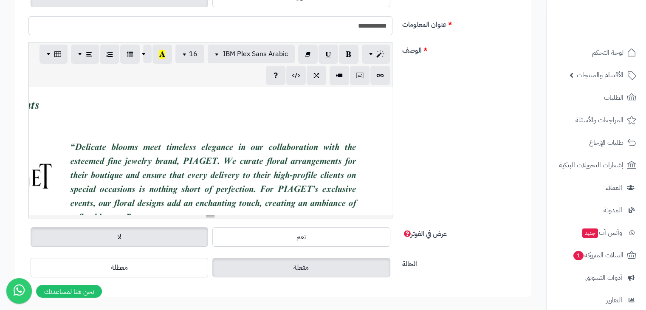
click at [145, 207] on div "819.55x750" at bounding box center [210, 150] width 363 height 127
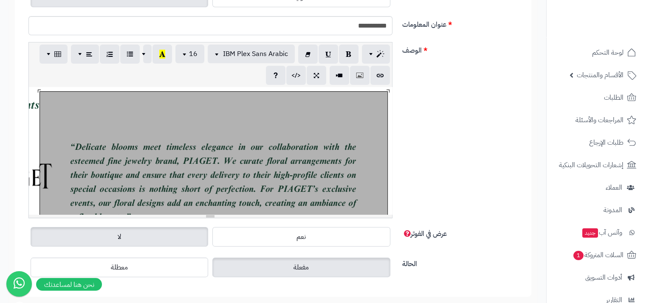
drag, startPoint x: 144, startPoint y: 211, endPoint x: 115, endPoint y: 207, distance: 29.1
click at [115, 207] on div at bounding box center [213, 251] width 347 height 318
drag, startPoint x: 132, startPoint y: 211, endPoint x: 122, endPoint y: 211, distance: 9.8
click at [122, 211] on div at bounding box center [213, 251] width 347 height 318
click at [424, 187] on div "الوصف p blockquote pre h1 h2 h3 h4 h5 h6 IBM Plex Sans Arabic Arial Arial Black…" at bounding box center [273, 133] width 502 height 183
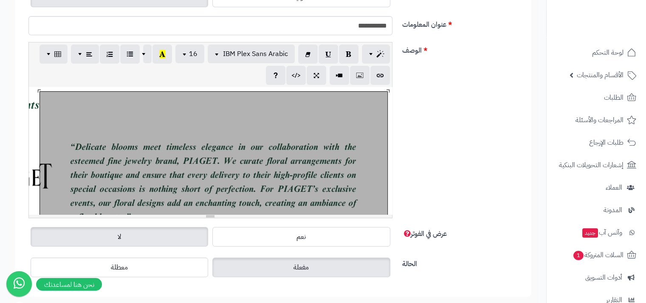
click at [424, 186] on div "الوصف p blockquote pre h1 h2 h3 h4 h5 h6 IBM Plex Sans Arabic Arial Arial Black…" at bounding box center [273, 133] width 502 height 183
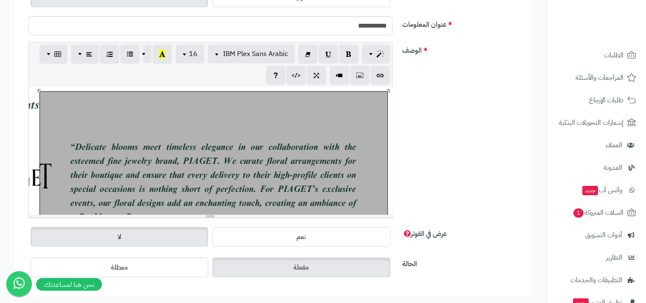
scroll to position [276, 0]
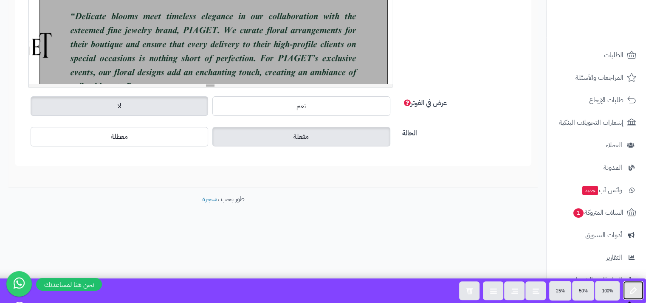
click at [628, 287] on button "button" at bounding box center [633, 290] width 20 height 19
type input "**********"
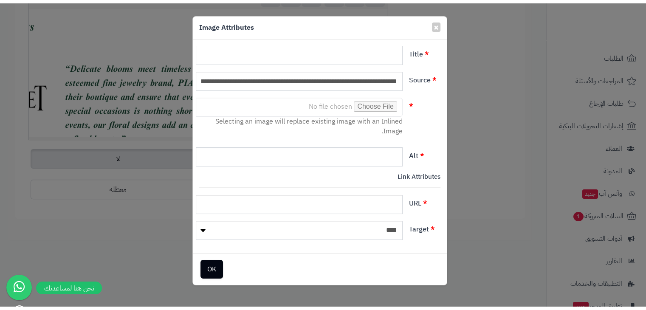
scroll to position [220, 0]
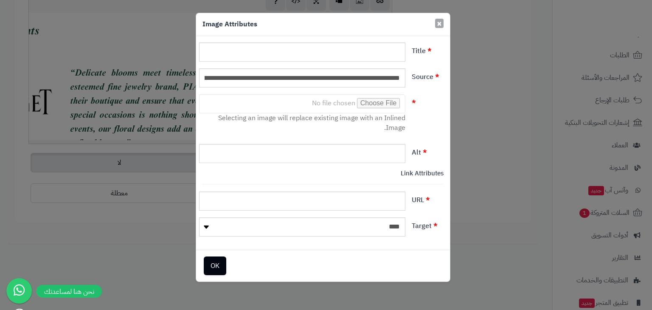
click at [440, 20] on span "×" at bounding box center [439, 23] width 5 height 13
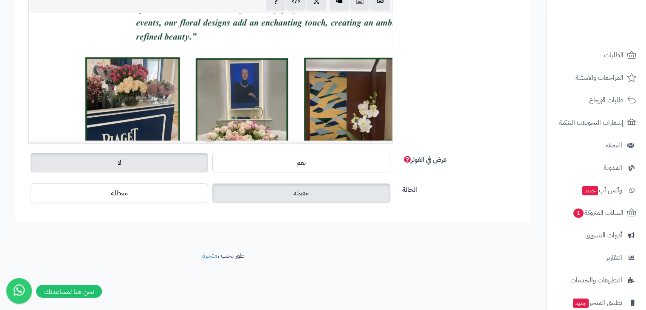
scroll to position [340, -72]
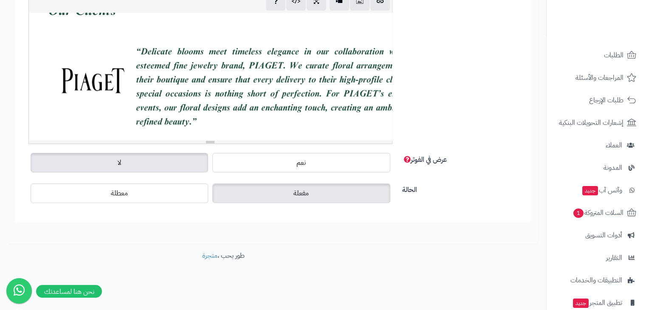
click at [200, 102] on div "819.55x750" at bounding box center [210, 76] width 363 height 127
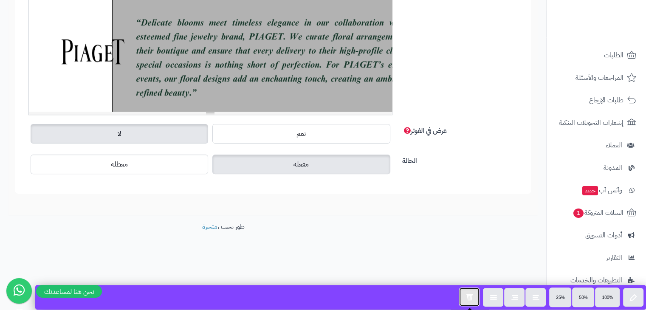
click at [470, 298] on icon "button" at bounding box center [469, 296] width 7 height 7
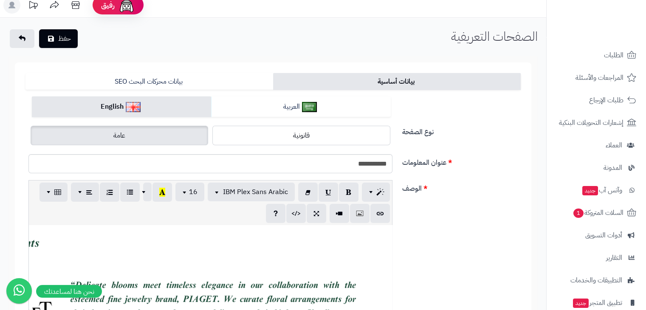
scroll to position [0, 0]
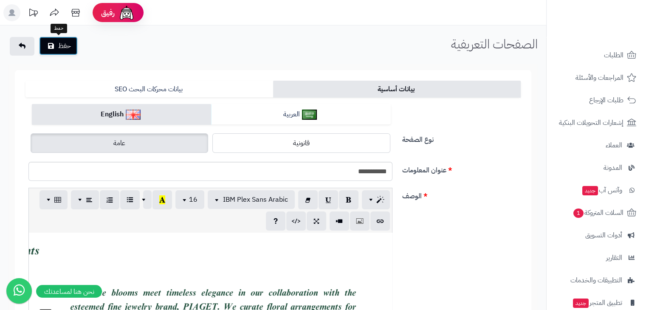
click at [53, 51] on button "حفظ" at bounding box center [58, 46] width 39 height 19
